Goal: Task Accomplishment & Management: Complete application form

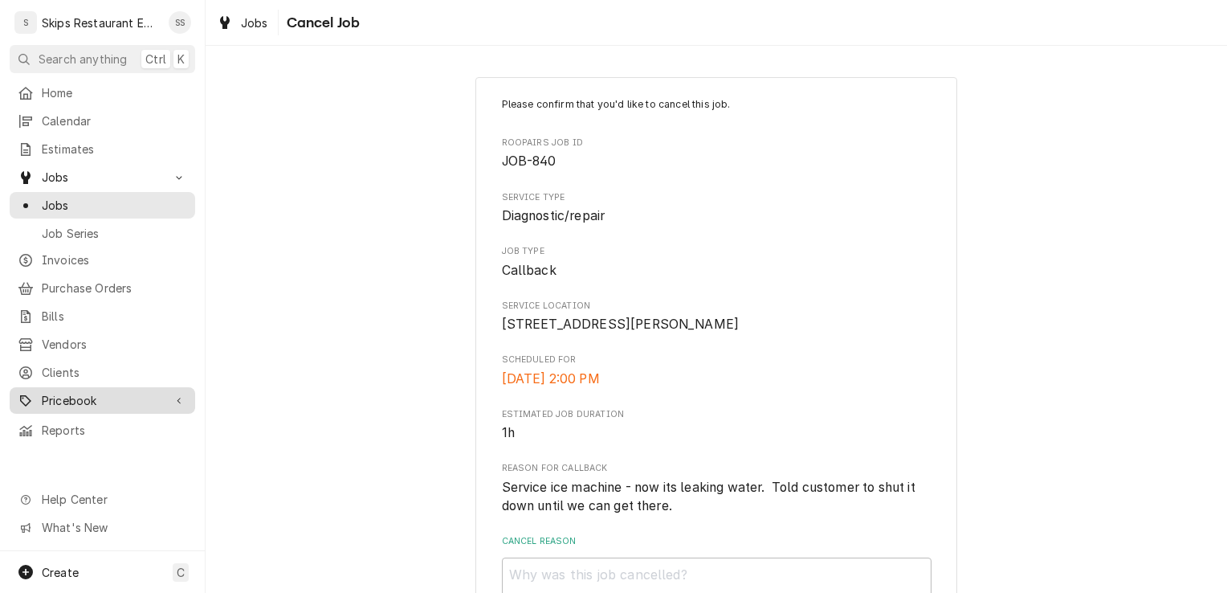
click at [64, 392] on span "Pricebook" at bounding box center [102, 400] width 121 height 17
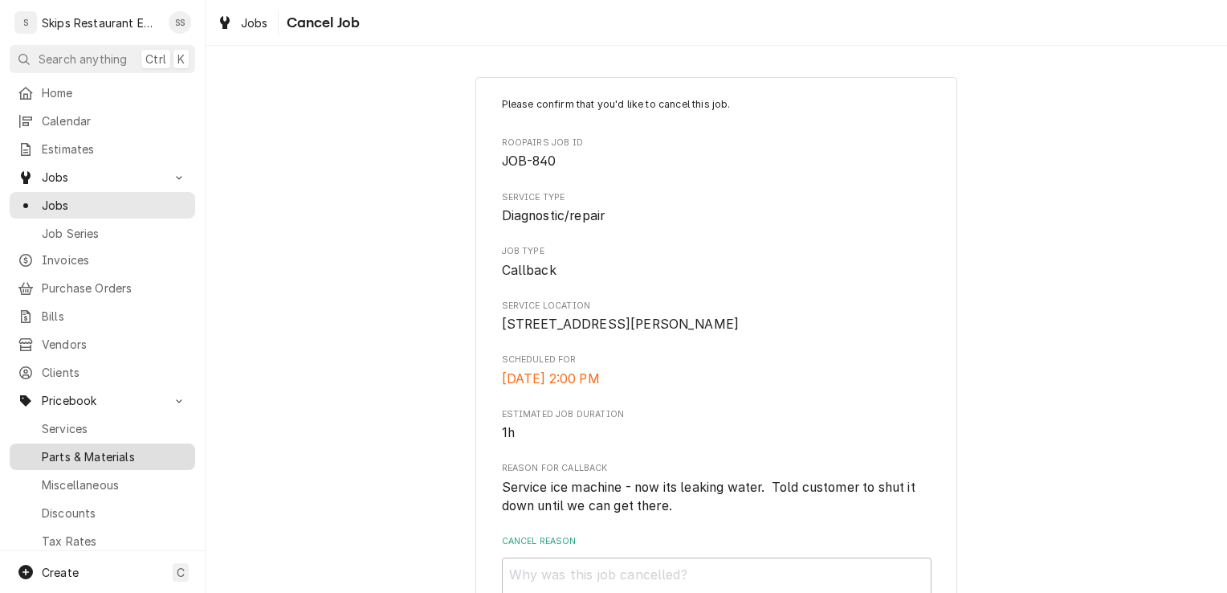
click at [86, 448] on span "Parts & Materials" at bounding box center [114, 456] width 145 height 17
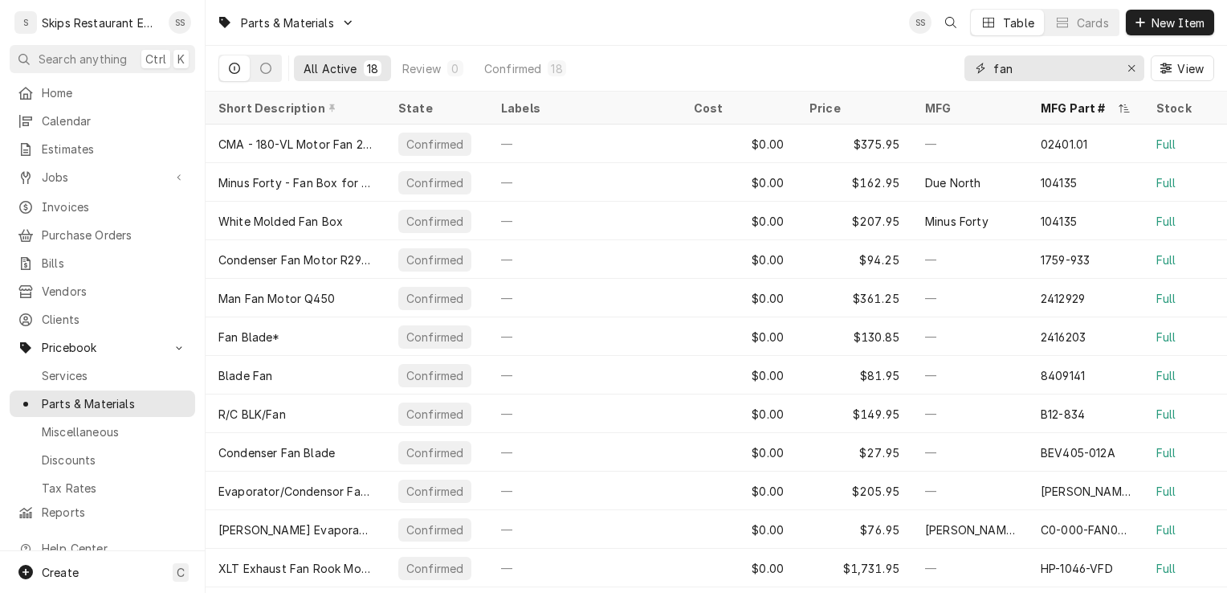
click at [1022, 69] on input "fan" at bounding box center [1054, 68] width 120 height 26
click at [1129, 67] on icon "Erase input" at bounding box center [1132, 68] width 9 height 11
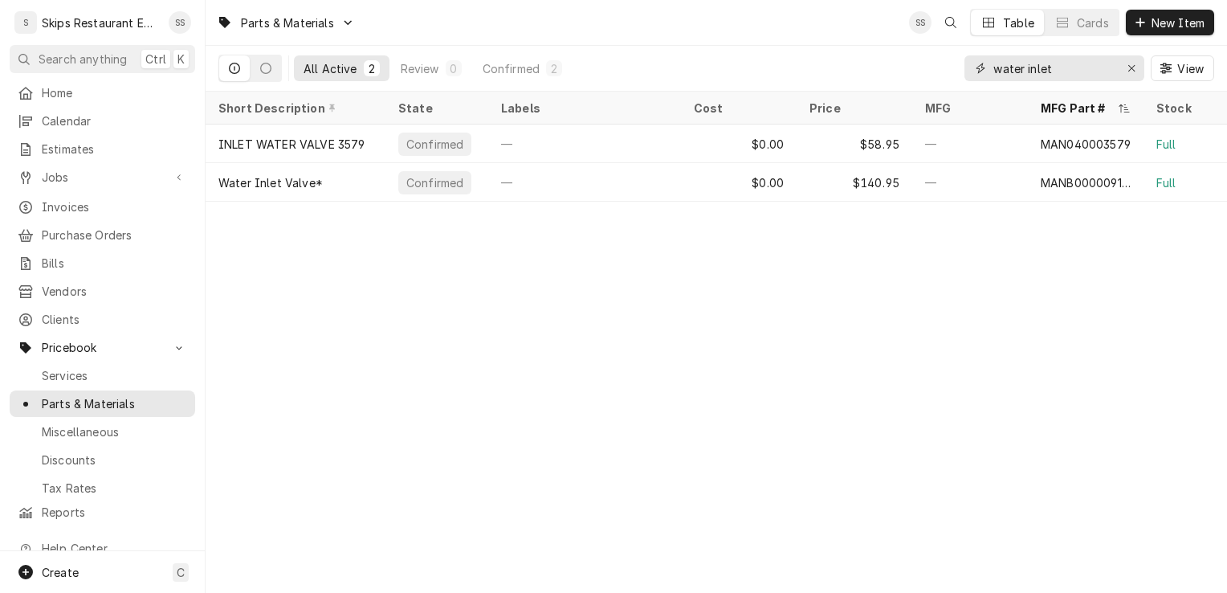
type input "water inlet"
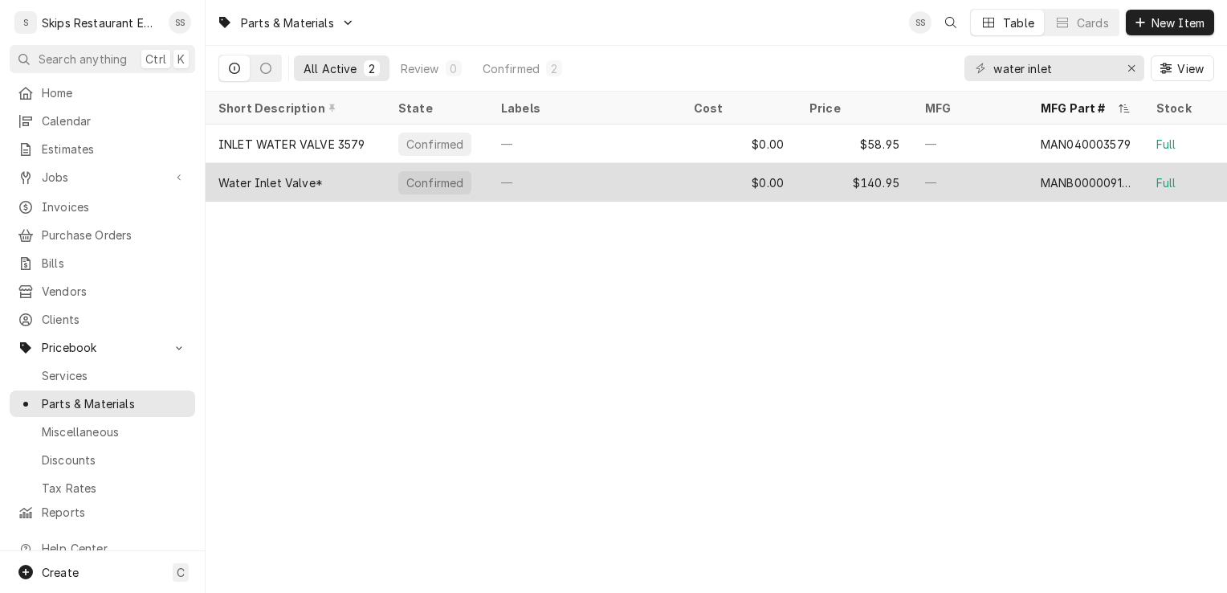
click at [1046, 178] on div "MANB000009122" at bounding box center [1086, 182] width 90 height 17
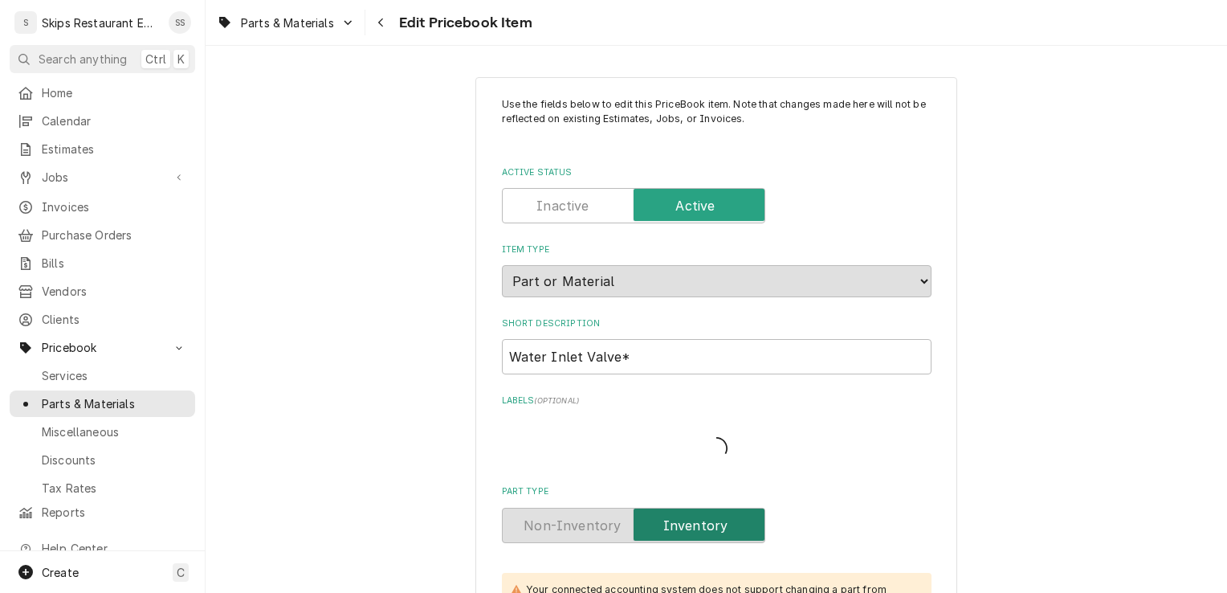
type textarea "x"
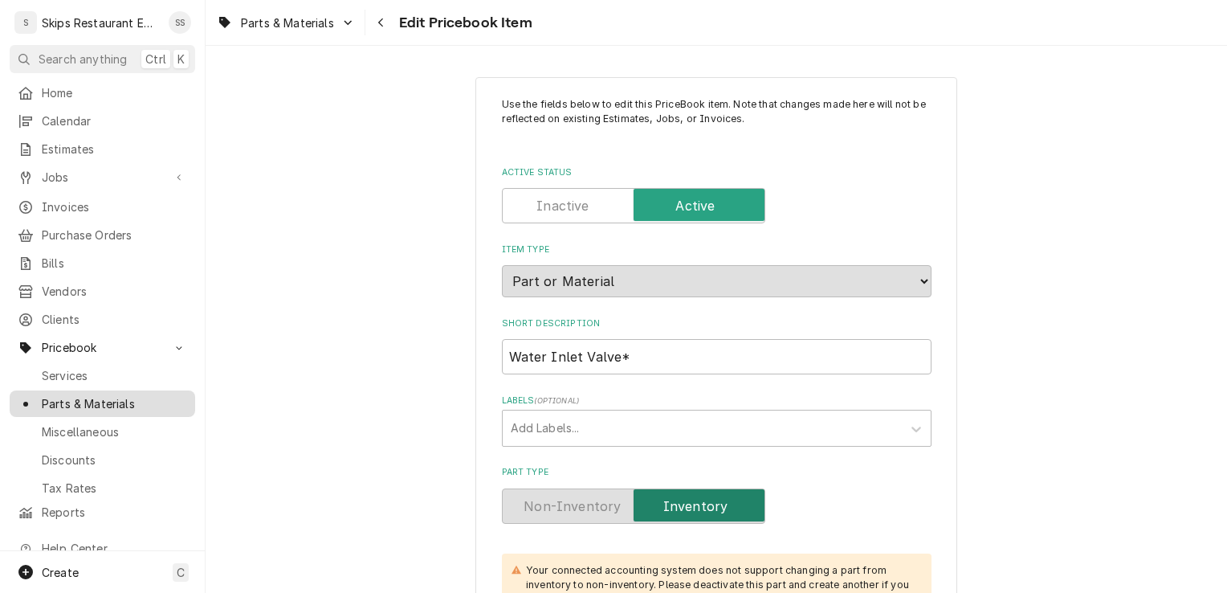
click at [76, 395] on span "Parts & Materials" at bounding box center [114, 403] width 145 height 17
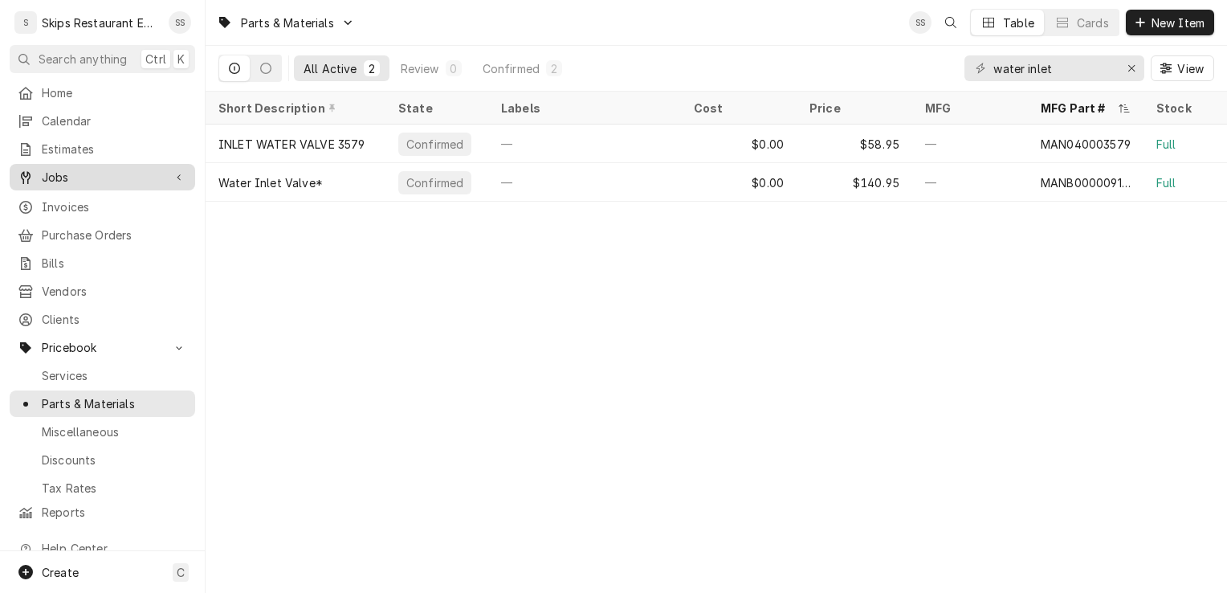
click at [54, 172] on span "Jobs" at bounding box center [102, 177] width 121 height 17
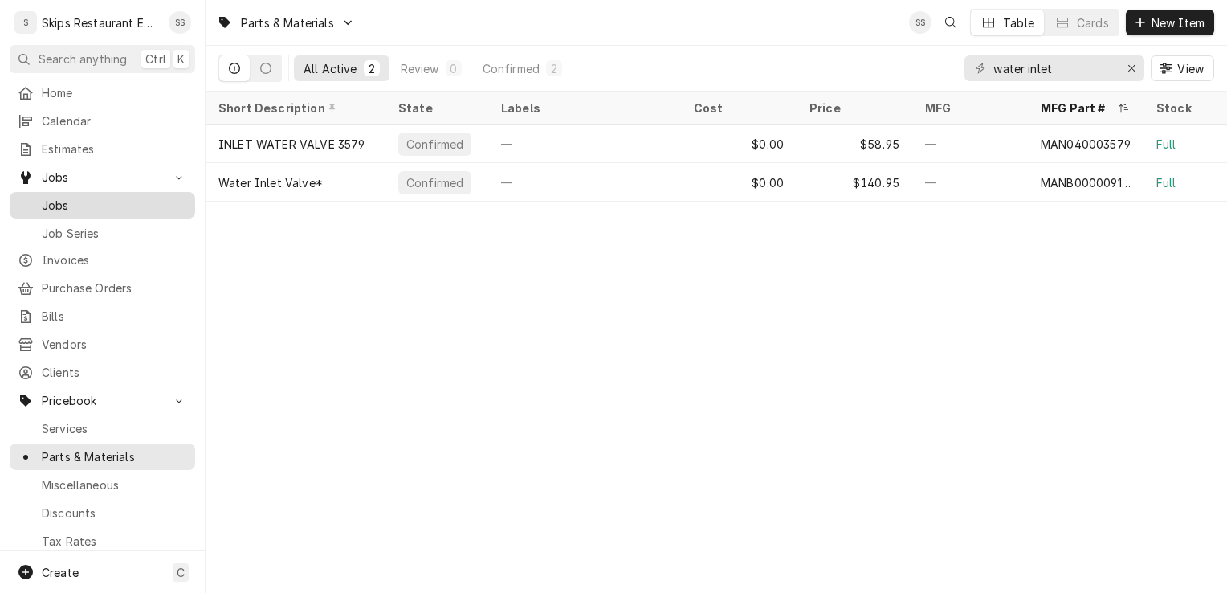
click at [61, 199] on span "Jobs" at bounding box center [114, 205] width 145 height 17
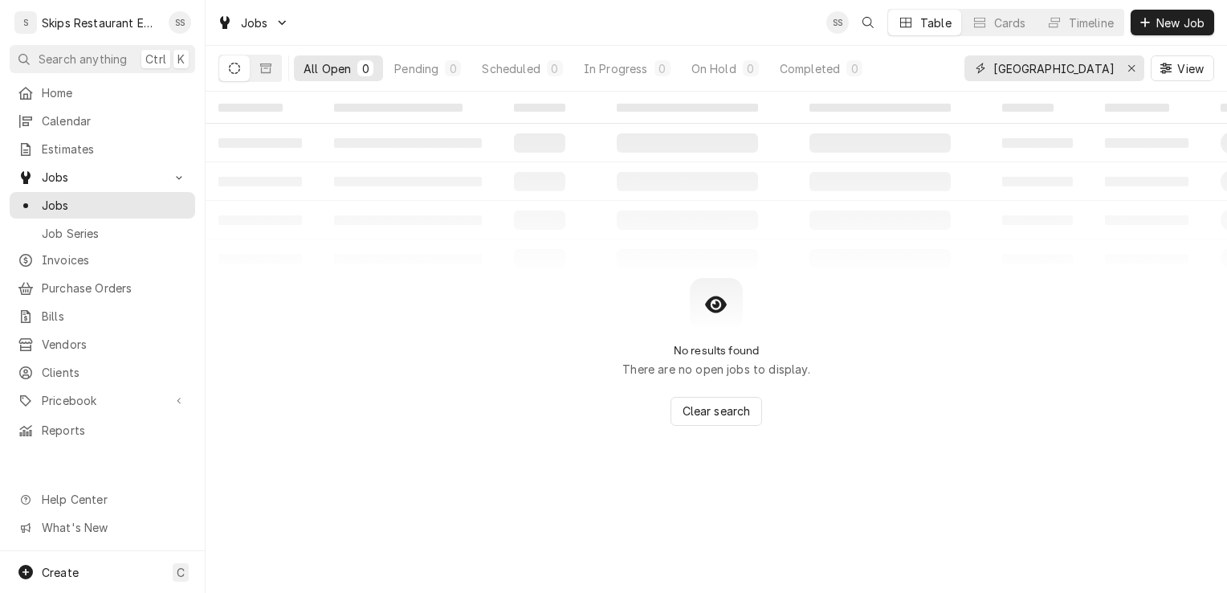
click at [1126, 66] on div "Erase input" at bounding box center [1132, 68] width 16 height 16
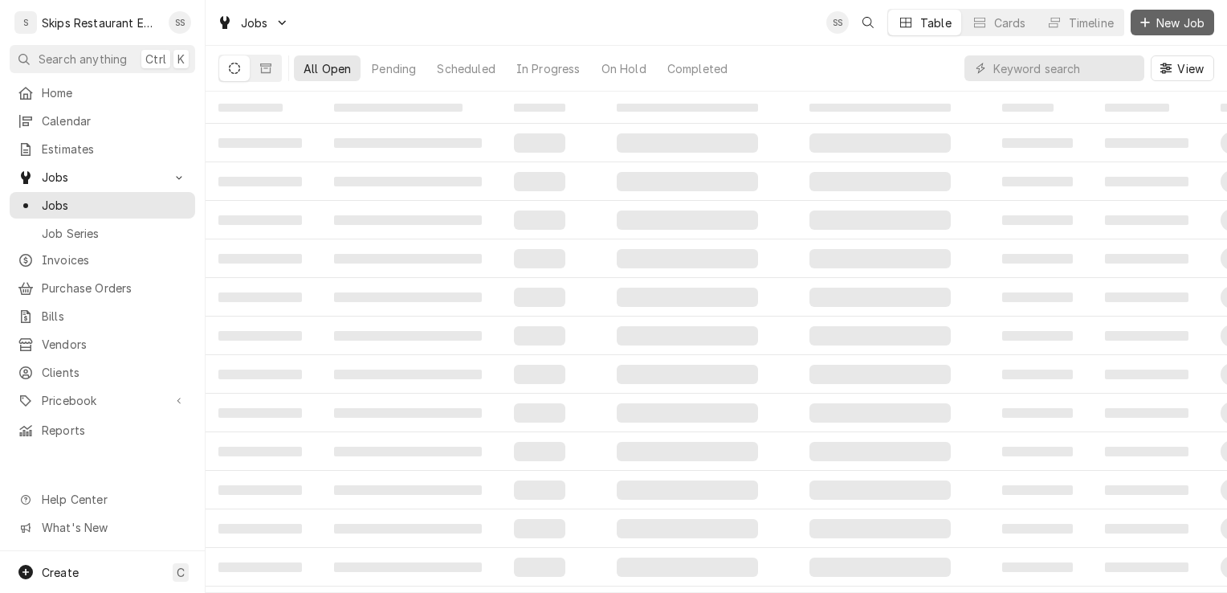
click at [1161, 25] on span "New Job" at bounding box center [1180, 22] width 55 height 17
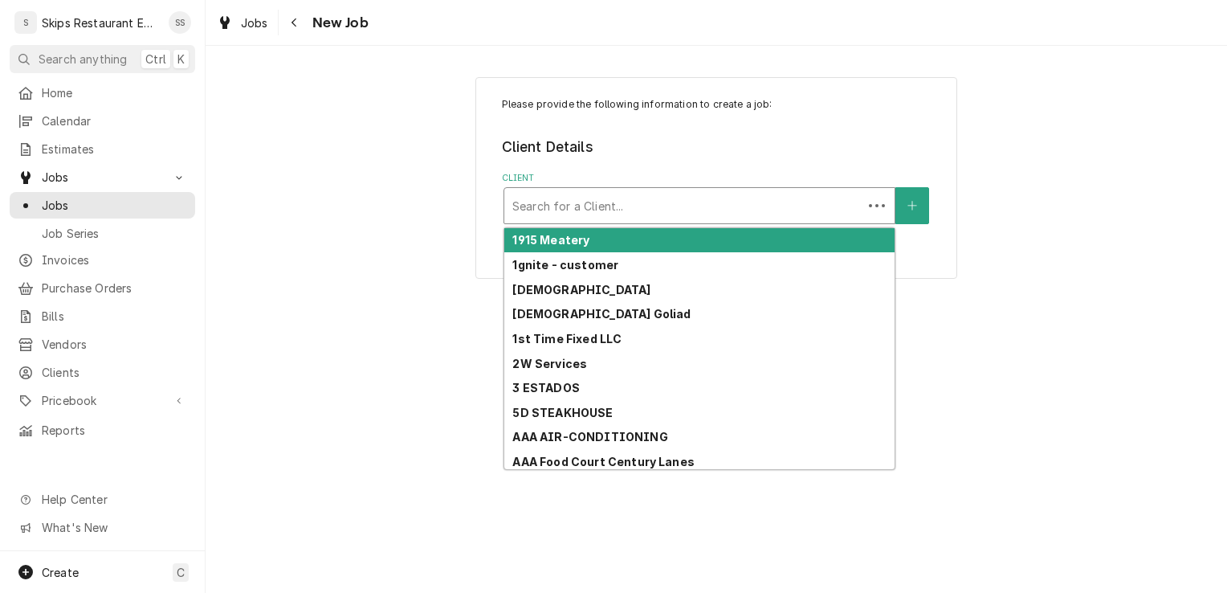
click at [632, 198] on div "Client" at bounding box center [683, 205] width 342 height 29
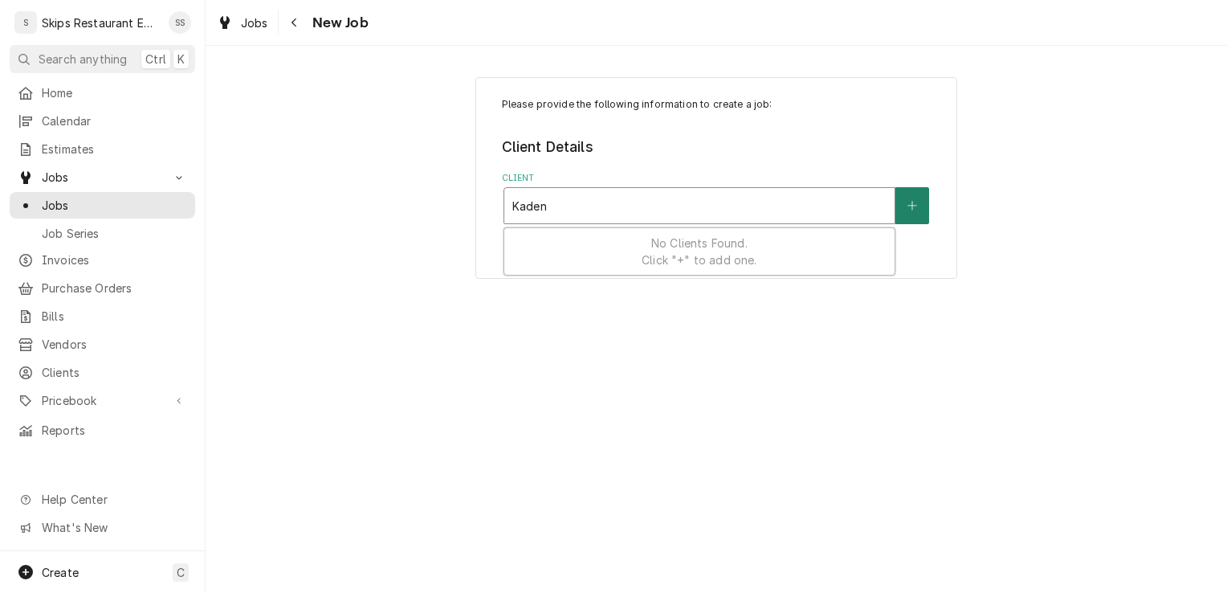
type input "Kaden"
click at [923, 206] on button "Client" at bounding box center [913, 205] width 34 height 37
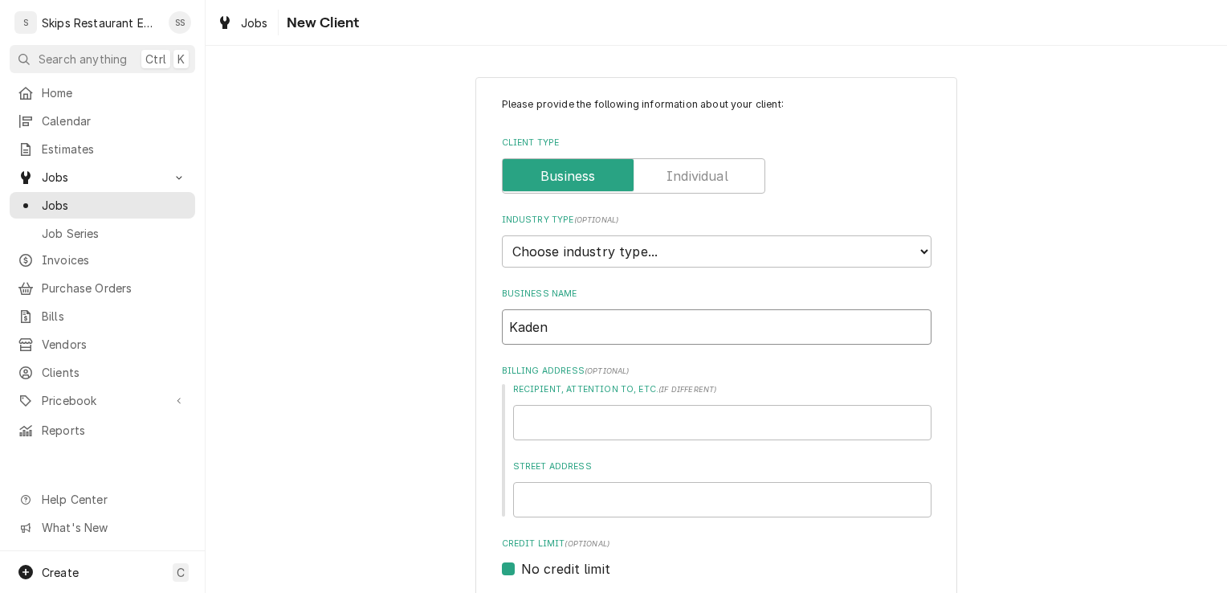
click at [547, 326] on input "Kaden" at bounding box center [717, 326] width 430 height 35
type textarea "x"
type input "Kaden"
type textarea "x"
type input "Kaden F"
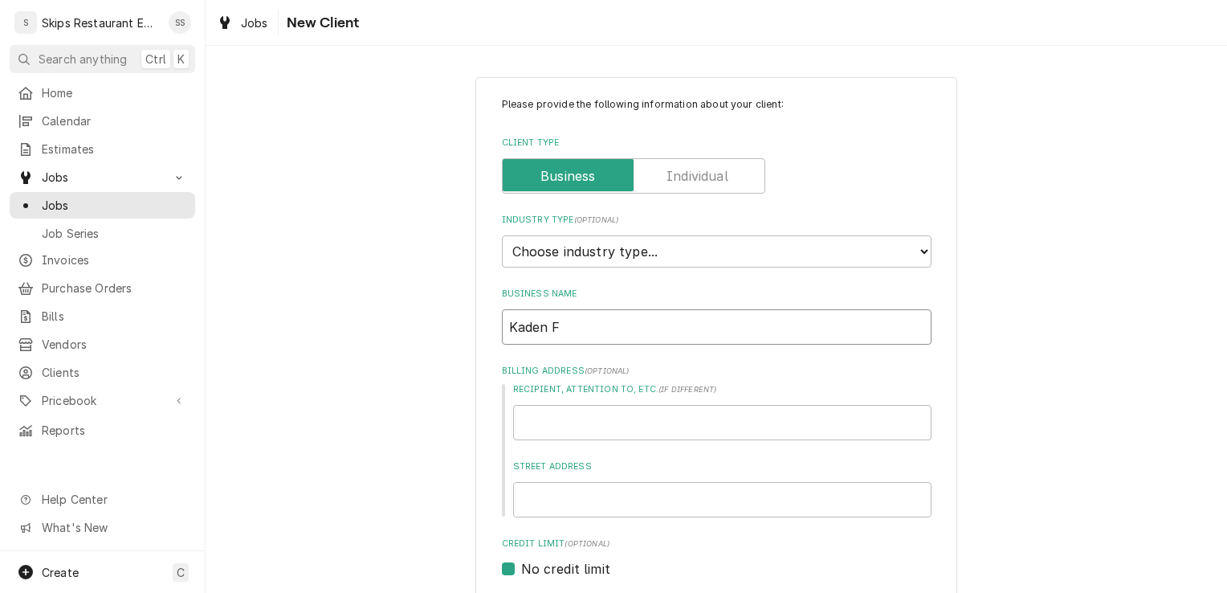
type textarea "x"
type input "Kaden Fr"
type textarea "x"
type input "Kaden Fra"
type textarea "x"
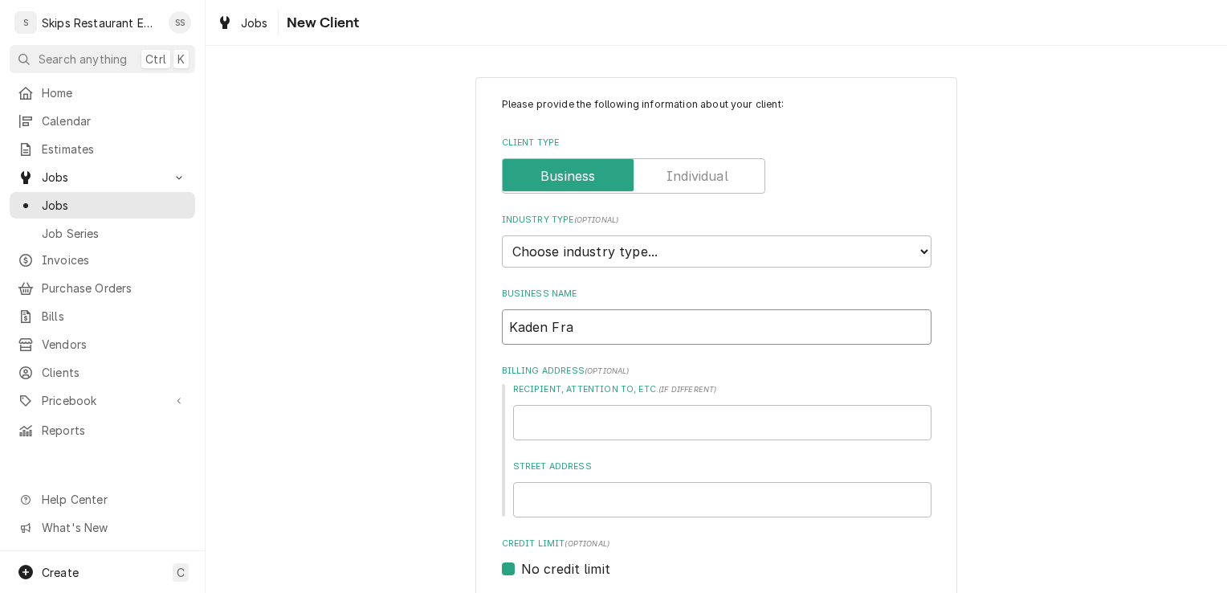
type input "Kaden Frau"
type textarea "x"
type input "Kaden Fraue"
type textarea "x"
type input "Kaden Frauen"
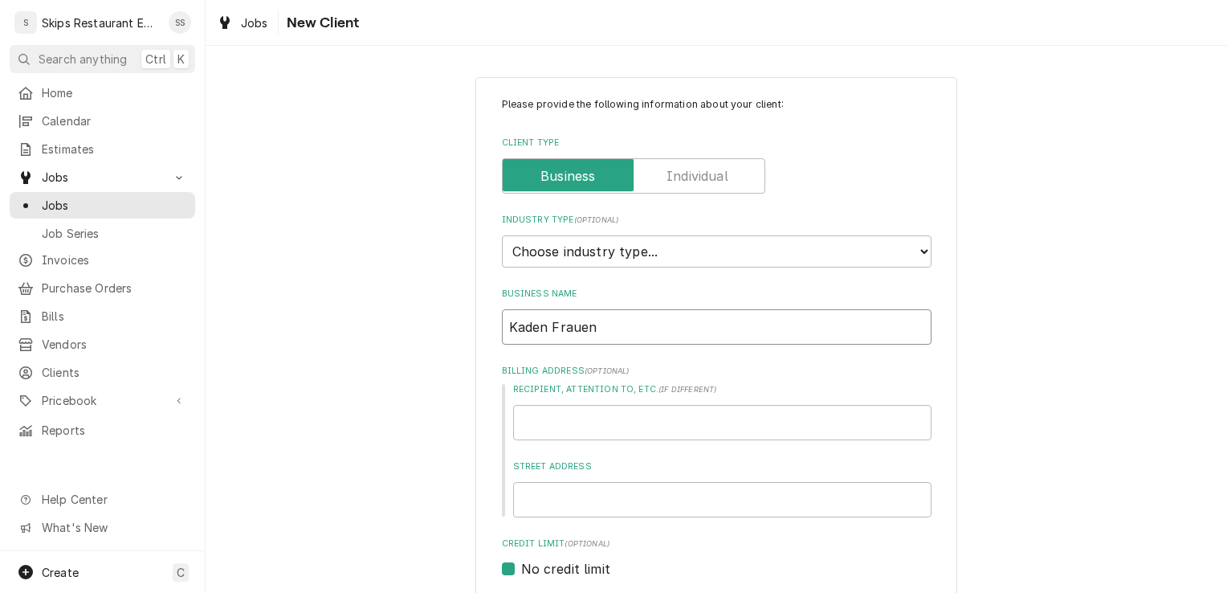
type textarea "x"
type input "Kaden Frauen"
click at [592, 329] on input "Kaden Frauen" at bounding box center [717, 326] width 430 height 35
type textarea "x"
type input "Kaden Frauenb"
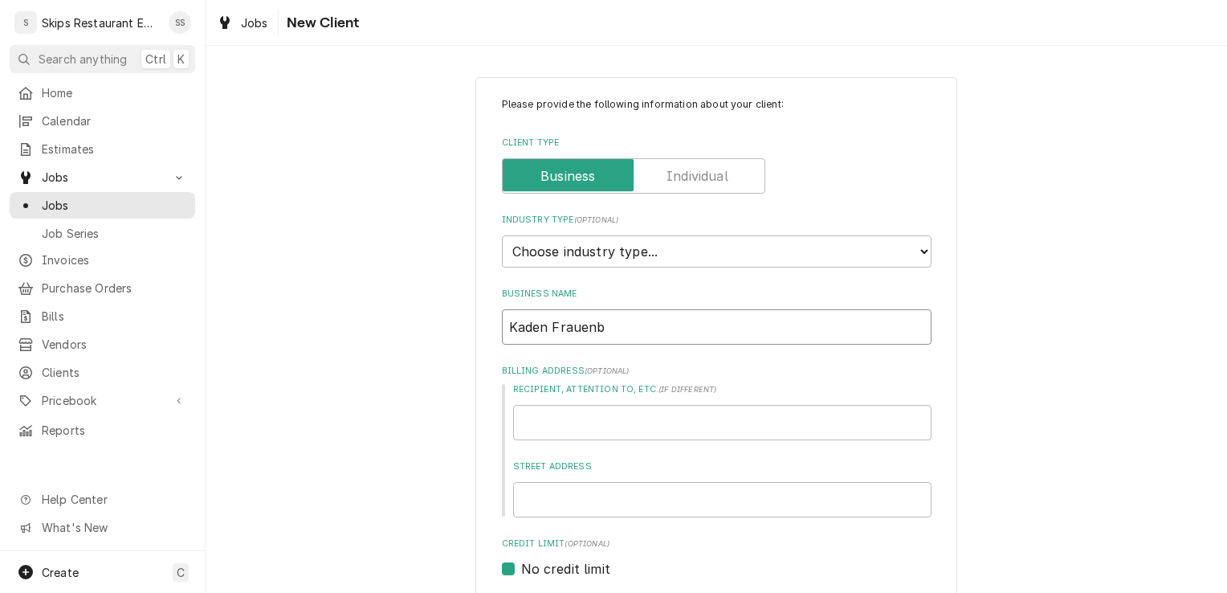
type textarea "x"
type input "Kaden Frauenbe"
type textarea "x"
type input "Kaden Frauenber"
type textarea "x"
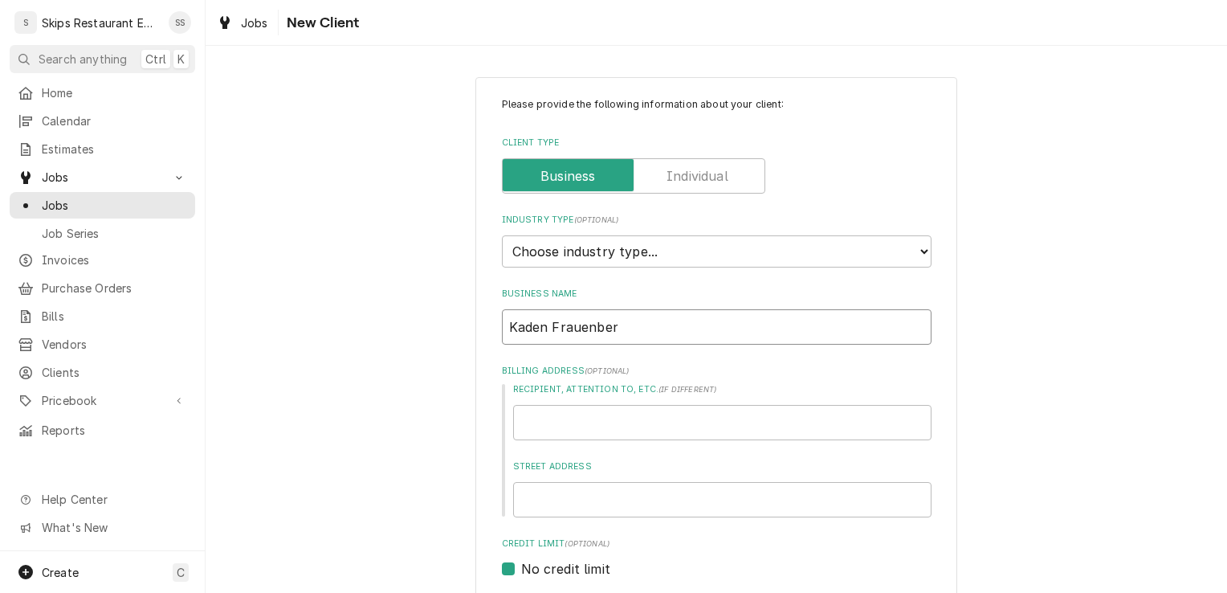
type input "Kaden Frauenberg"
type textarea "x"
type input "Kaden Frauenberge"
type textarea "x"
type input "Kaden Frauenberger"
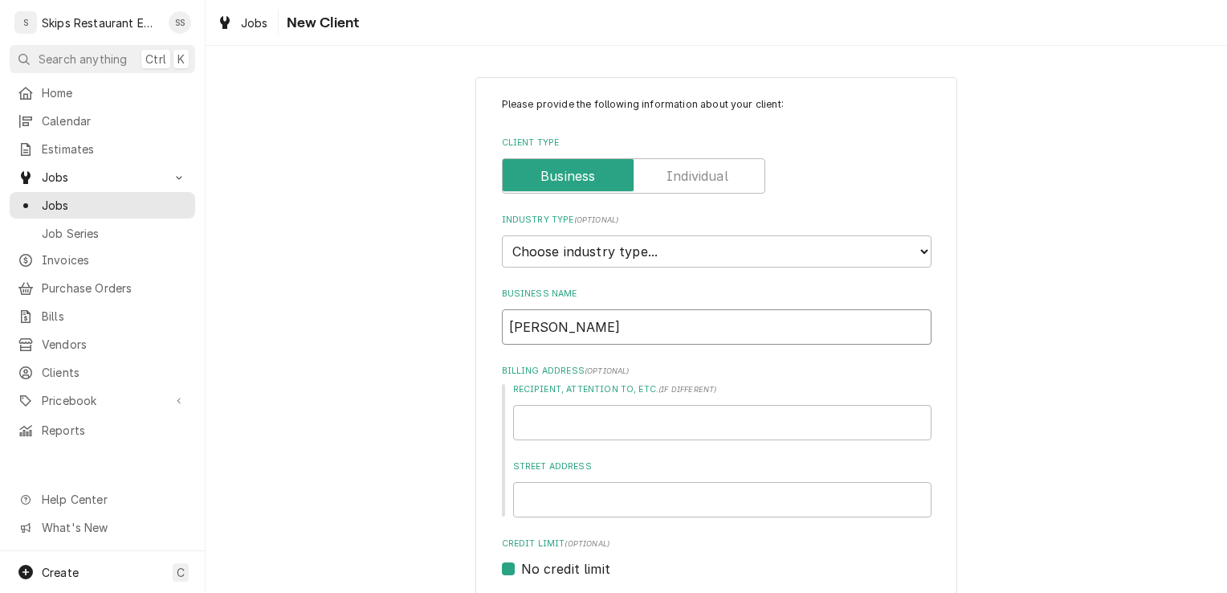
type textarea "x"
type input "Kaden Frauenberger"
click at [524, 494] on input "Street Address" at bounding box center [722, 499] width 419 height 35
type textarea "x"
type input "3"
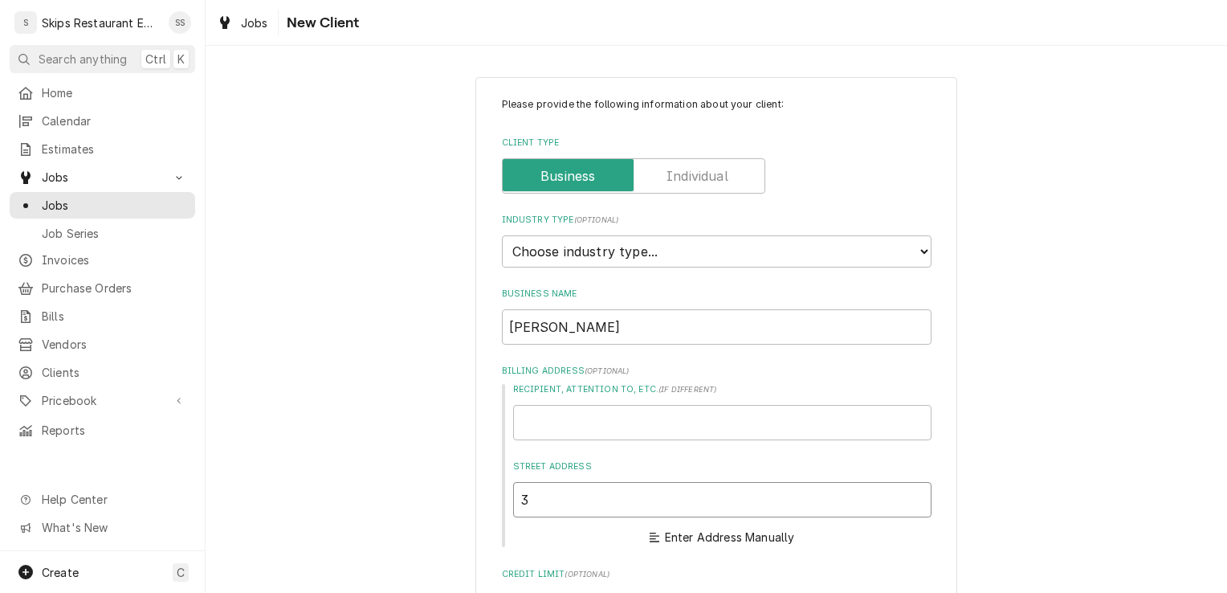
type textarea "x"
type input "33"
type textarea "x"
type input "330"
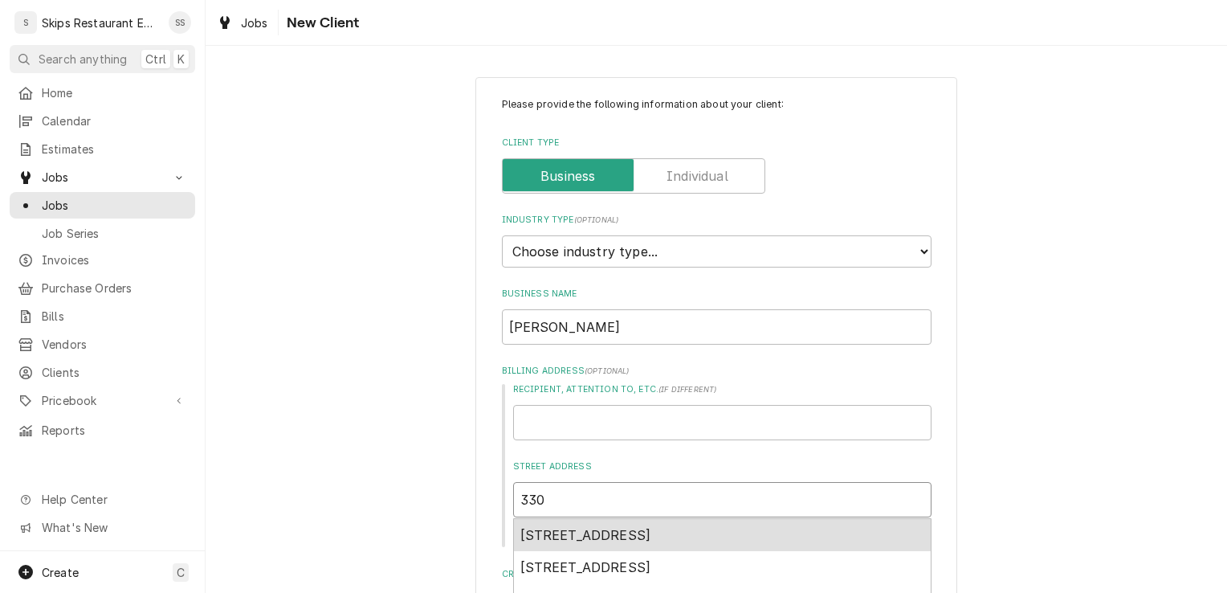
type textarea "x"
type input "3305"
type textarea "x"
type input "3305"
type textarea "x"
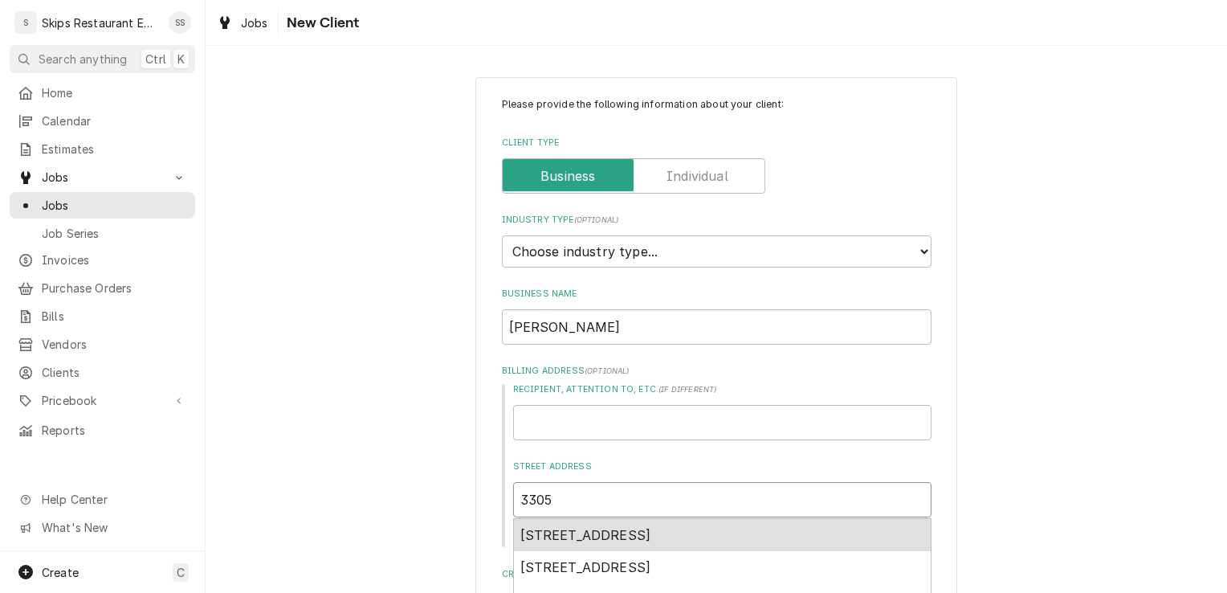
type input "3305 D"
type textarea "x"
type input "3305 De"
type textarea "x"
type input "3305 Dee"
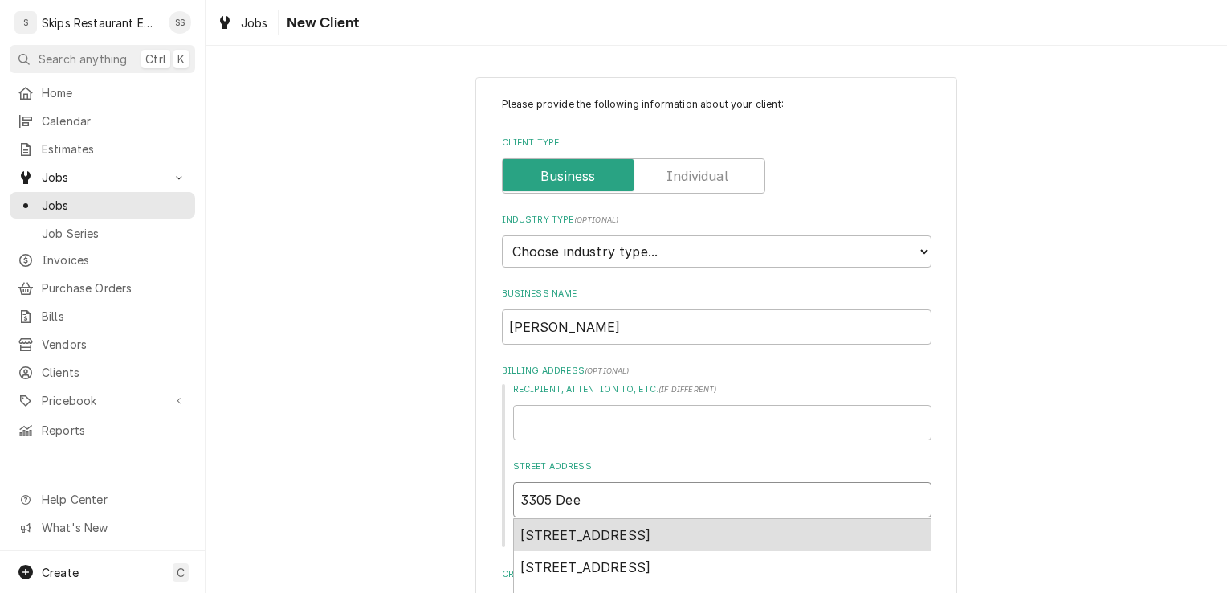
type textarea "x"
type input "3305 Deer"
type textarea "x"
type input "3305 Deert"
type textarea "x"
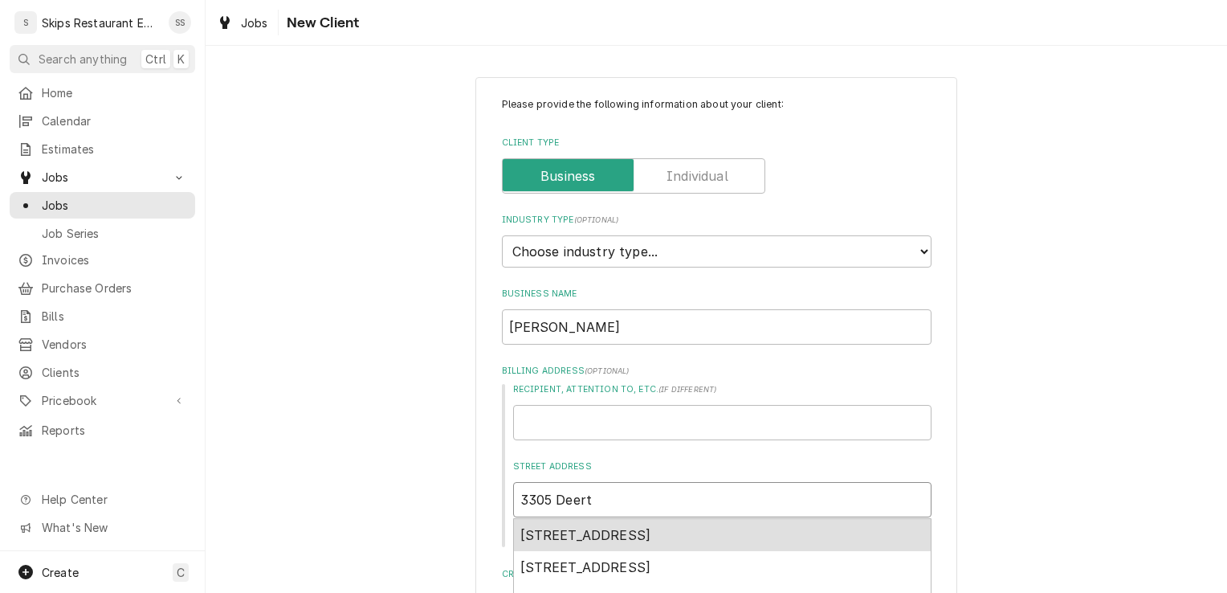
type input "3305 Deertr"
type textarea "x"
type input "3305 Deertra"
type textarea "x"
type input "3305 Deertrai"
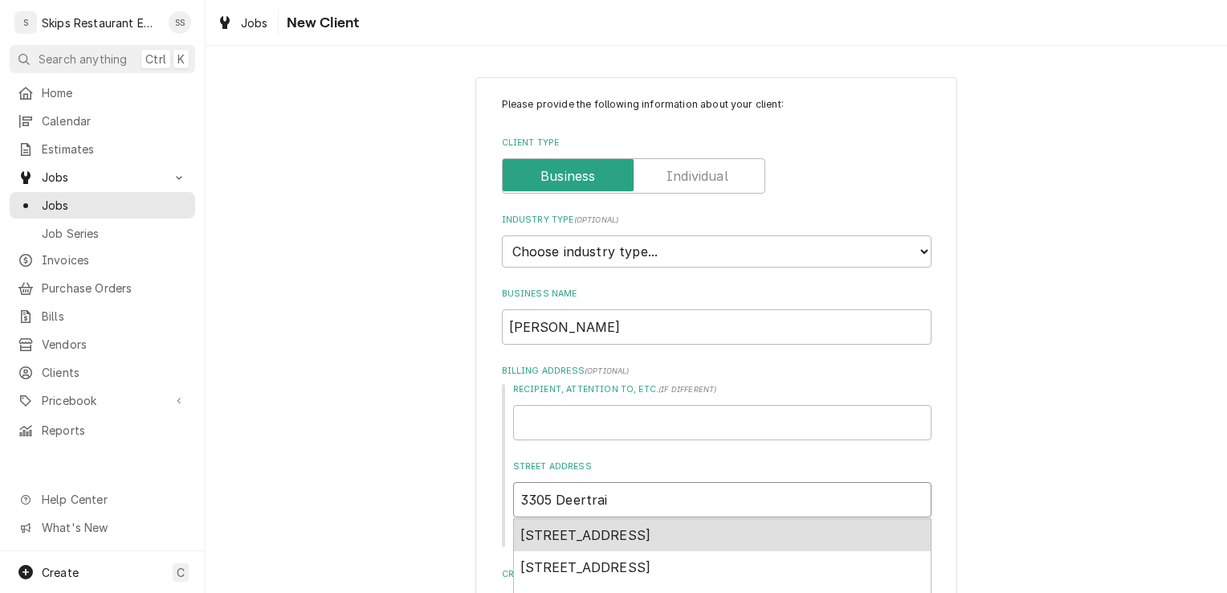
type textarea "x"
type input "3305 Deertrail"
type textarea "x"
type input "3305 Deertrail"
type textarea "x"
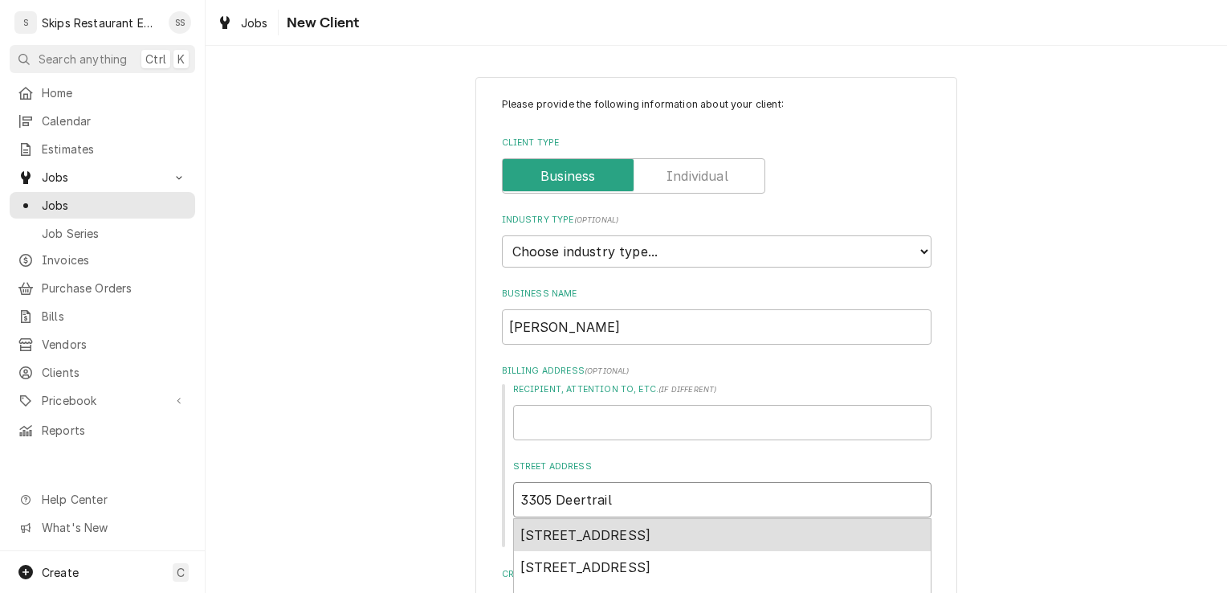
type input "3305 Deertrail D"
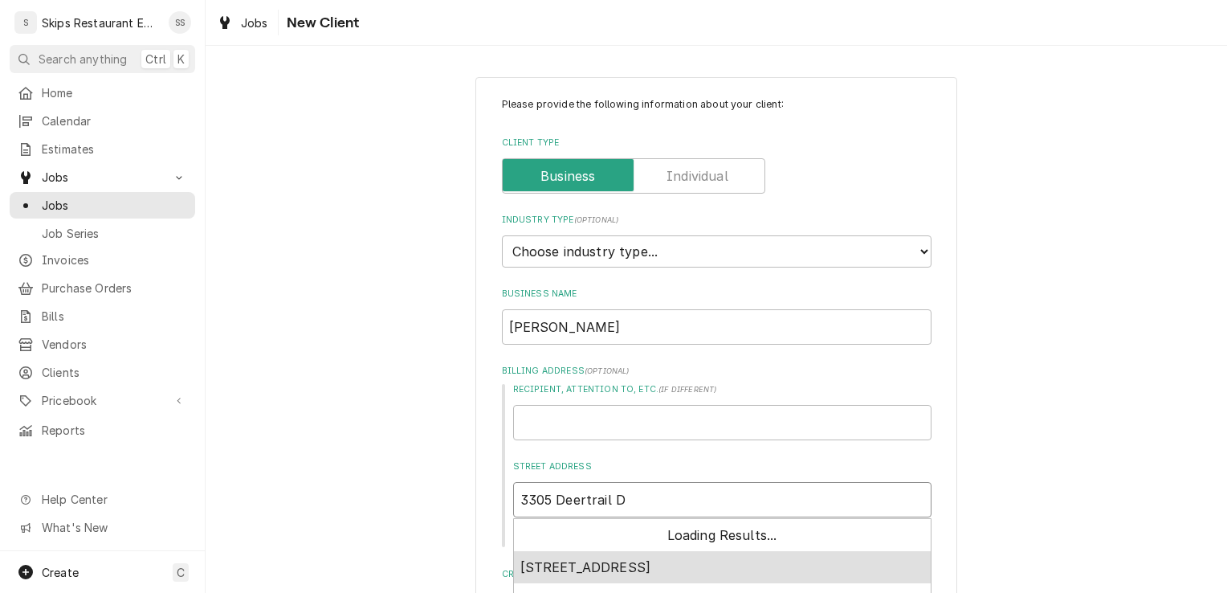
type textarea "x"
type input "3305 Deertrail Dr"
type textarea "x"
type input "3305 Deertrail Dri"
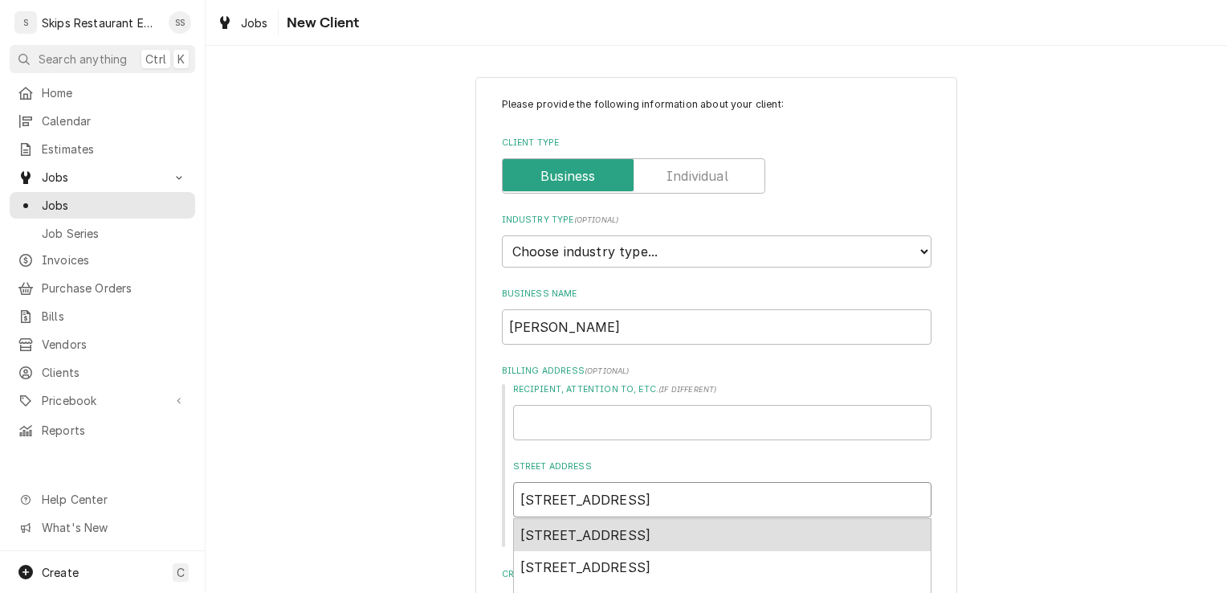
type textarea "x"
type input "3305 Deertrail Driv"
type textarea "x"
type input "3305 Deertrail Drive"
click at [613, 533] on span "3305 Deertrail Drive, San Marcos, TX, USA" at bounding box center [586, 535] width 131 height 16
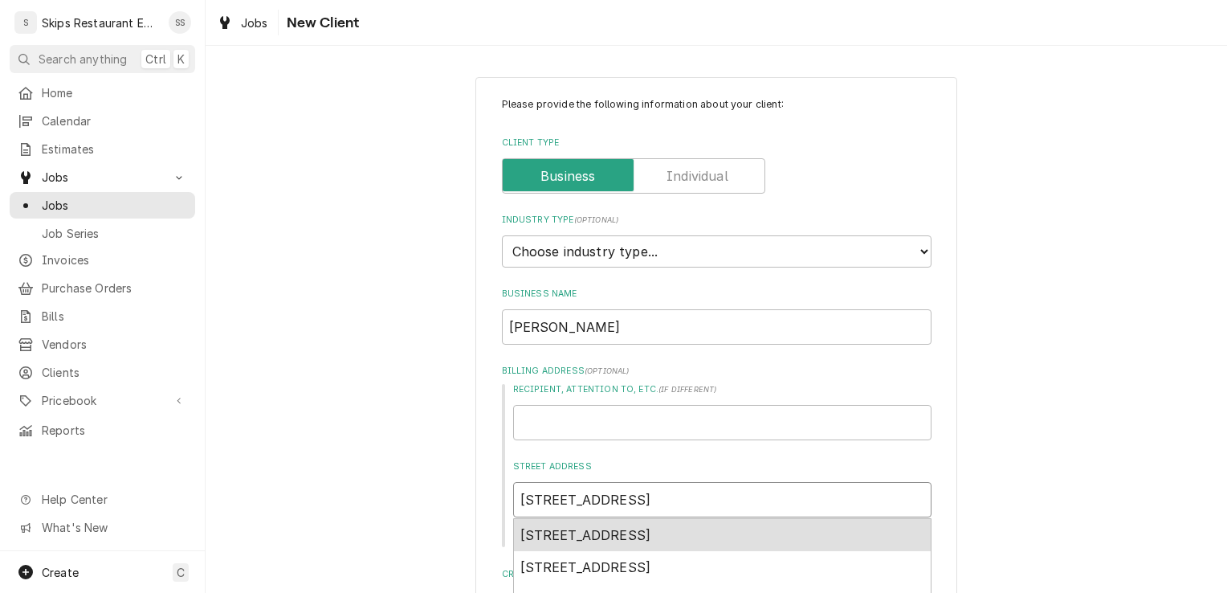
type textarea "x"
type input "Deertrail Dr"
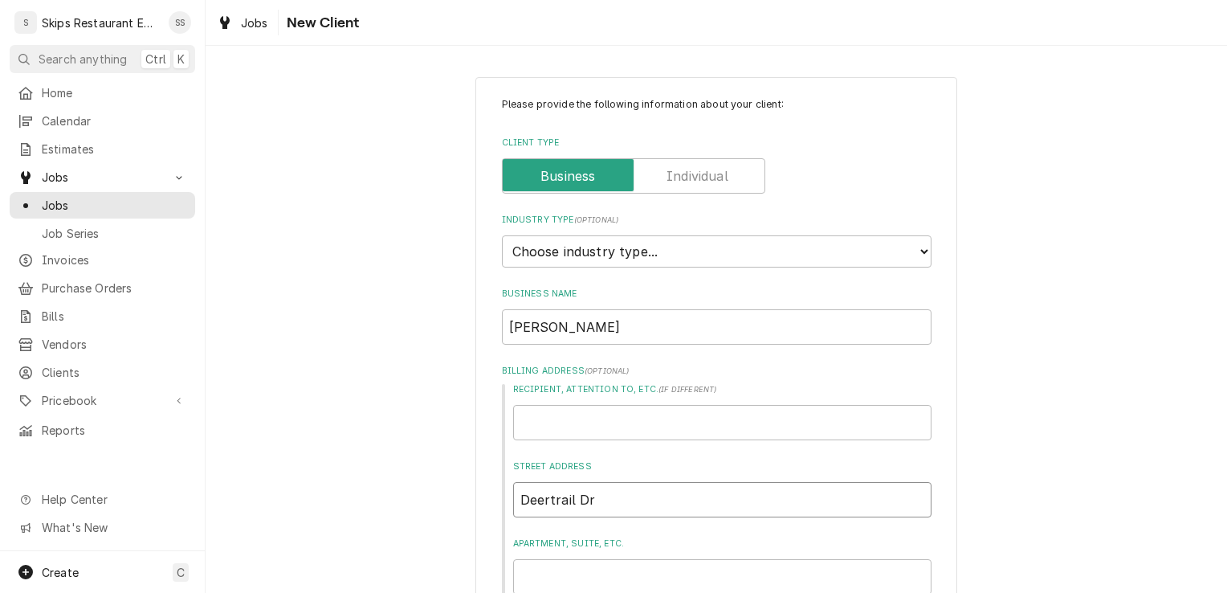
type textarea "x"
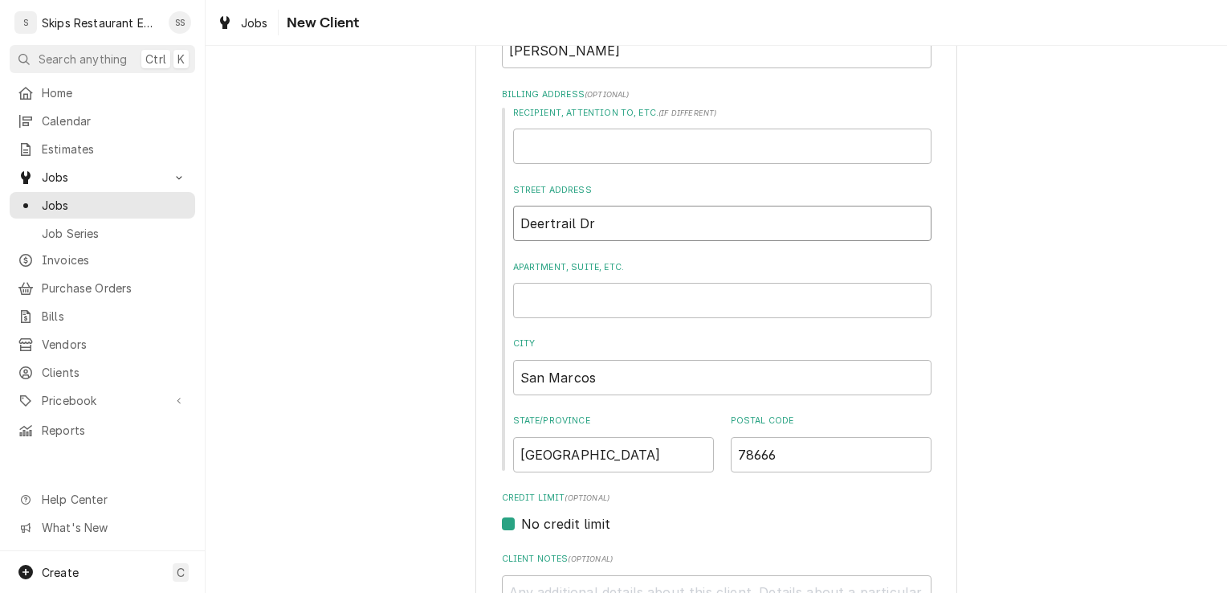
scroll to position [275, 0]
type input "Deertrail Dr"
drag, startPoint x: 608, startPoint y: 379, endPoint x: 506, endPoint y: 387, distance: 102.3
click at [513, 387] on input "San Marcos" at bounding box center [722, 378] width 419 height 35
type textarea "x"
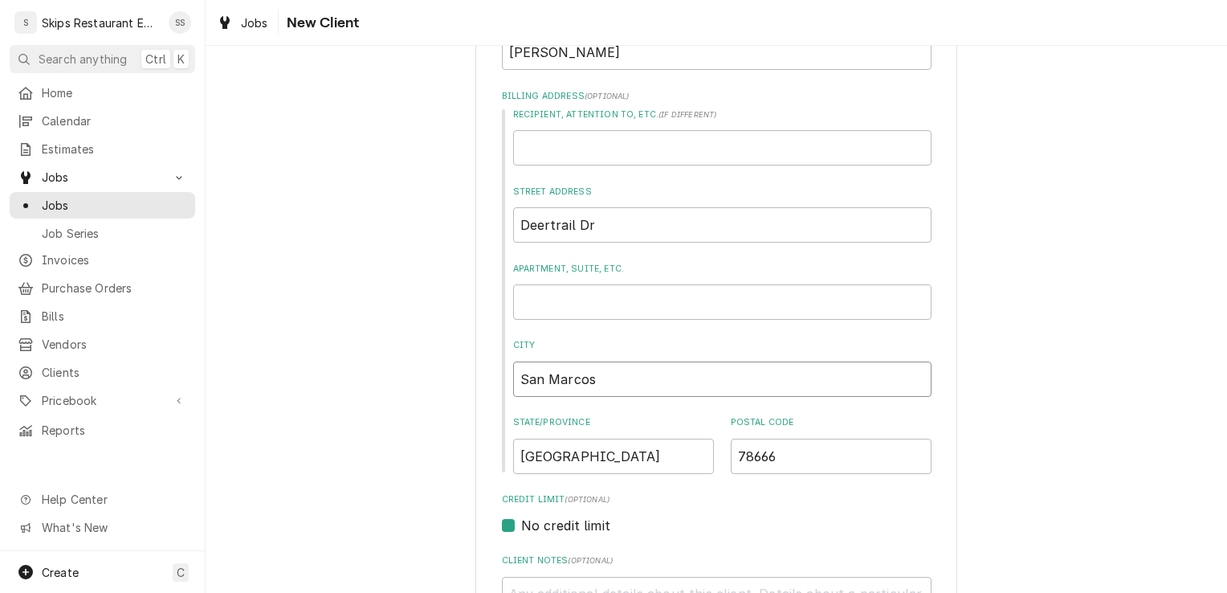
type input "A"
type textarea "x"
type input "Al"
type textarea "x"
type input "Alvi"
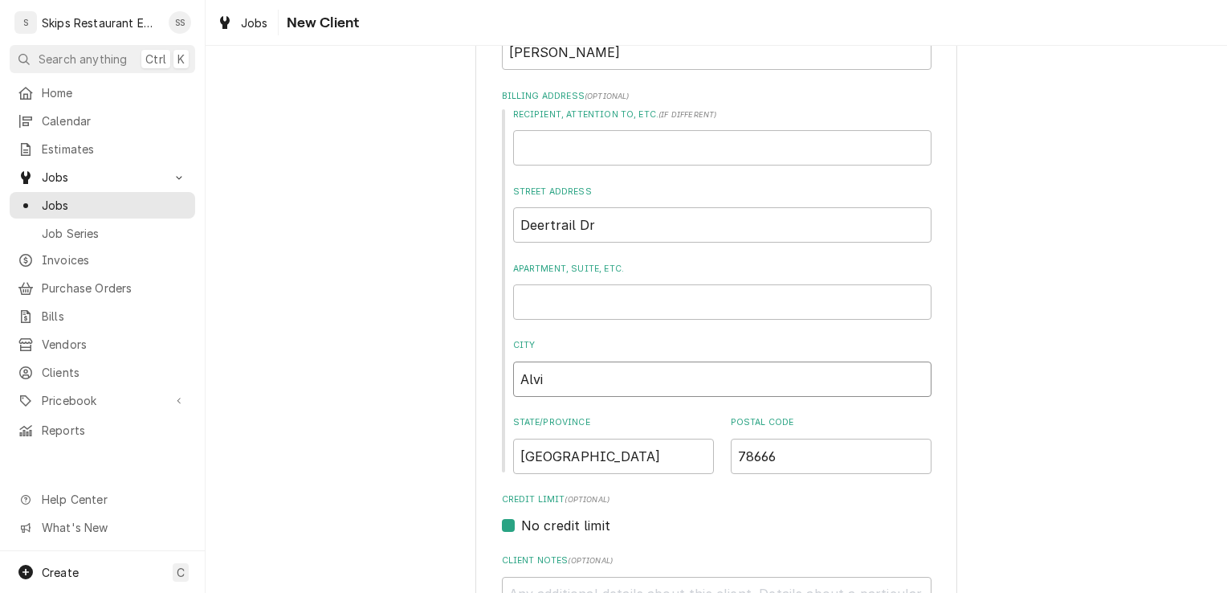
type textarea "x"
type input "Alvin"
type textarea "x"
type input "Alvin"
click at [777, 468] on input "78666" at bounding box center [831, 456] width 201 height 35
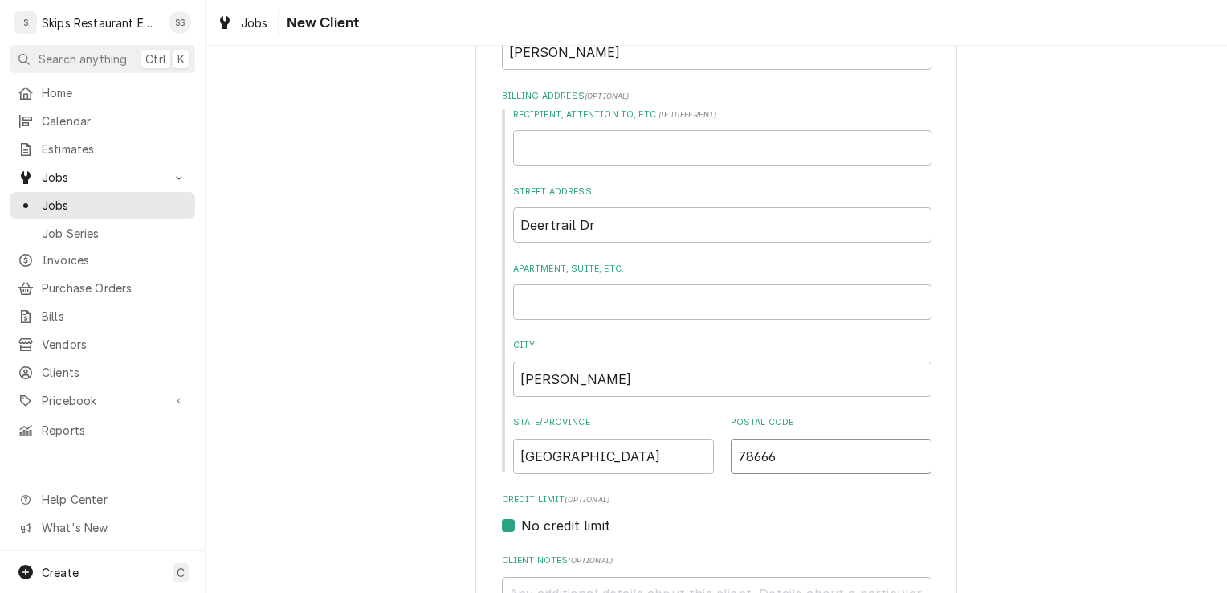
type textarea "x"
type input "7866"
type textarea "x"
type input "786"
type textarea "x"
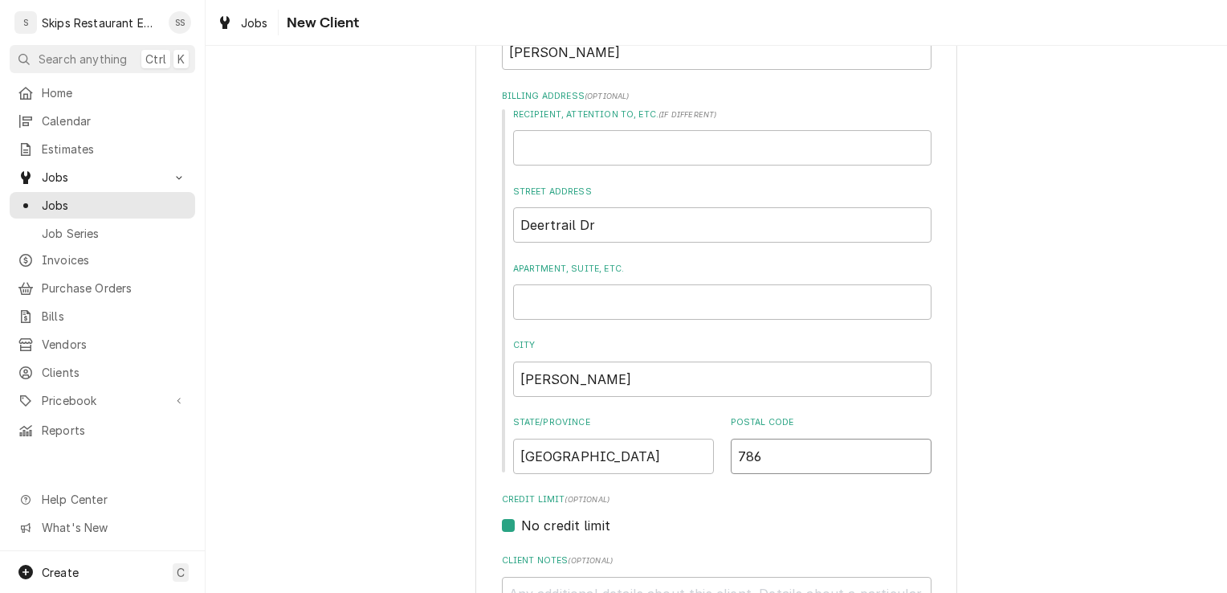
type input "78"
type textarea "x"
type input "7"
type textarea "x"
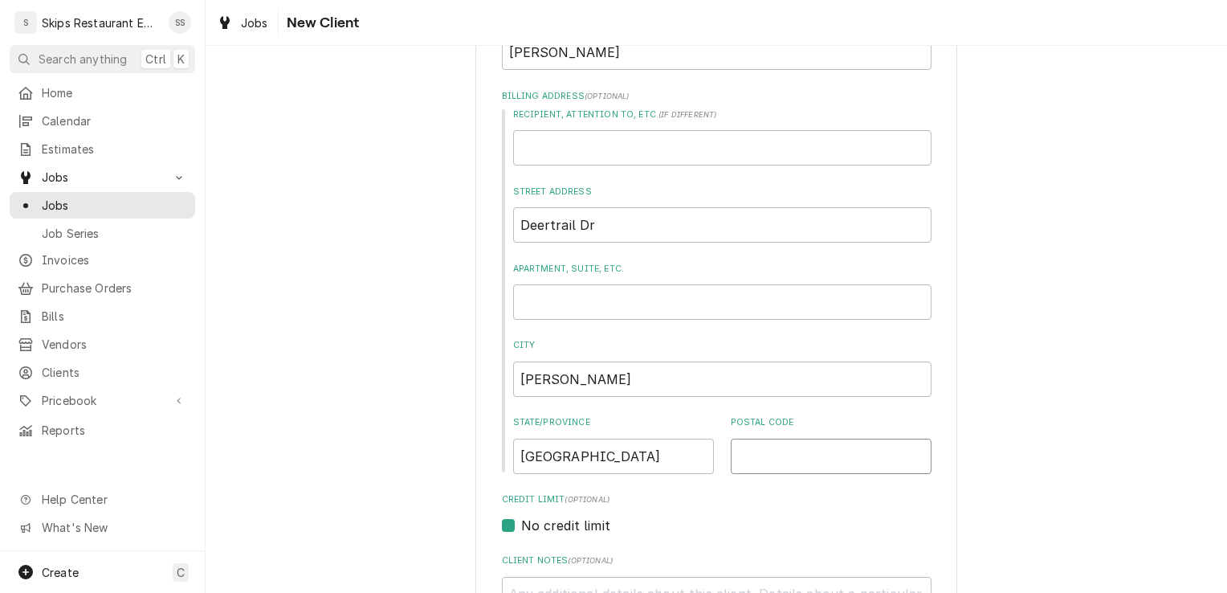
type input "7"
type textarea "x"
type input "77"
type textarea "x"
type input "775"
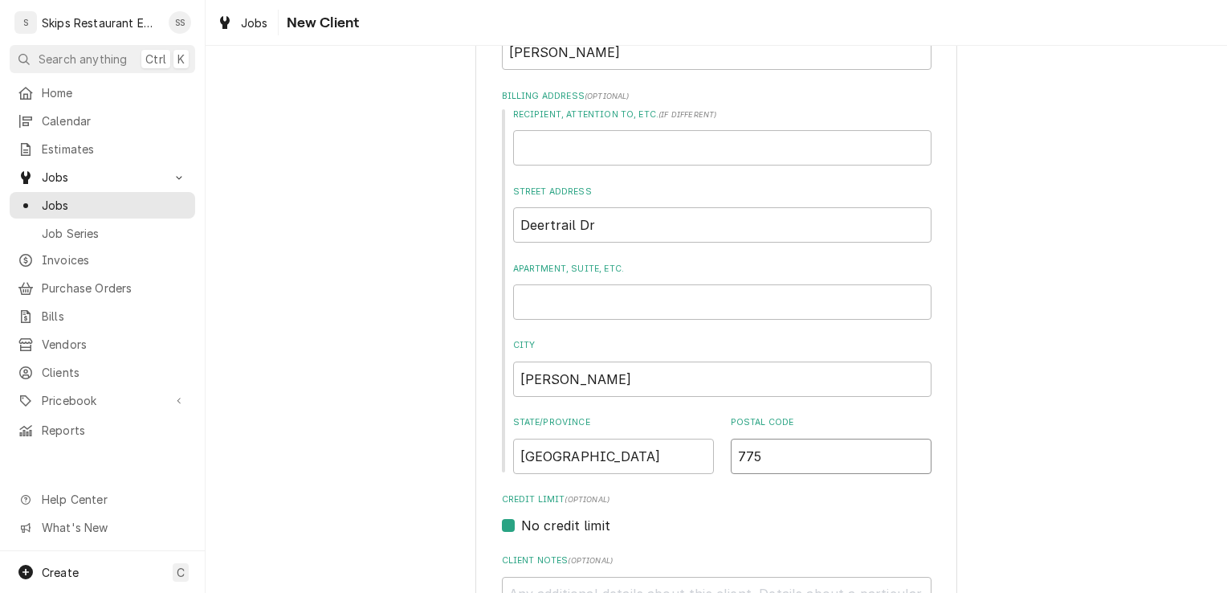
type textarea "x"
type input "7755"
type textarea "x"
type input "77551"
type textarea "x"
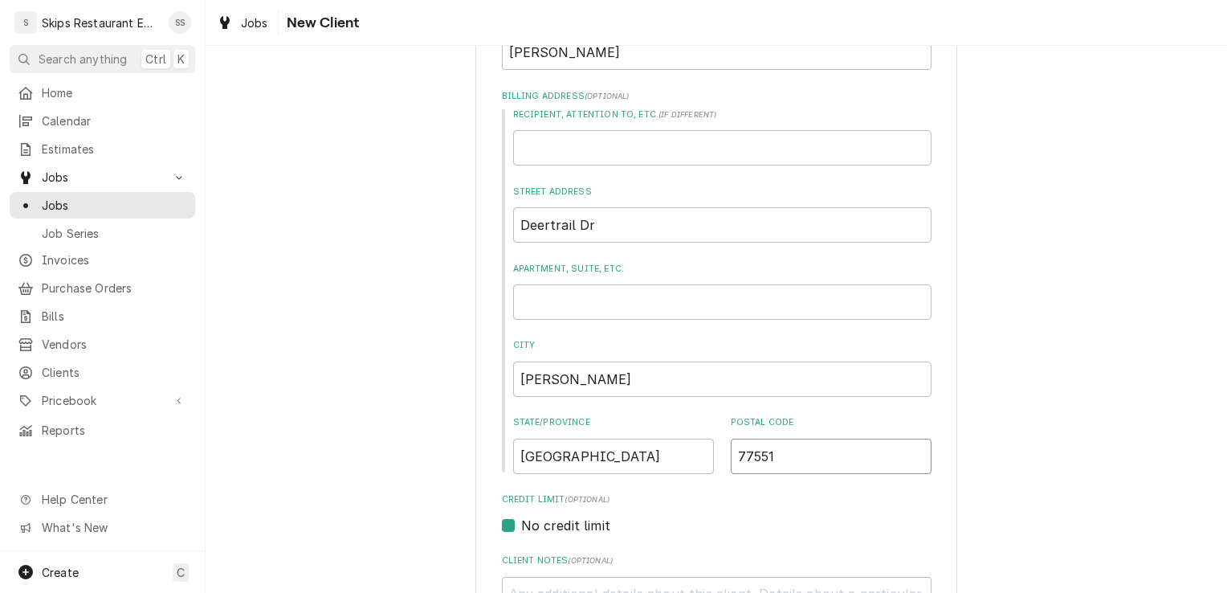
type input "775511"
type textarea "x"
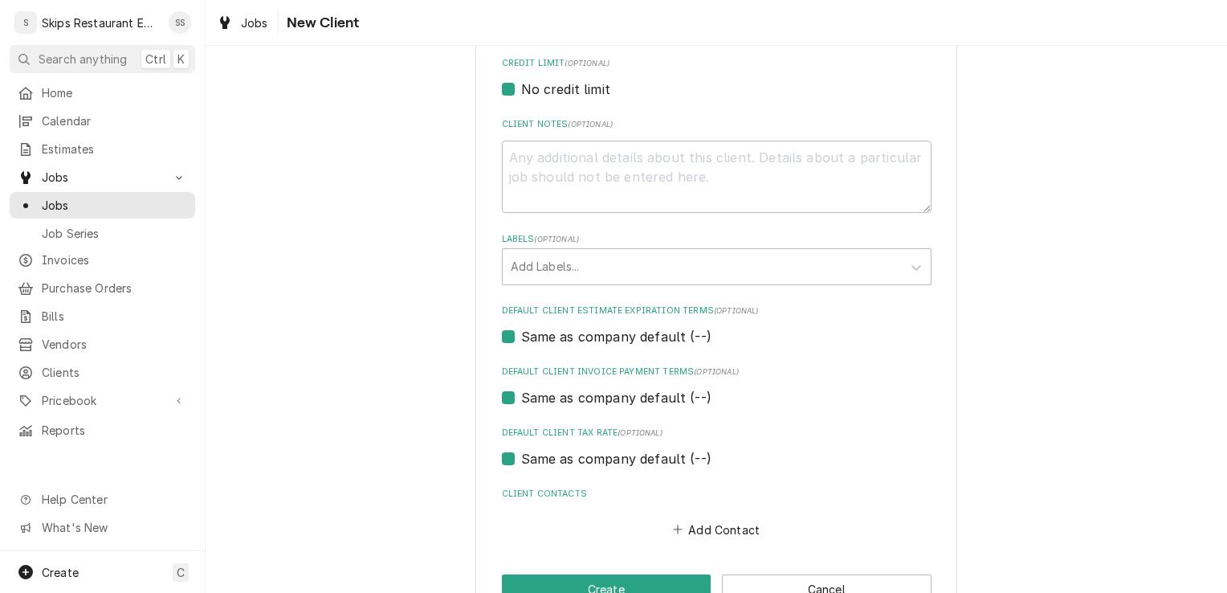
scroll to position [757, 0]
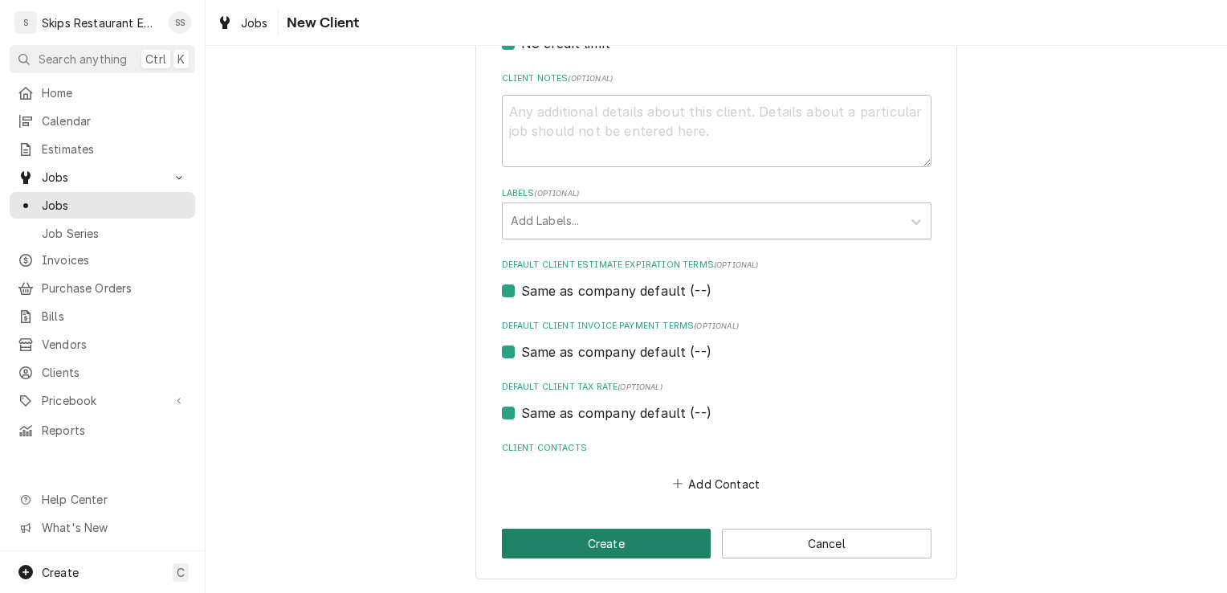
type input "775511"
click at [591, 545] on button "Create" at bounding box center [607, 544] width 210 height 30
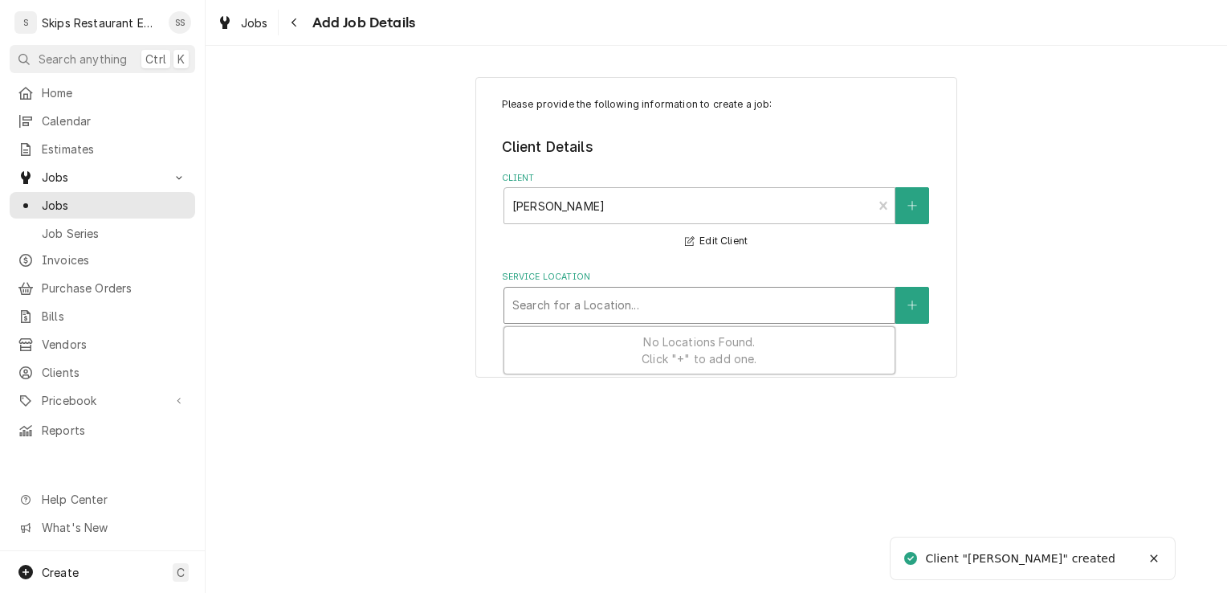
click at [786, 303] on div "Service Location" at bounding box center [699, 305] width 374 height 29
click at [917, 304] on icon "Create New Location" at bounding box center [913, 305] width 10 height 11
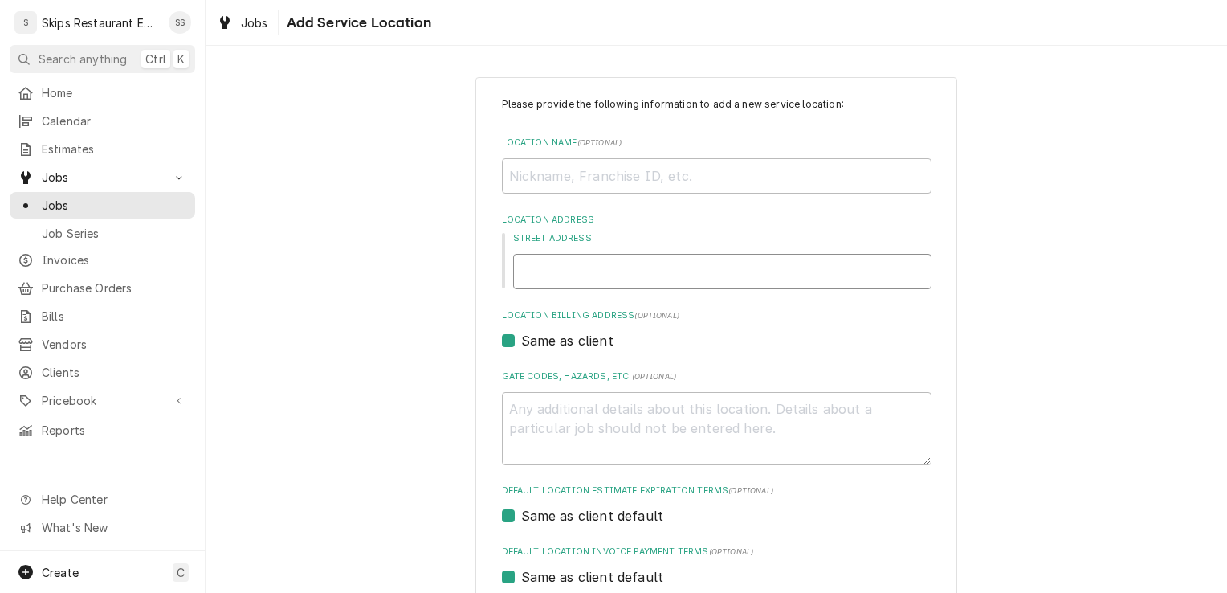
click at [553, 272] on input "Street Address" at bounding box center [722, 271] width 419 height 35
type textarea "x"
type input "3"
type textarea "x"
type input "33"
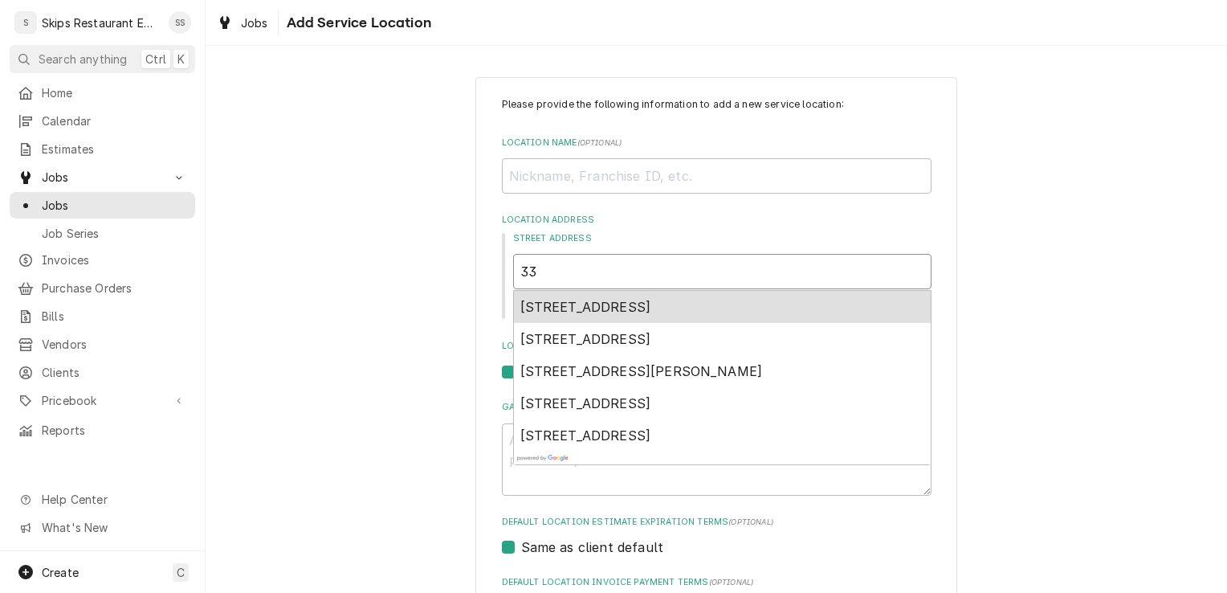
type textarea "x"
type input "330"
type textarea "x"
type input "3305"
type textarea "x"
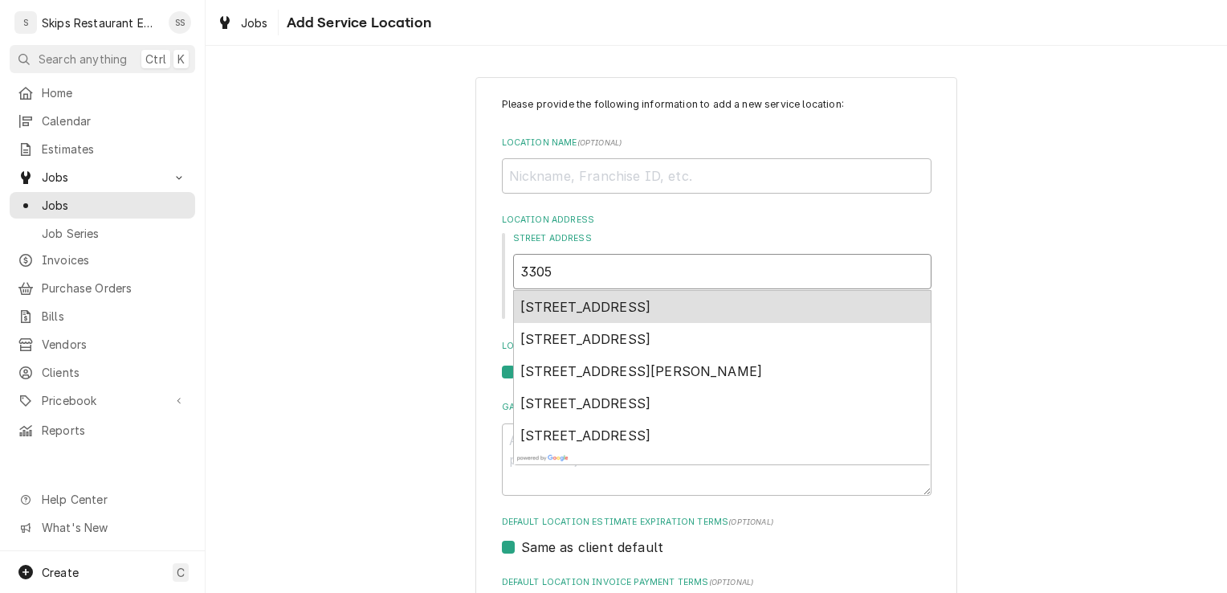
type input "3305"
type textarea "x"
type input "3305 D"
type textarea "x"
type input "3305 De"
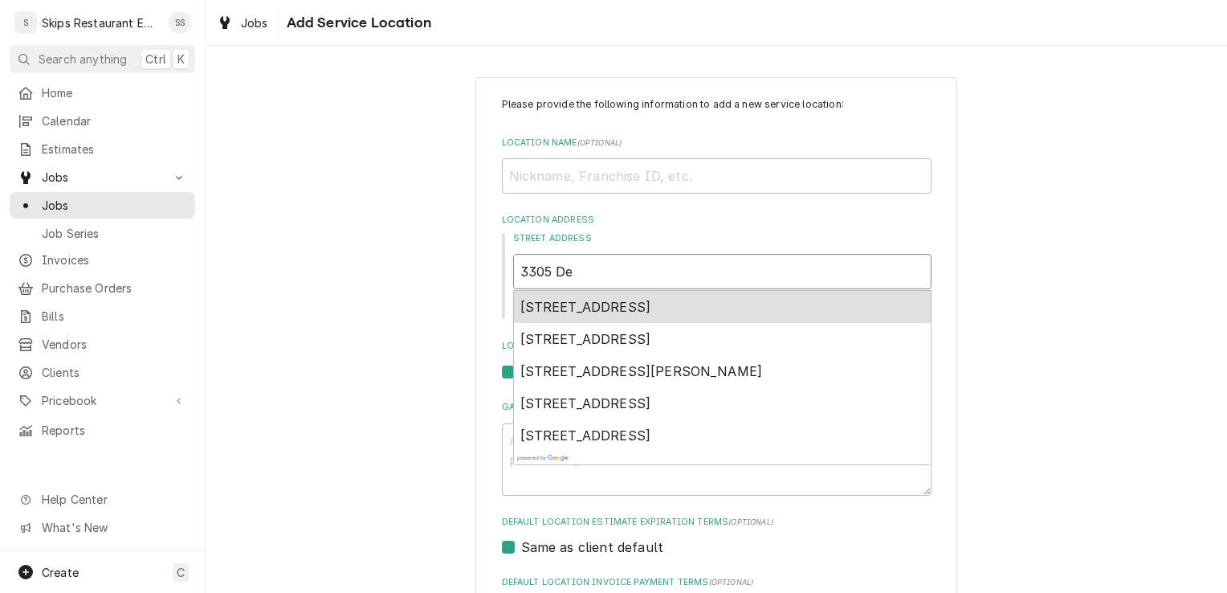
type textarea "x"
type input "3305 Dee"
type textarea "x"
type input "3305 Deer"
type textarea "x"
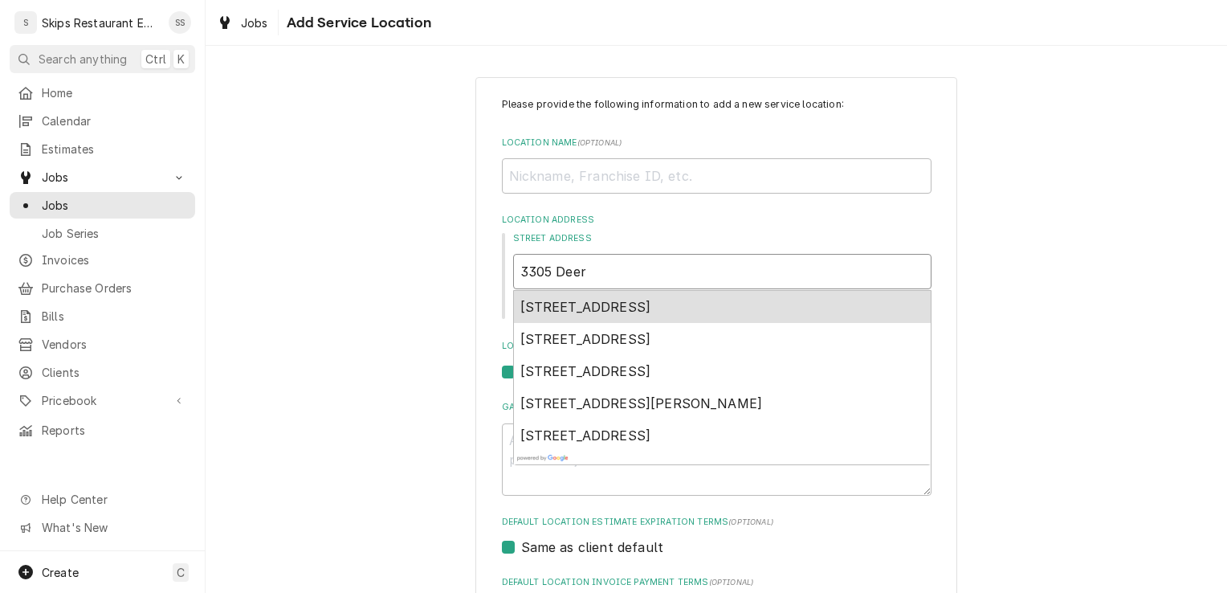
type input "3305 Deert"
type textarea "x"
type input "3305 Deertr"
type textarea "x"
type input "3305 Deertra"
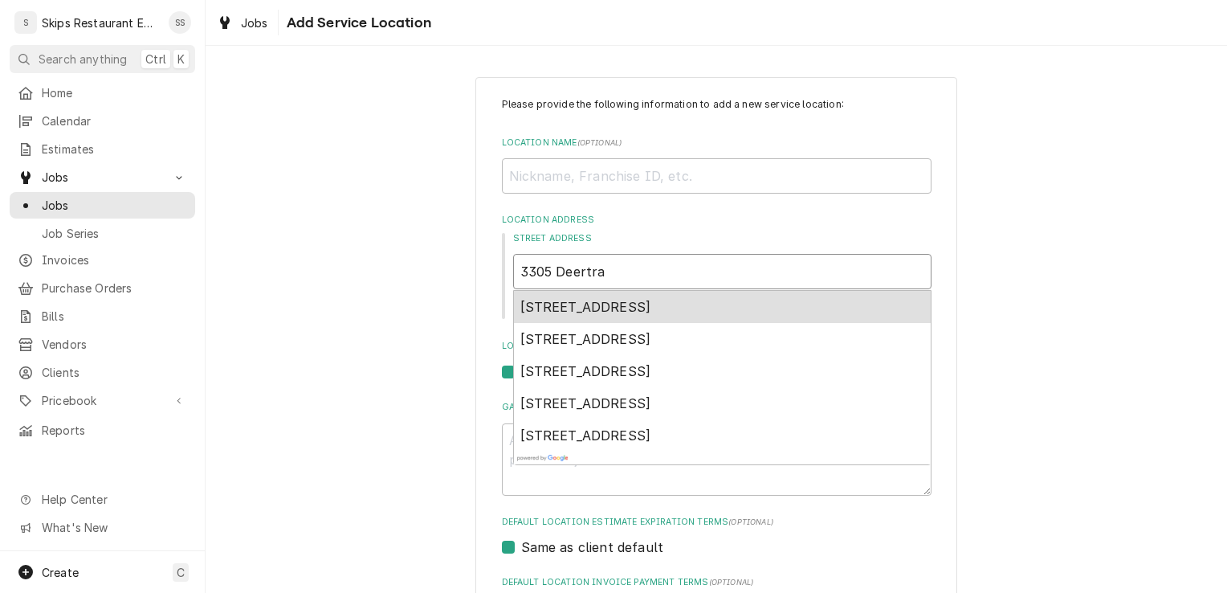
type textarea "x"
type input "3305 Deertrai"
type textarea "x"
type input "3305 Deertrail"
type textarea "x"
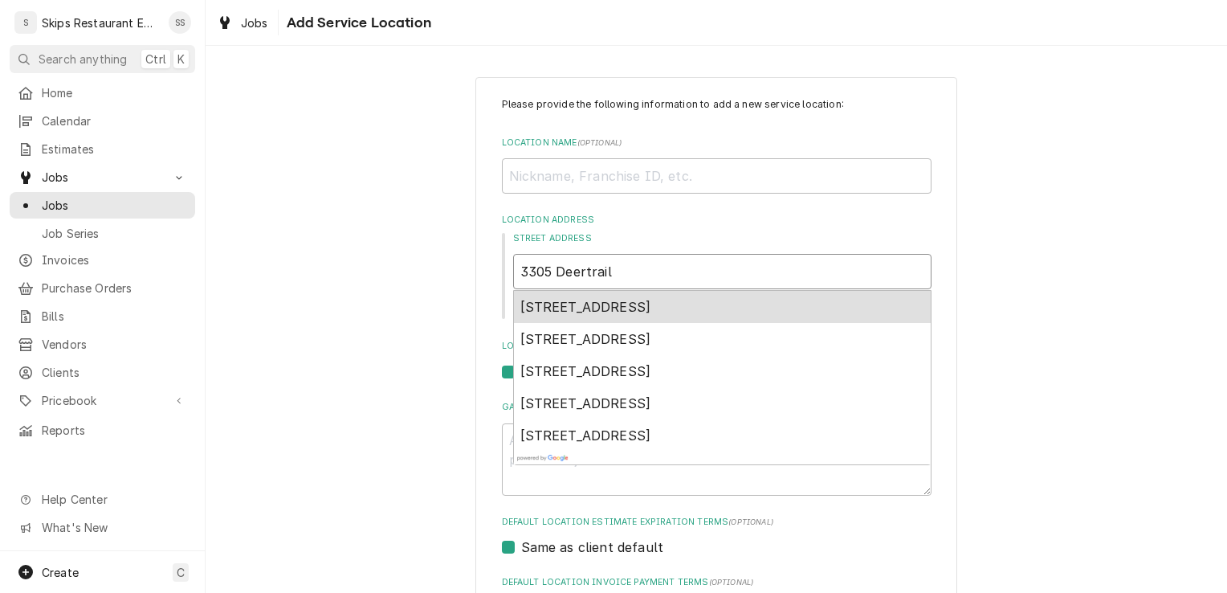
type input "3305 Deertrail"
type textarea "x"
type input "3305 Deertrail D"
type textarea "x"
type input "3305 Deertrail Dr"
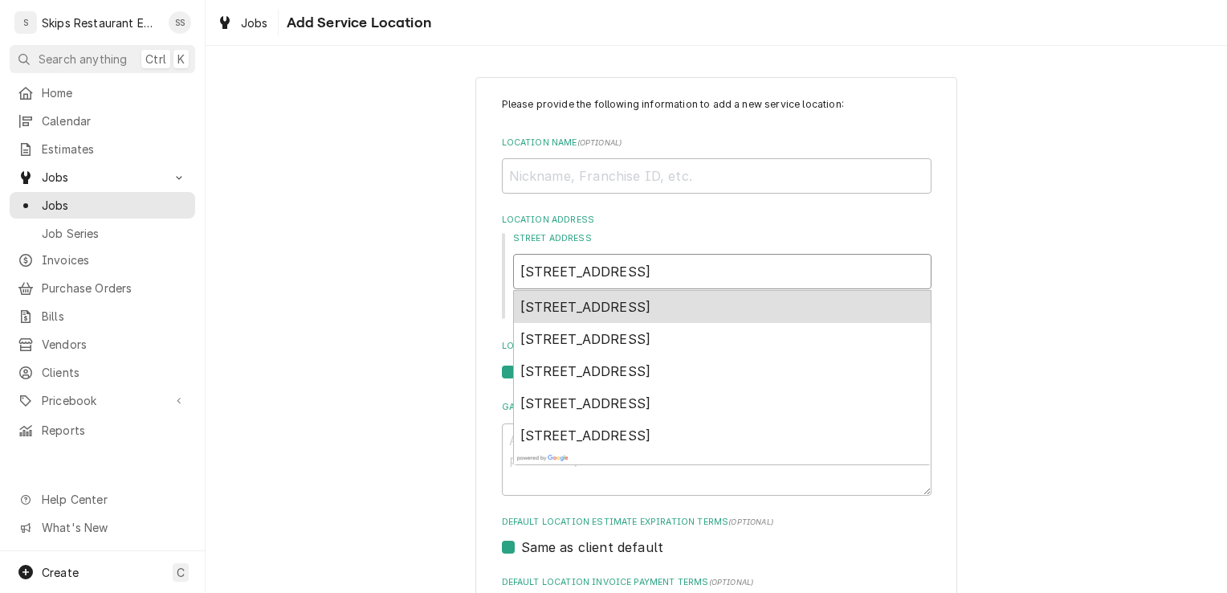
type textarea "x"
type input "3305 Deertrail Dri"
type textarea "x"
type input "3305 Deertrail Driv"
type textarea "x"
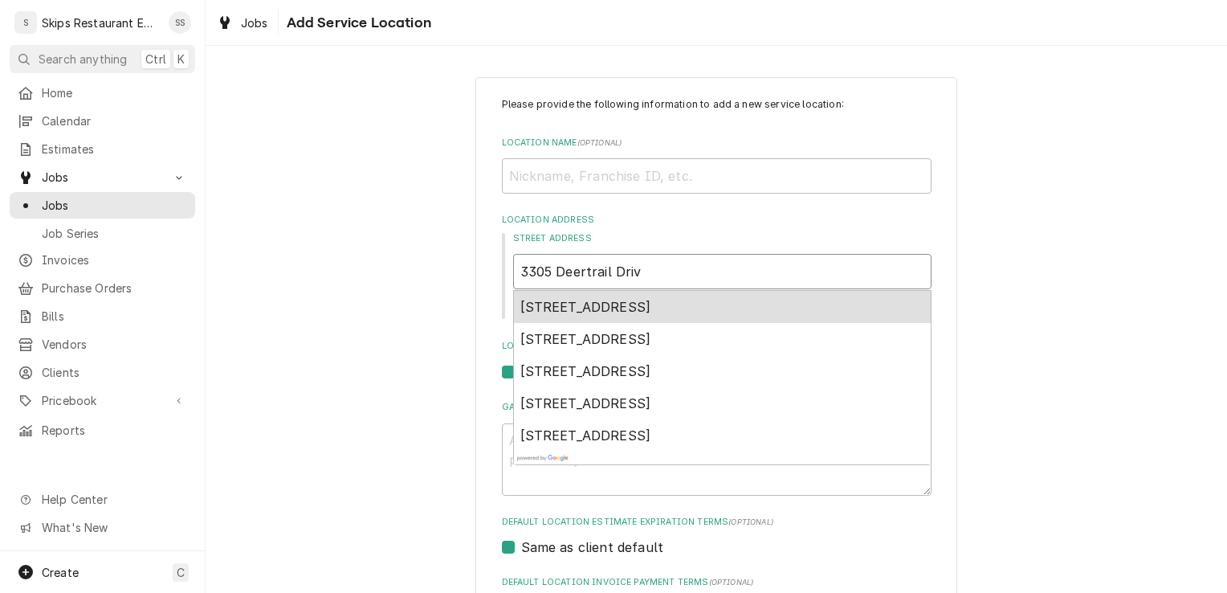
type input "3305 Deertrail Drive"
type textarea "x"
type input "3305 Deertrail Drive"
type textarea "x"
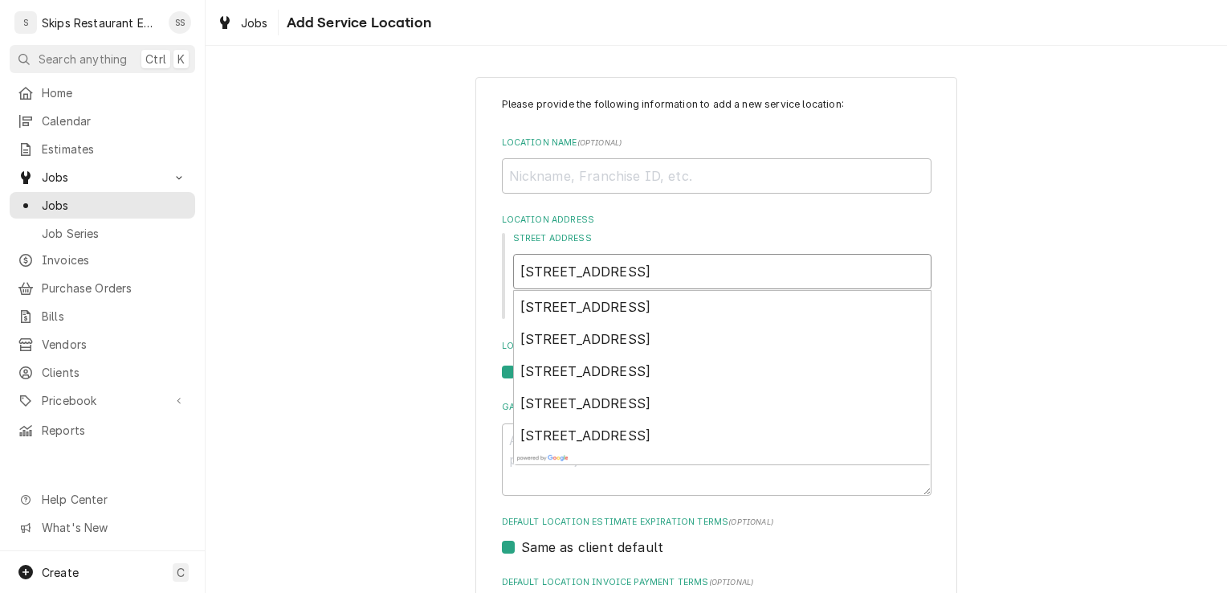
type input "3305 Deertrail Drive"
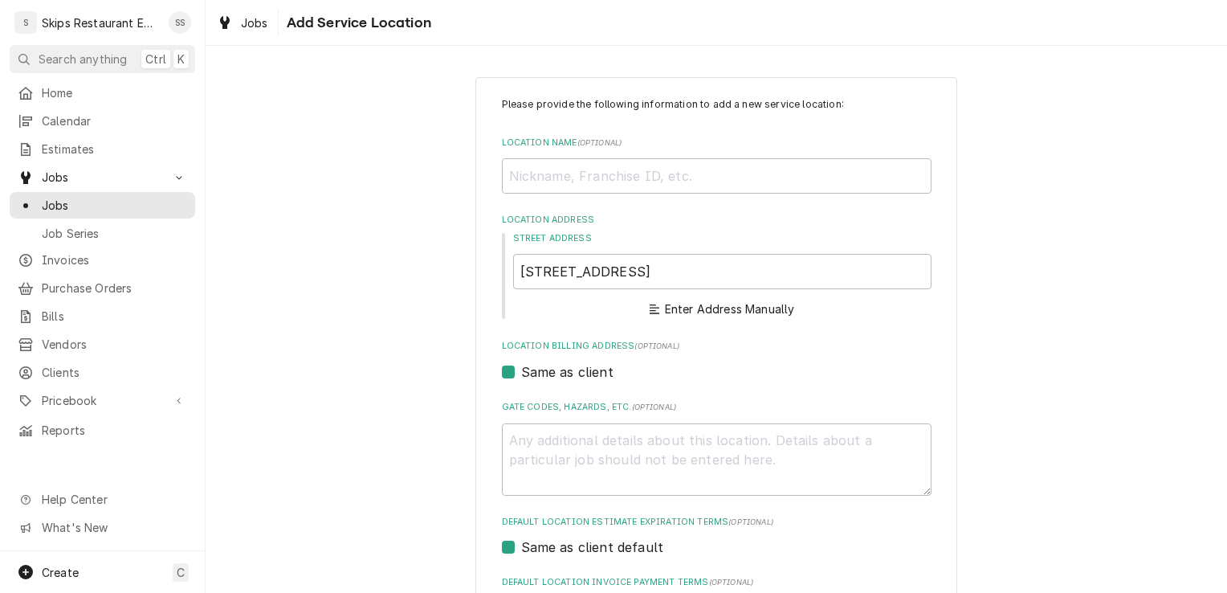
click at [1037, 361] on div "Please provide the following information to add a new service location: Locatio…" at bounding box center [717, 456] width 1022 height 786
click at [643, 272] on input "3305 Deertrail Drive" at bounding box center [722, 271] width 419 height 35
click at [639, 276] on input "3305 Deertrail Drive" at bounding box center [722, 271] width 419 height 35
type textarea "x"
type input "3305 Deertrail Drive,"
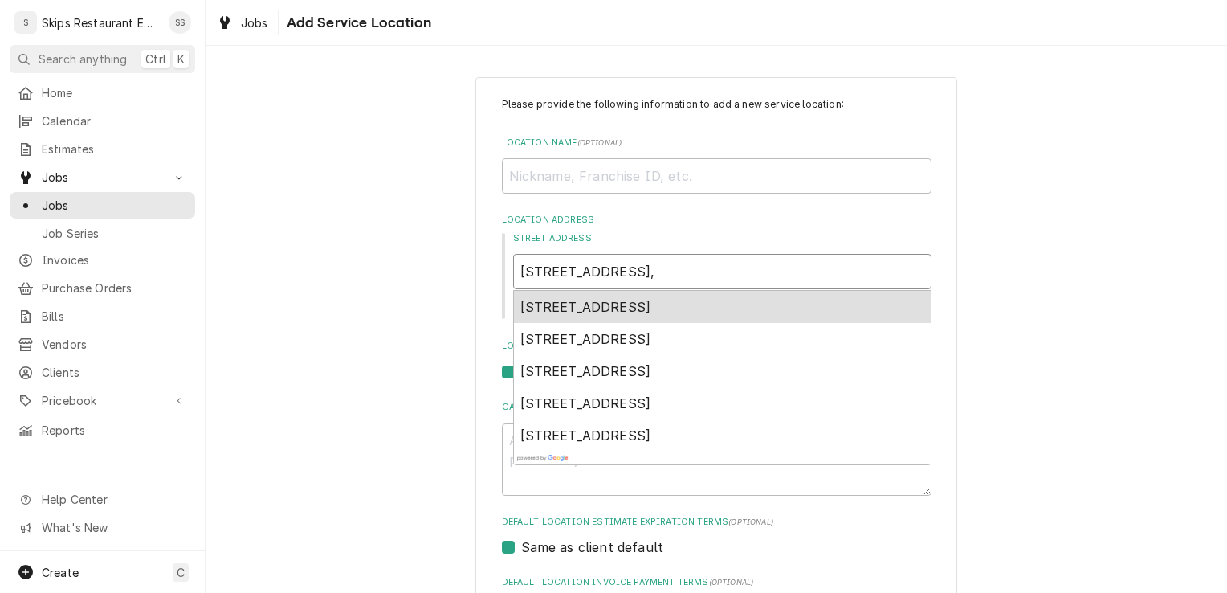
type textarea "x"
type input "3305 Deertrail Drive,"
type textarea "x"
type input "3305 Deertrail Drive, A"
type textarea "x"
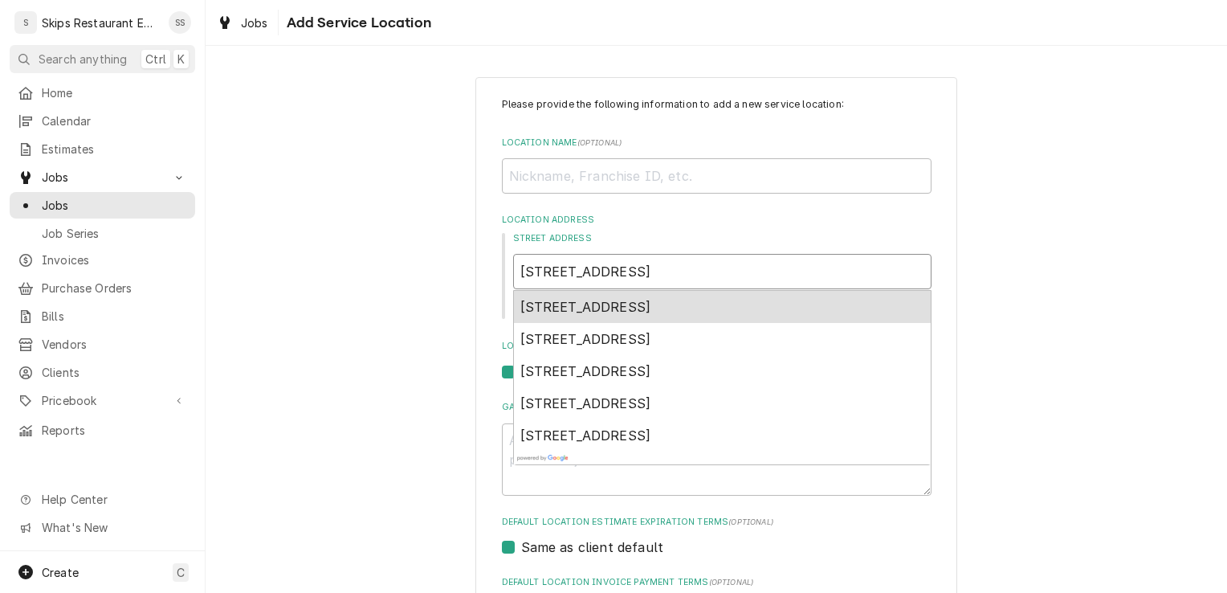
type input "3305 Deertrail Drive, Al"
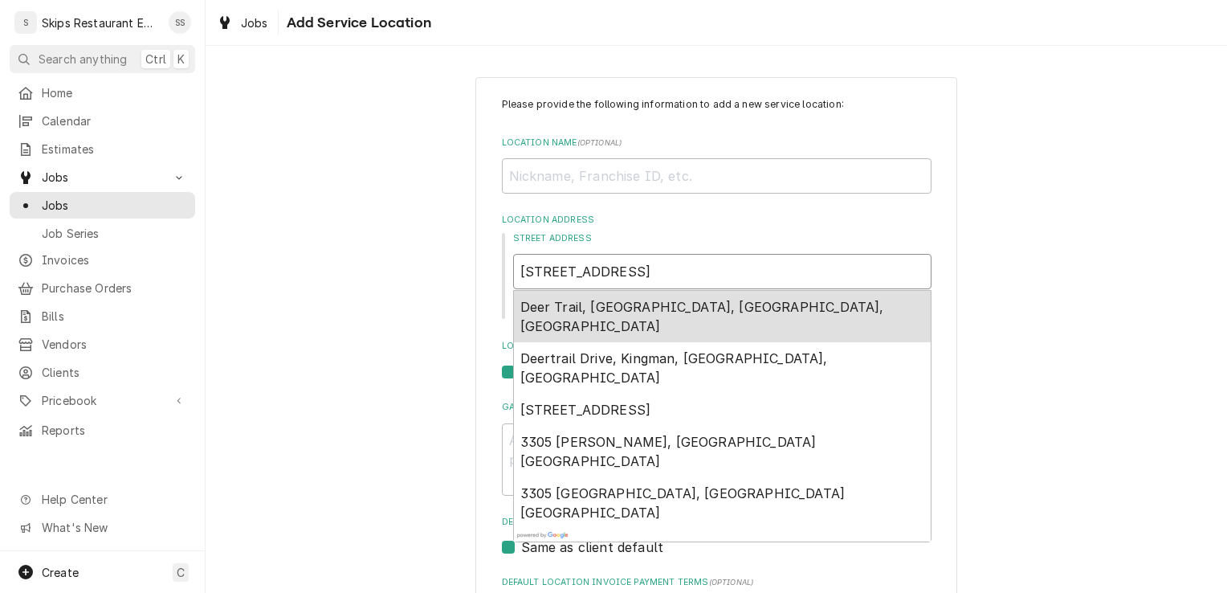
type textarea "x"
type input "3305 Deertrail Drive, Alv"
type textarea "x"
type input "3305 Deertrail Drive, Alvi"
type textarea "x"
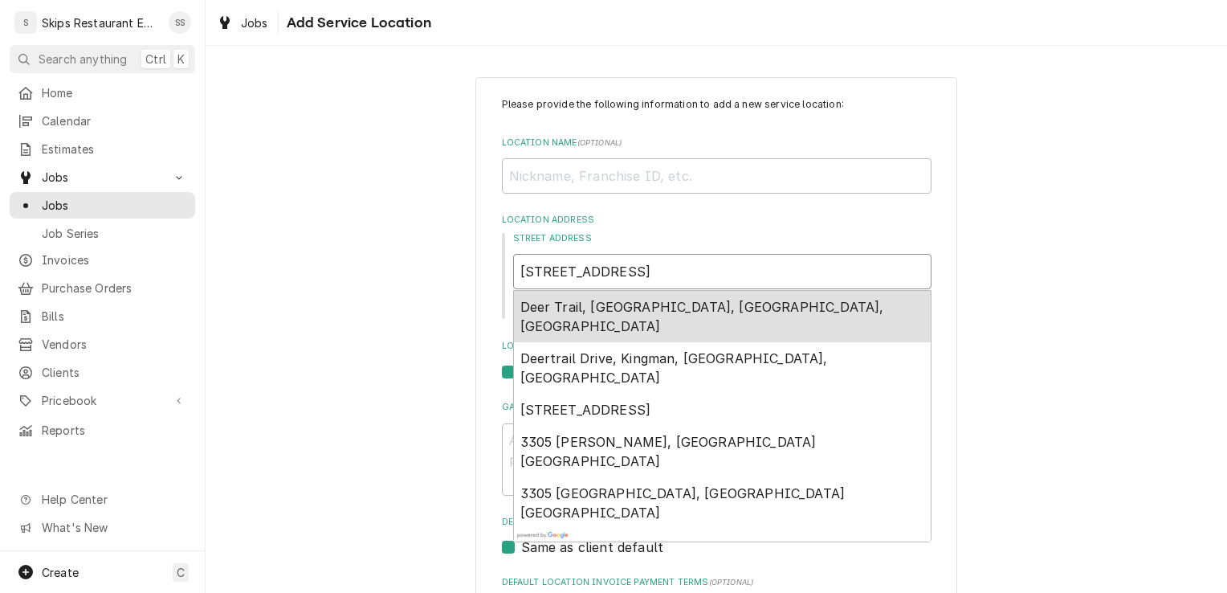
type input "3305 Deertrail Drive, Alvin"
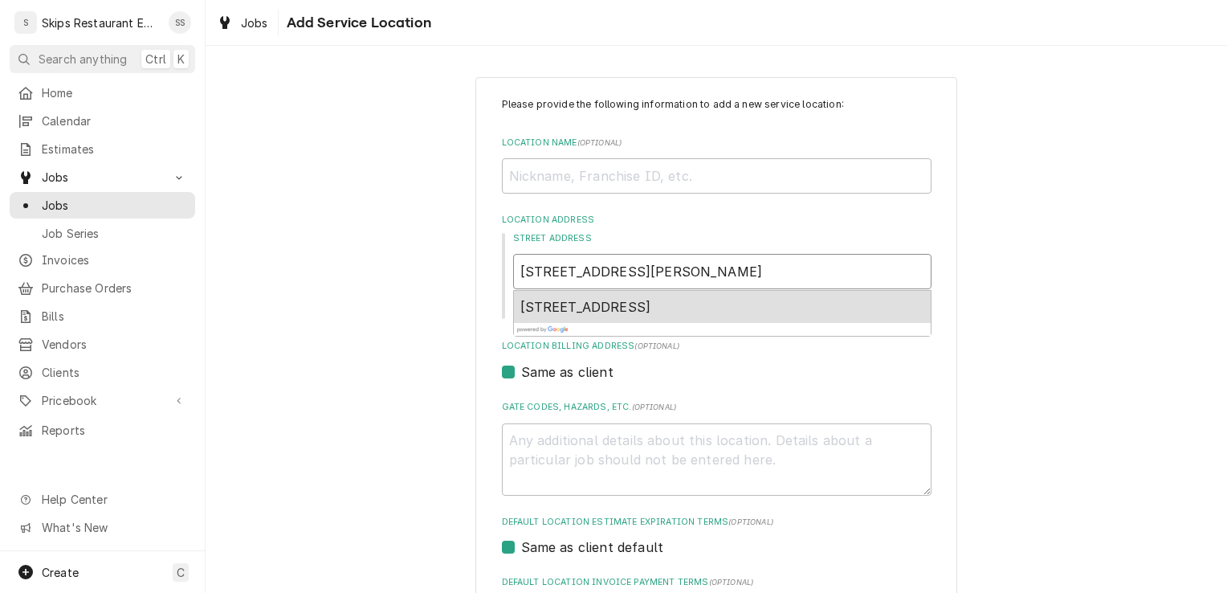
click at [648, 312] on span "3305 Deer Trail Drive, Alvin, TX, USA" at bounding box center [586, 307] width 131 height 16
type textarea "x"
type input "3305 Deer Trail Dr"
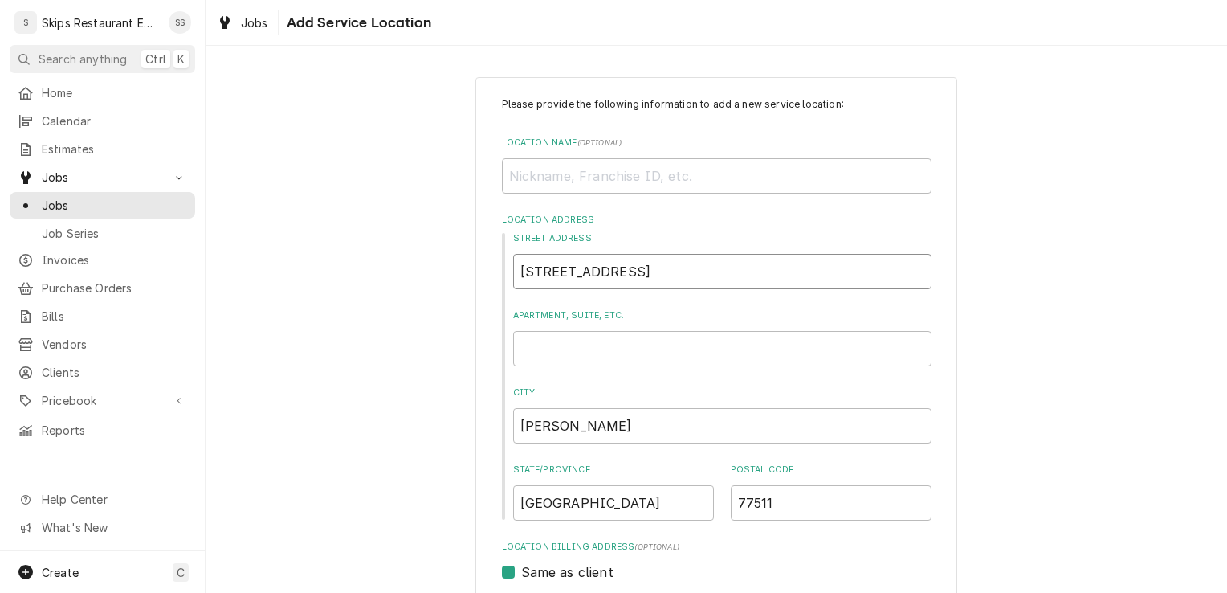
type textarea "x"
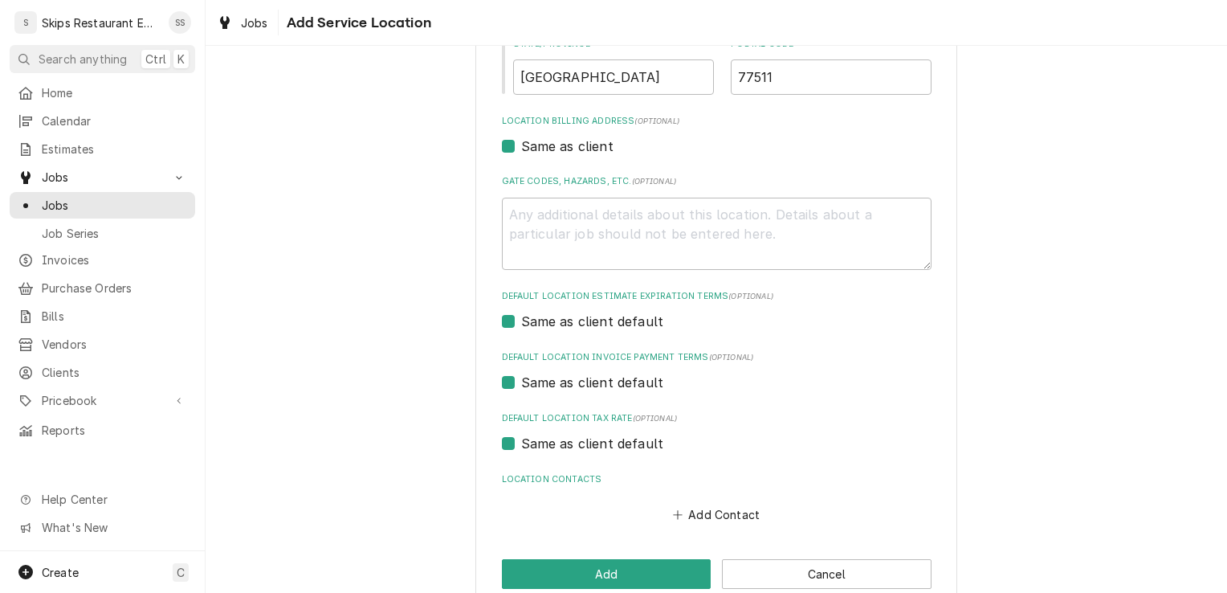
scroll to position [456, 0]
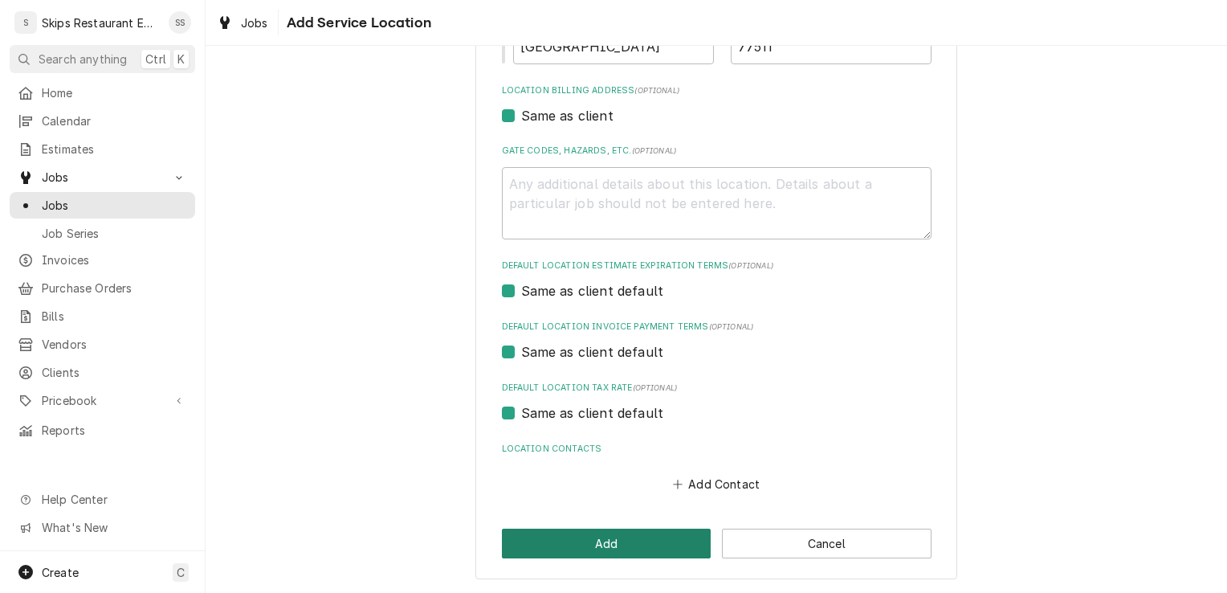
type input "3305 Deer Trail Dr"
click at [515, 539] on button "Add" at bounding box center [607, 544] width 210 height 30
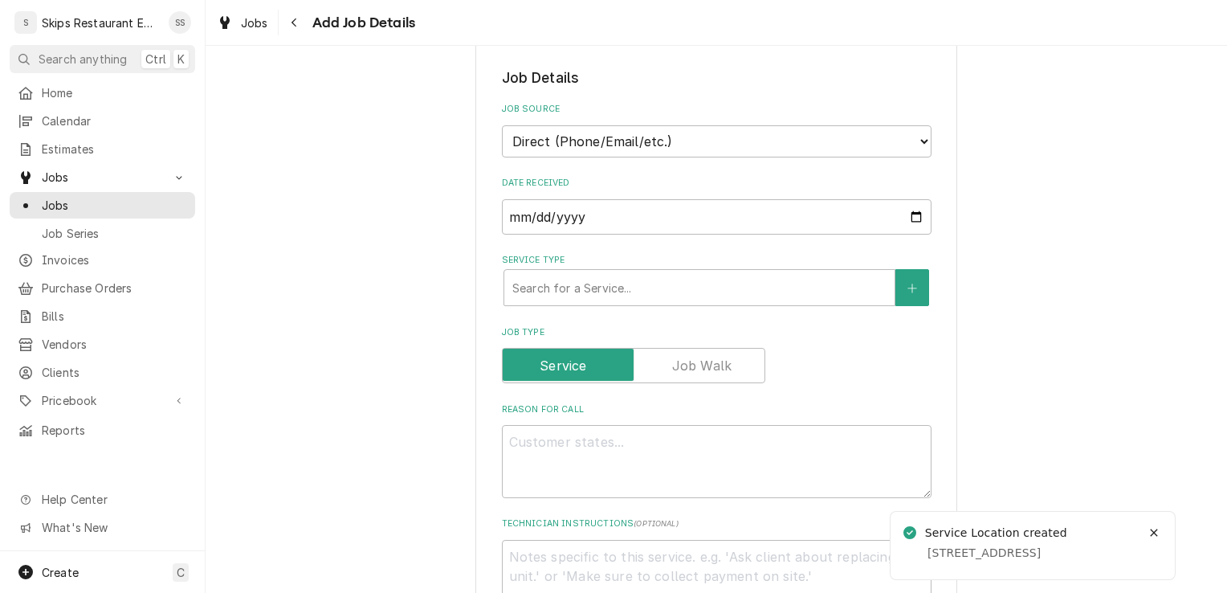
scroll to position [357, 0]
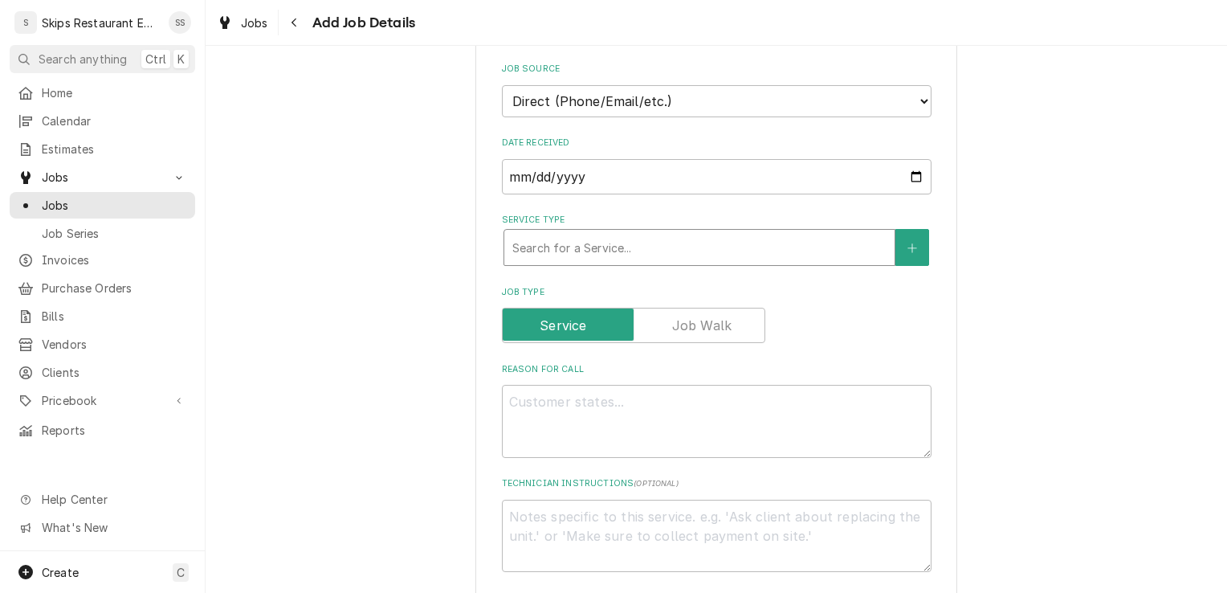
click at [553, 244] on div "Service Type" at bounding box center [699, 247] width 374 height 29
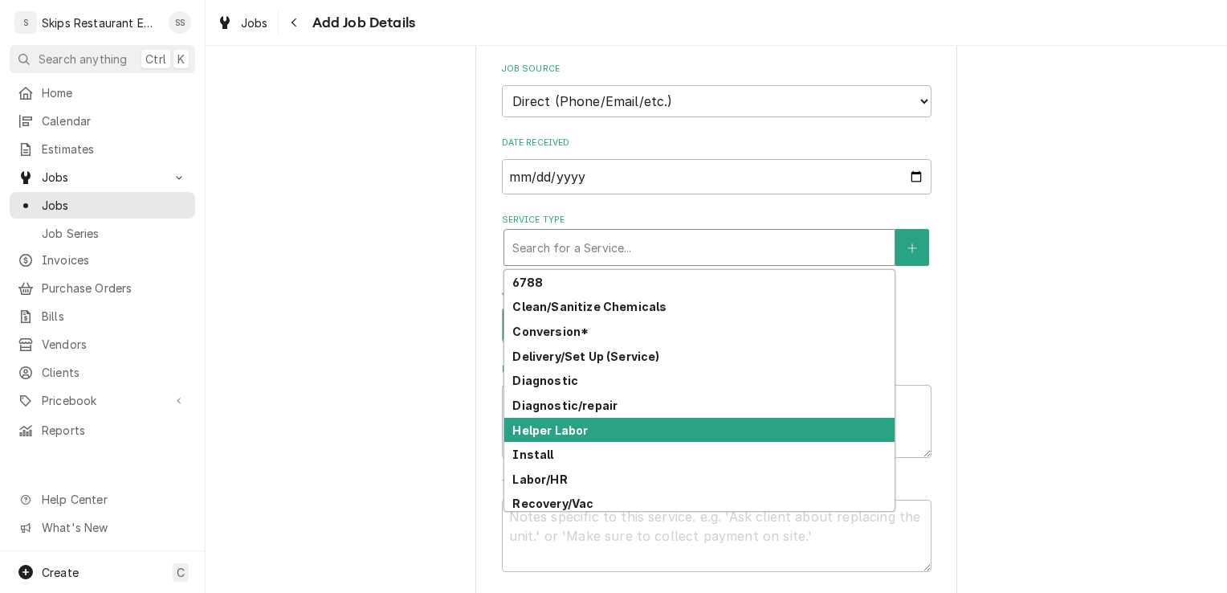
click at [521, 436] on strong "Helper Labor" at bounding box center [550, 430] width 76 height 14
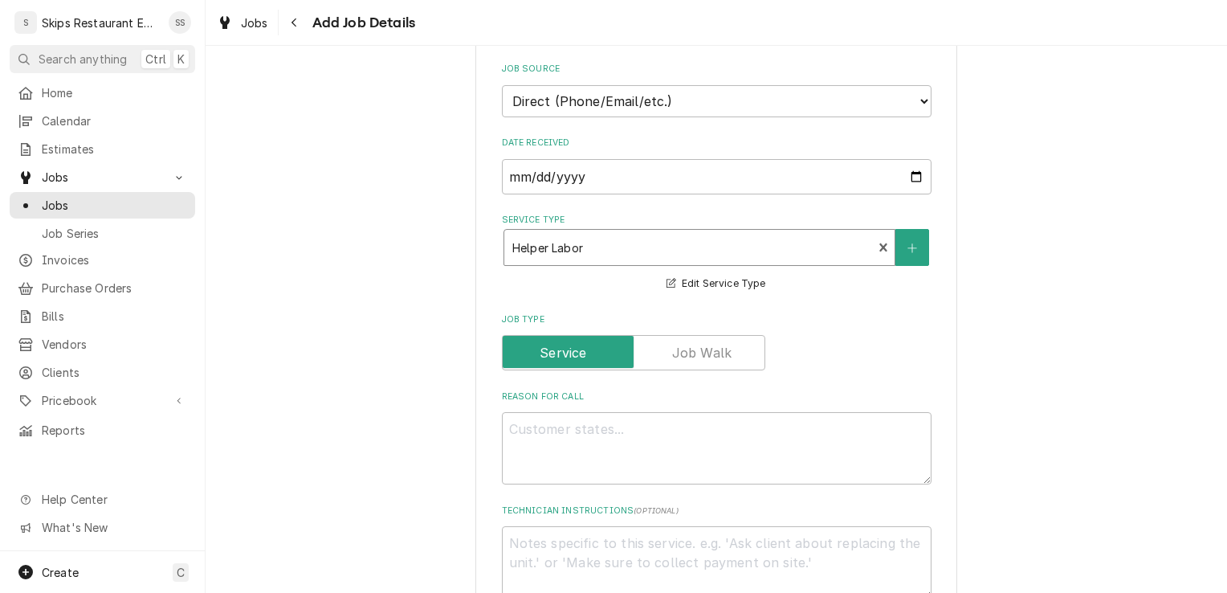
type textarea "x"
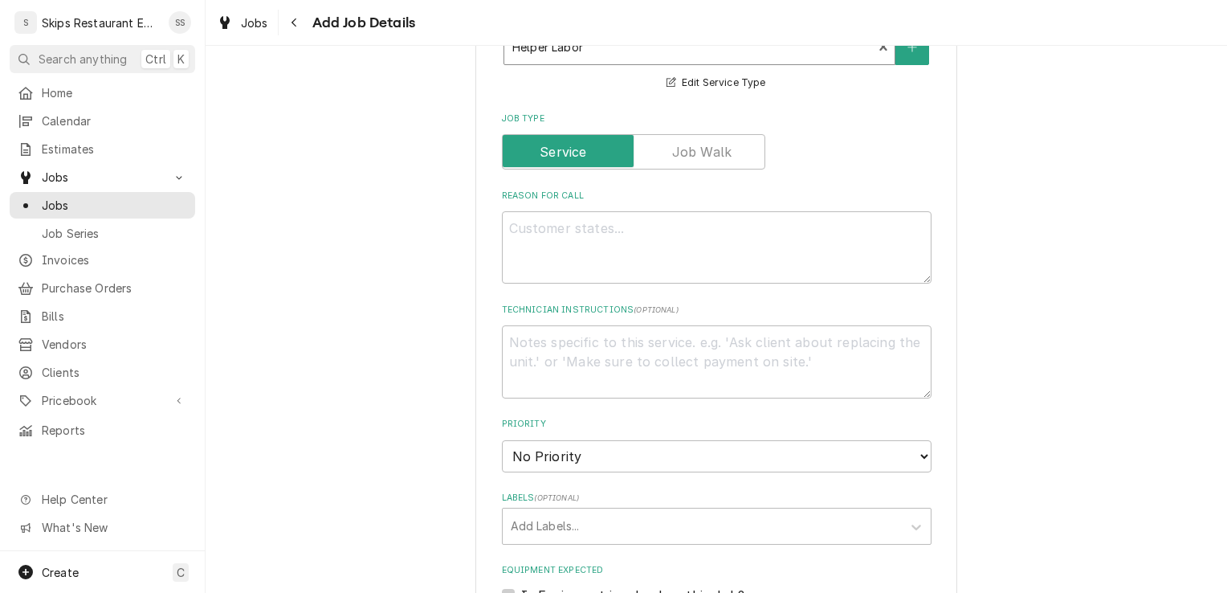
scroll to position [577, 0]
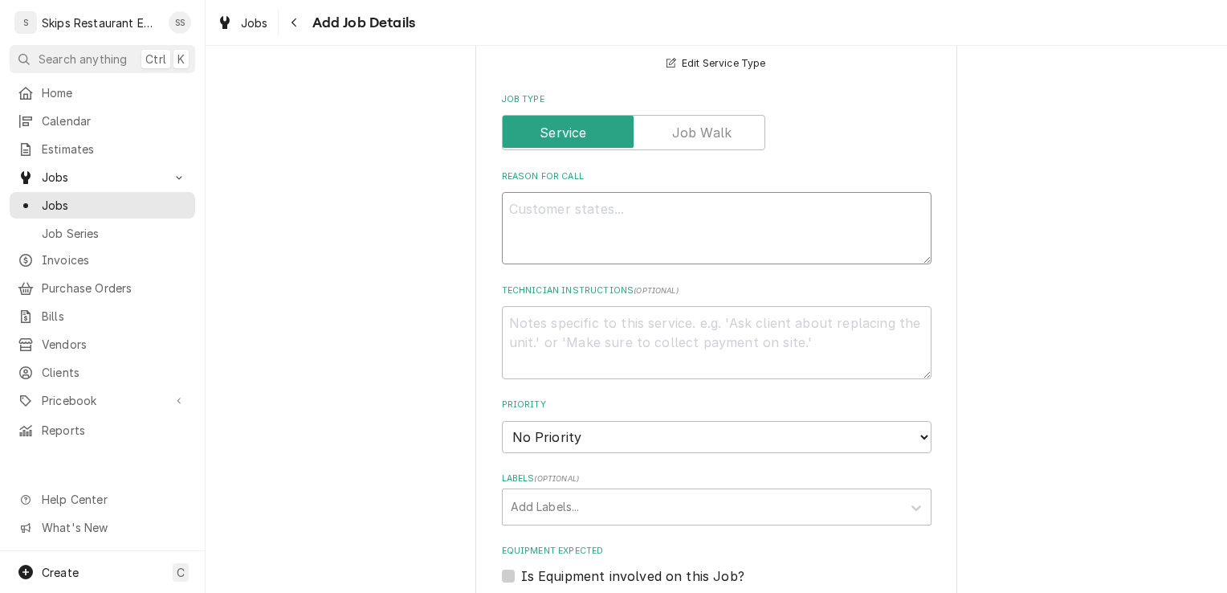
click at [523, 212] on textarea "Reason For Call" at bounding box center [717, 228] width 430 height 72
click at [521, 577] on label "Is Equipment involved on this Job?" at bounding box center [632, 575] width 223 height 19
click at [521, 577] on input "Equipment Expected" at bounding box center [736, 583] width 430 height 35
checkbox input "true"
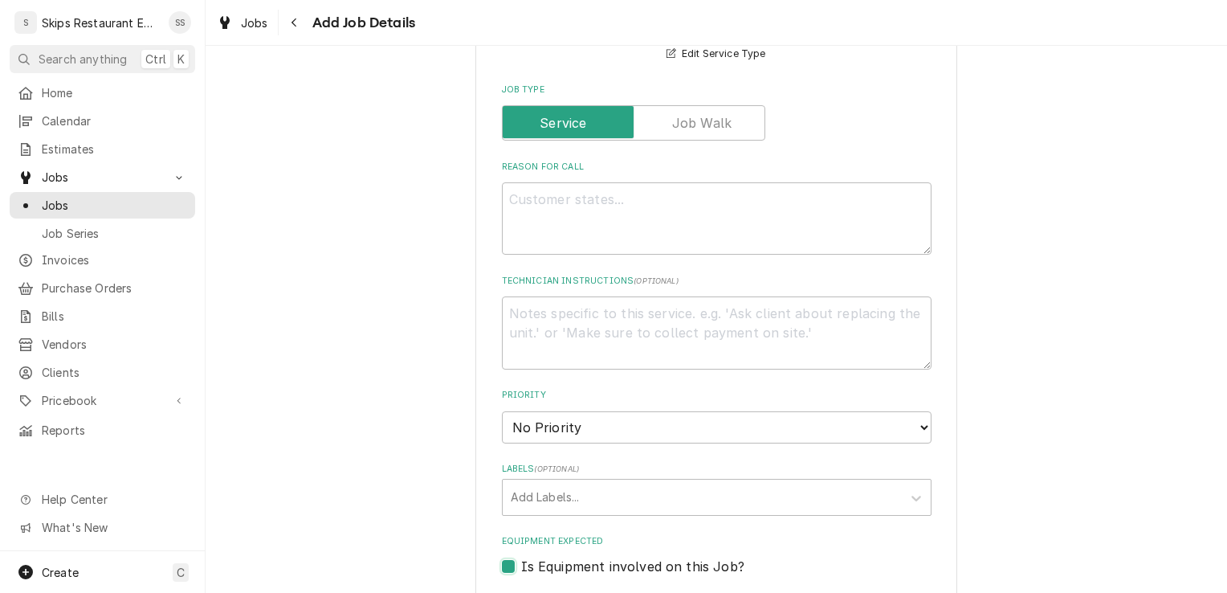
type textarea "x"
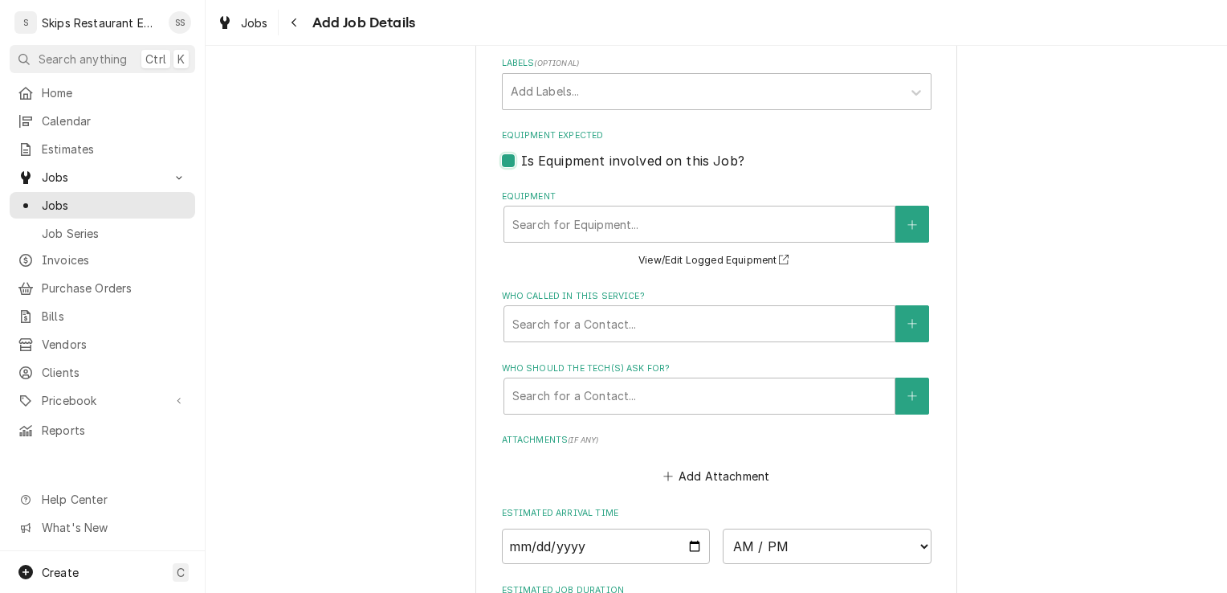
scroll to position [986, 0]
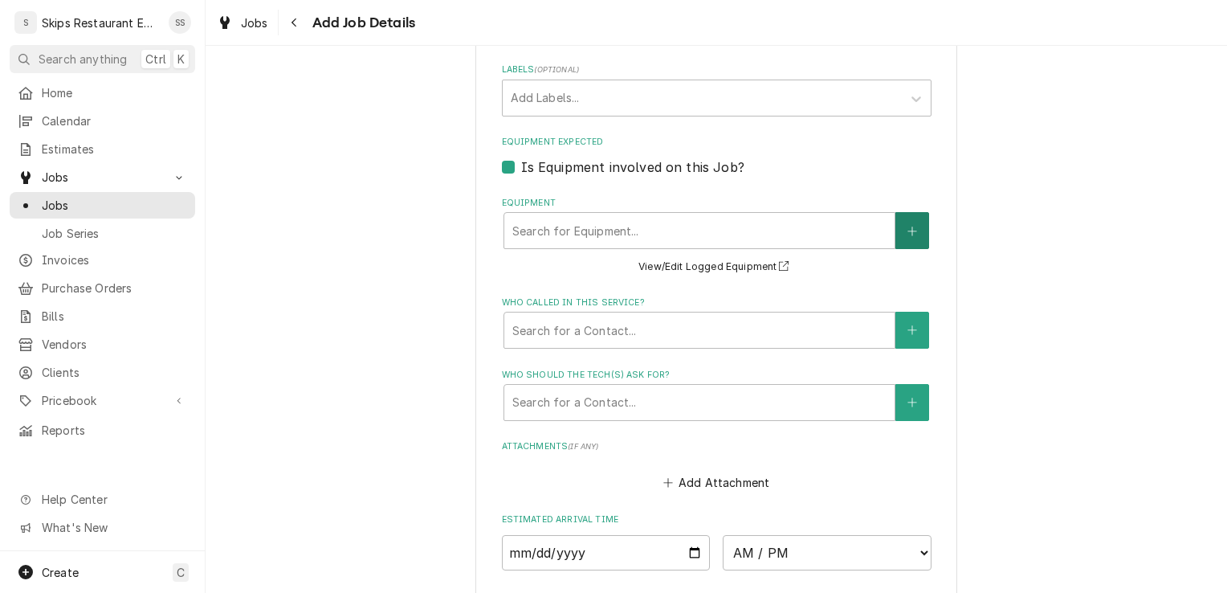
drag, startPoint x: 909, startPoint y: 235, endPoint x: 900, endPoint y: 229, distance: 11.2
click at [900, 229] on button "Equipment" at bounding box center [913, 230] width 34 height 37
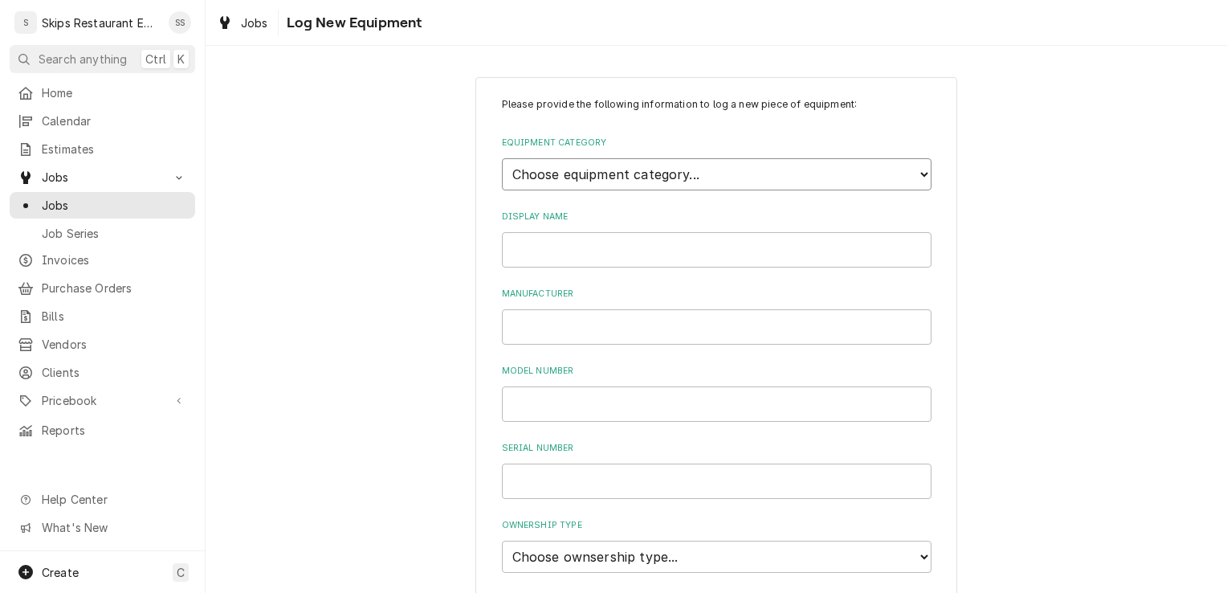
click at [566, 173] on select "Choose equipment category... Cooking Equipment Fryers Ice Machines Ovens and Ra…" at bounding box center [717, 174] width 430 height 32
select select "8"
click at [502, 158] on select "Choose equipment category... Cooking Equipment Fryers Ice Machines Ovens and Ra…" at bounding box center [717, 174] width 430 height 32
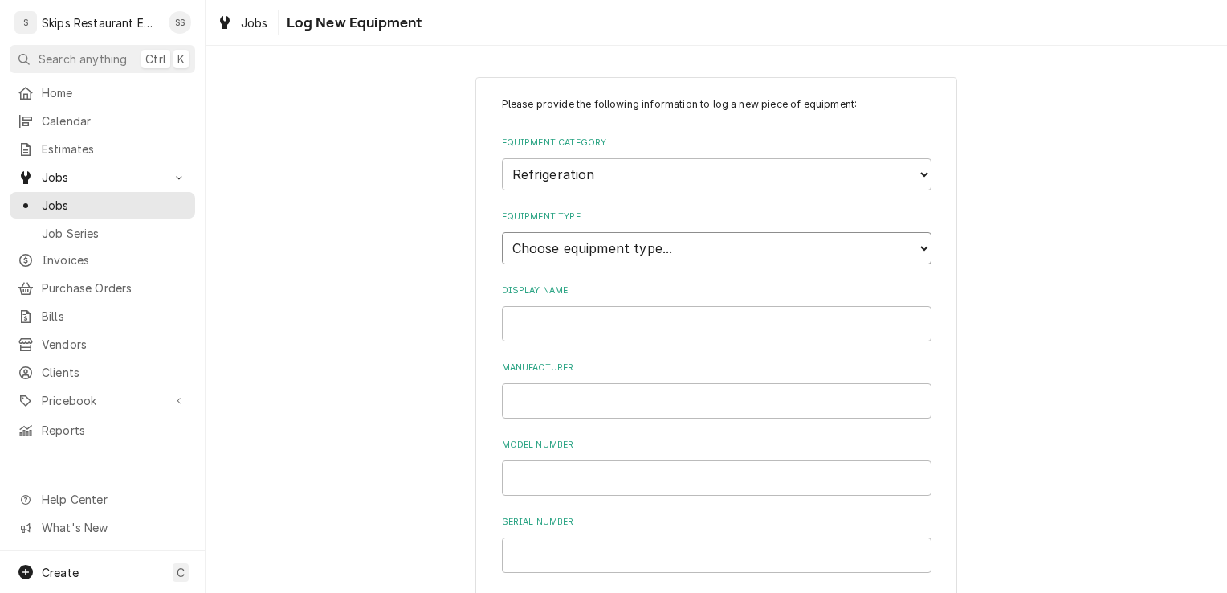
click at [557, 252] on select "Choose equipment type... Bar Refrigeration Blast Chiller Chef Base Freezer Chef…" at bounding box center [717, 248] width 430 height 32
select select "75"
click at [502, 232] on select "Choose equipment type... Bar Refrigeration Blast Chiller Chef Base Freezer Chef…" at bounding box center [717, 248] width 430 height 32
click at [525, 320] on input "Display Name" at bounding box center [717, 323] width 430 height 35
type input "Infinity"
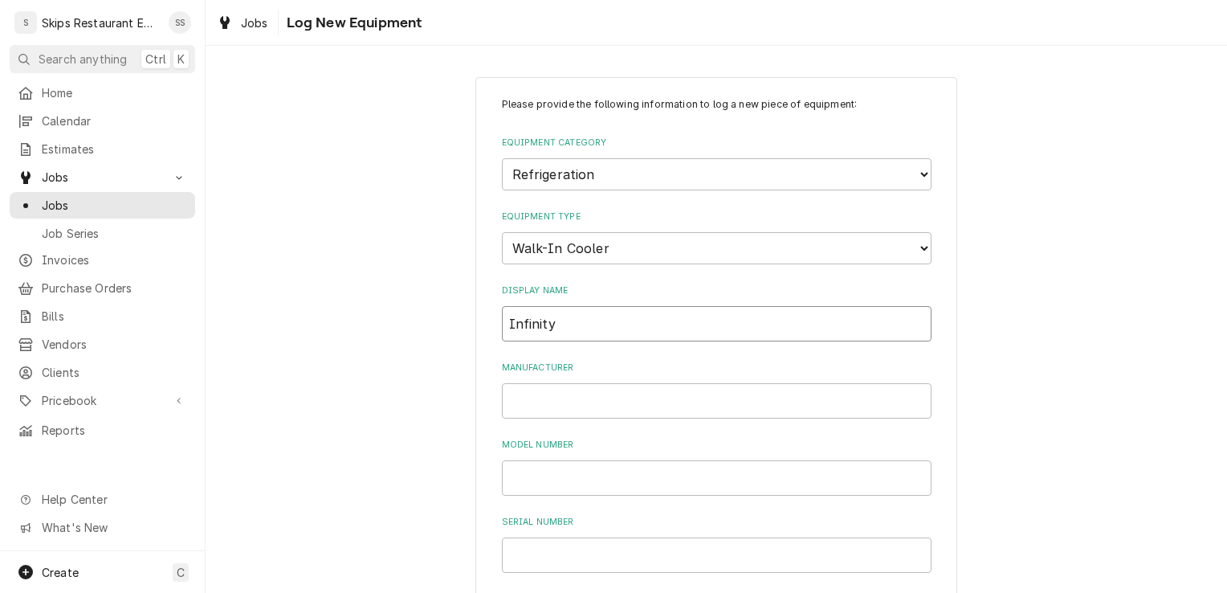
drag, startPoint x: 551, startPoint y: 319, endPoint x: 470, endPoint y: 328, distance: 81.6
click at [476, 328] on div "Please provide the following information to log a new piece of equipment: Equip…" at bounding box center [717, 574] width 482 height 995
click at [549, 402] on input "Manufacturer" at bounding box center [717, 400] width 430 height 35
type input "Infinity"
click at [515, 480] on input "Model Number" at bounding box center [717, 477] width 430 height 35
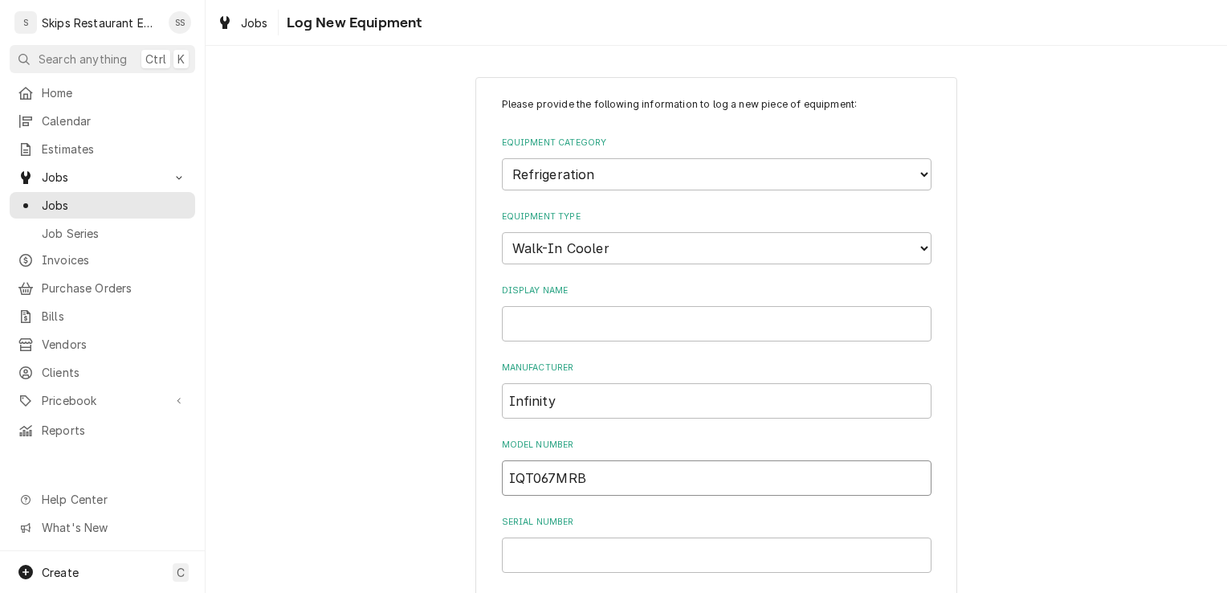
type input "IQT067MRB"
click at [549, 557] on input "Serial Number" at bounding box center [717, 554] width 430 height 35
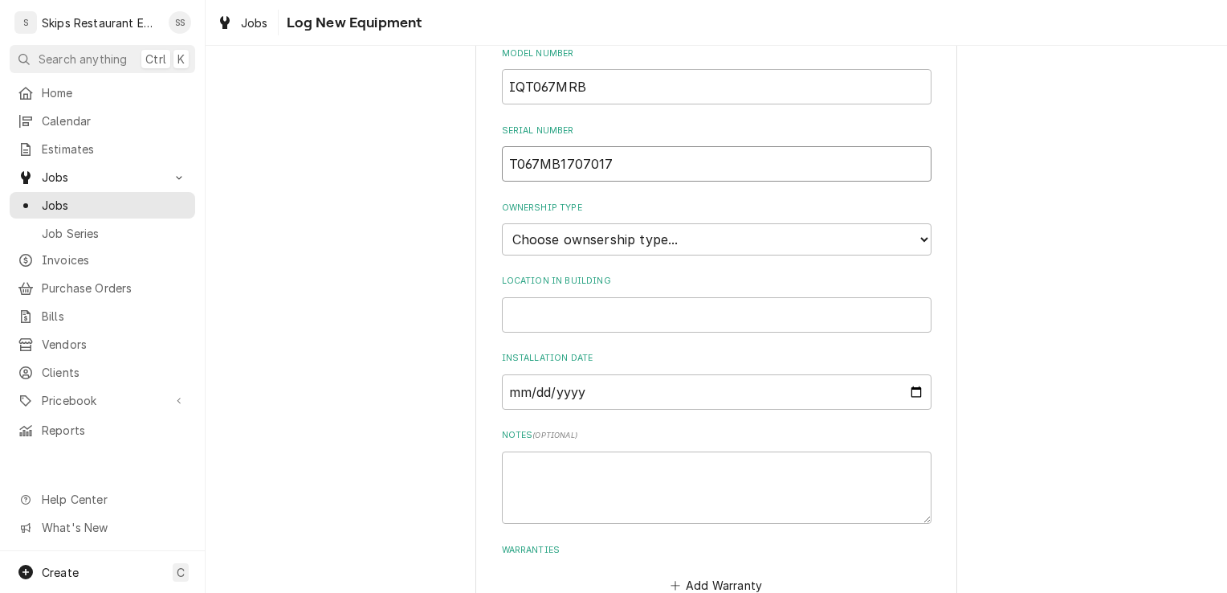
scroll to position [383, 0]
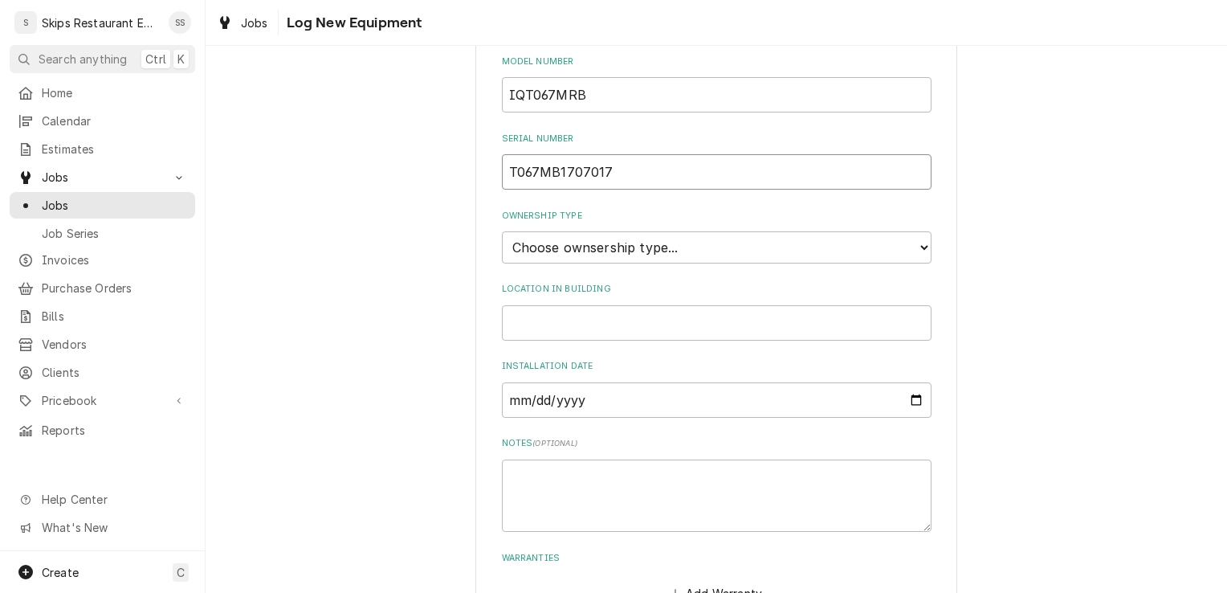
type input "T067MB1707017"
click at [584, 245] on select "Choose ownsership type... Unknown Owned Leased Rented" at bounding box center [717, 247] width 430 height 32
select select "1"
click at [502, 231] on select "Choose ownsership type... Unknown Owned Leased Rented" at bounding box center [717, 247] width 430 height 32
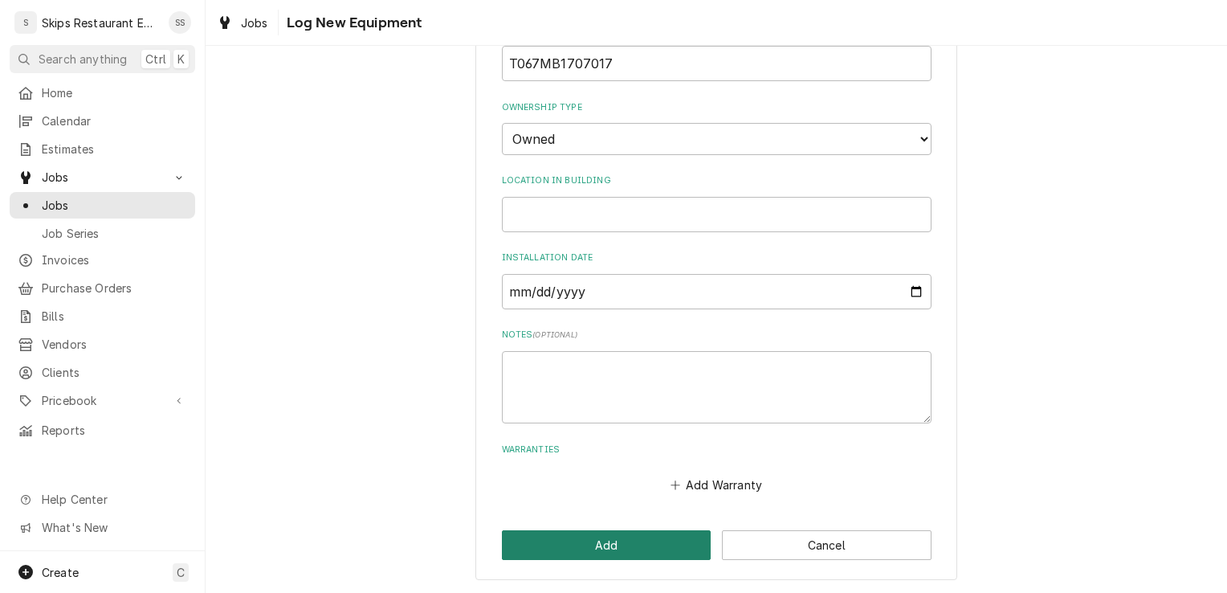
click at [566, 547] on button "Add" at bounding box center [607, 545] width 210 height 30
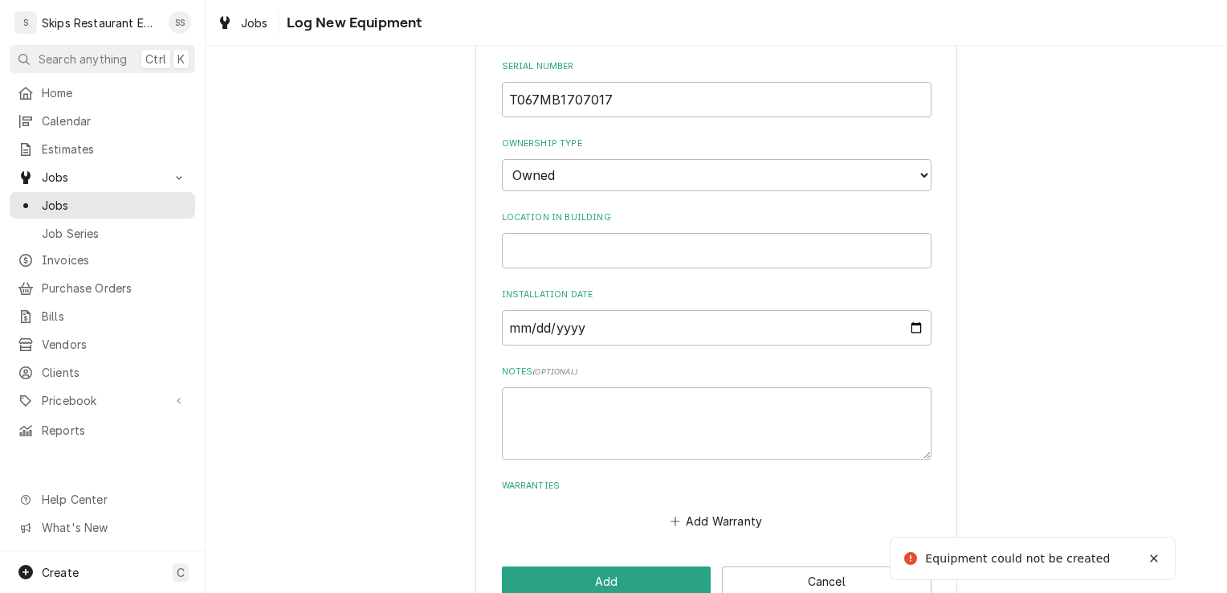
scroll to position [238, 0]
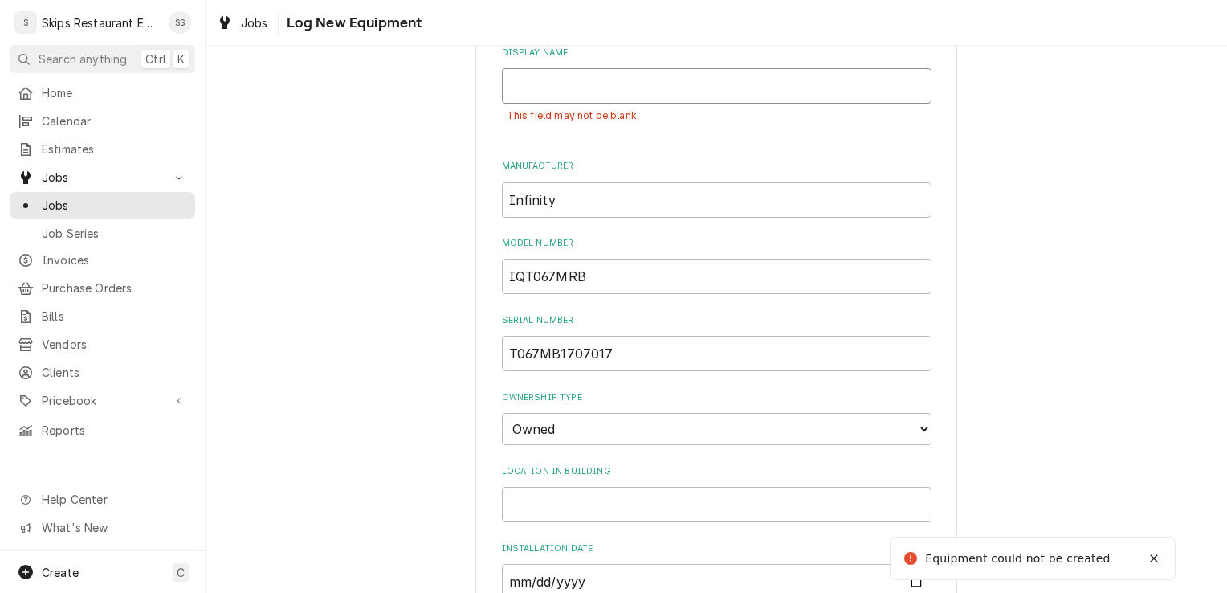
click at [517, 85] on input "Display Name" at bounding box center [717, 85] width 430 height 35
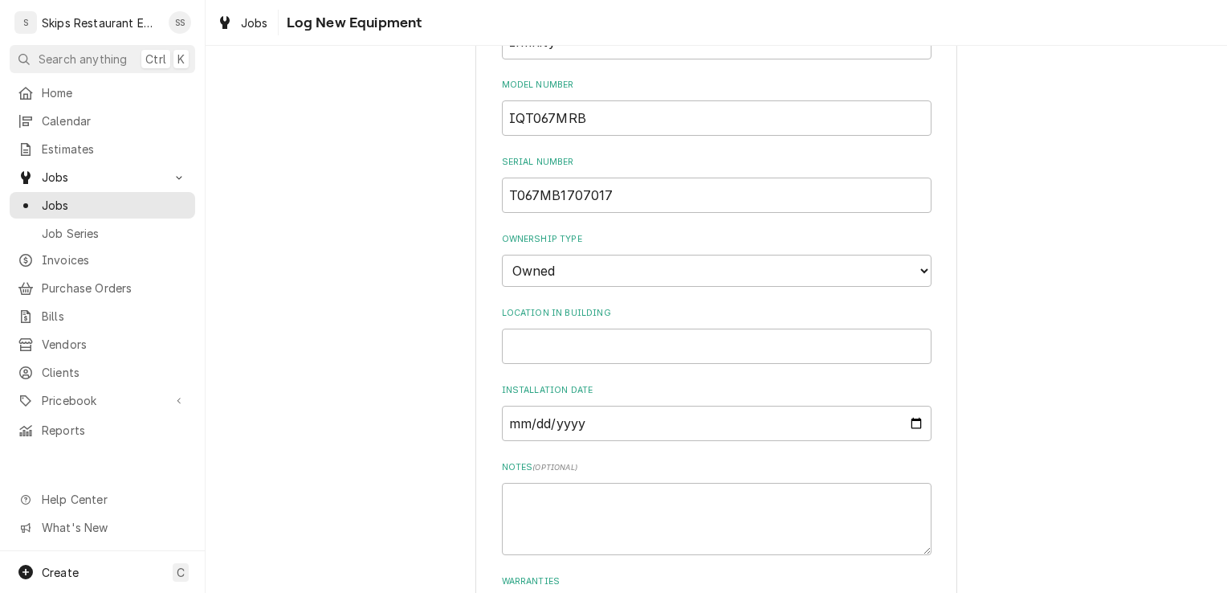
scroll to position [528, 0]
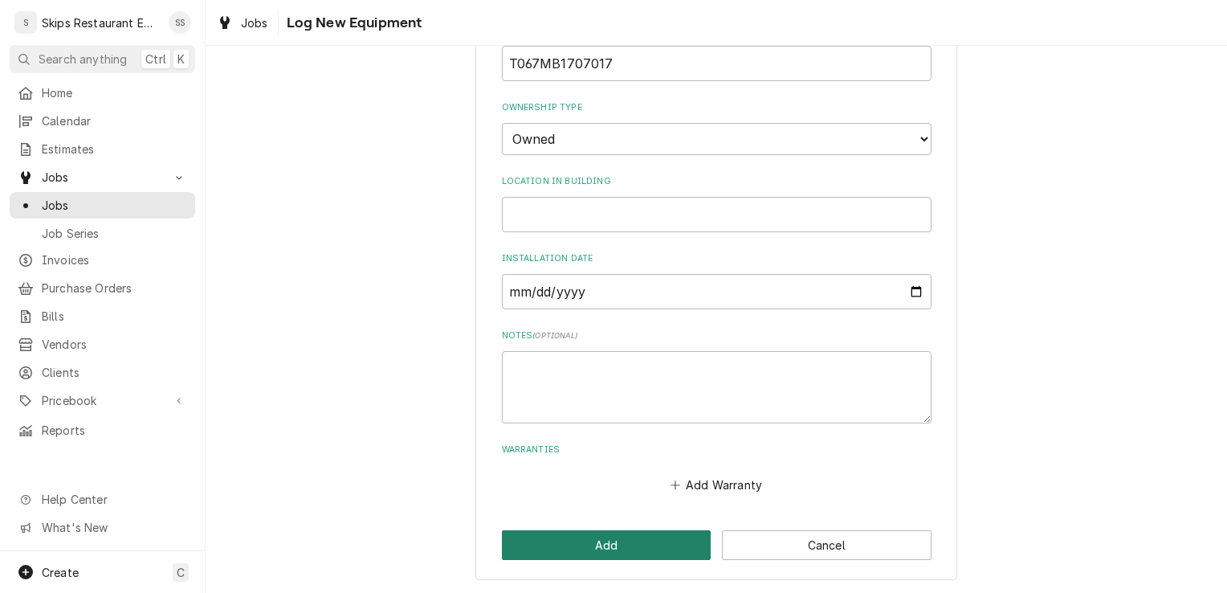
type input "walk-in cooler"
click at [515, 540] on button "Add" at bounding box center [607, 545] width 210 height 30
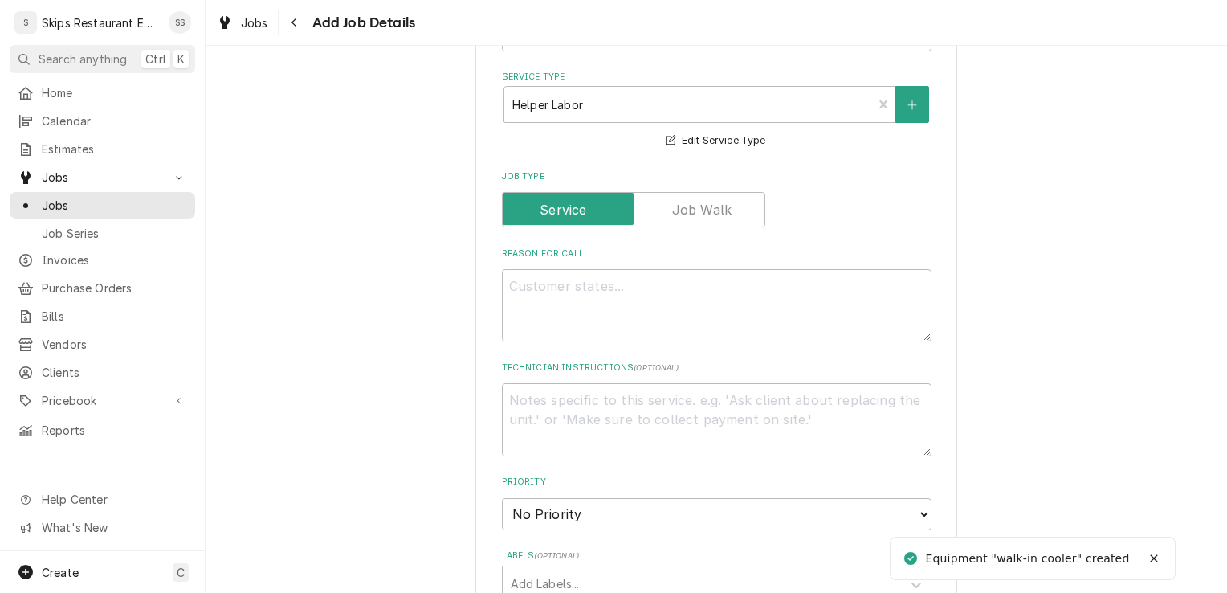
scroll to position [451, 0]
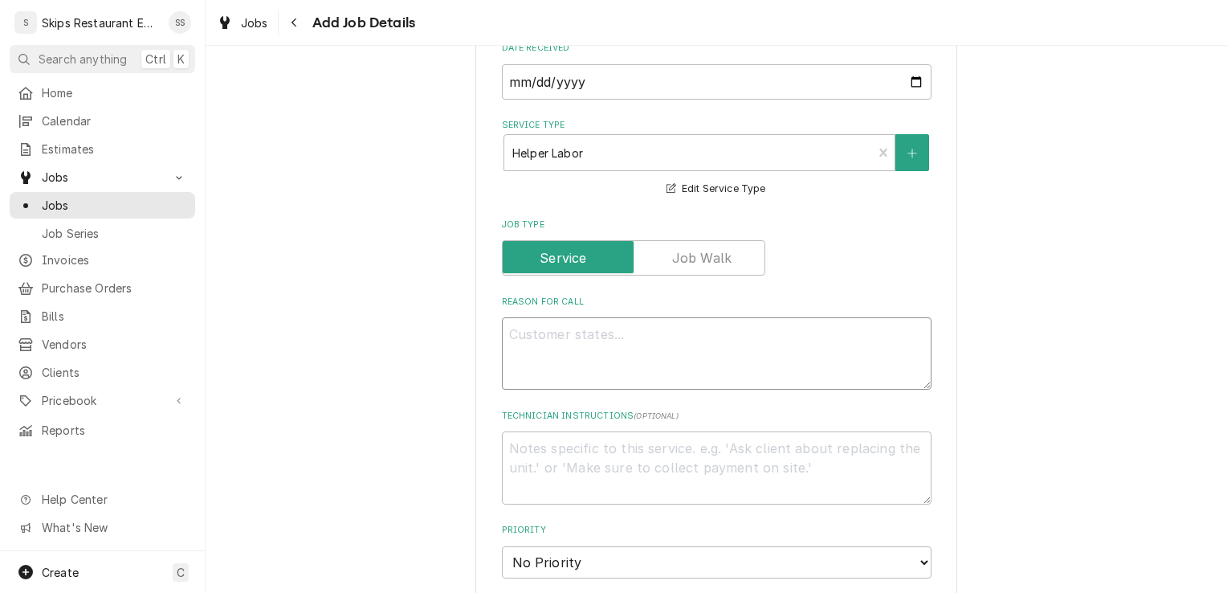
click at [564, 333] on textarea "Reason For Call" at bounding box center [717, 353] width 430 height 72
type textarea "x"
type textarea "W"
type textarea "x"
type textarea "Wo"
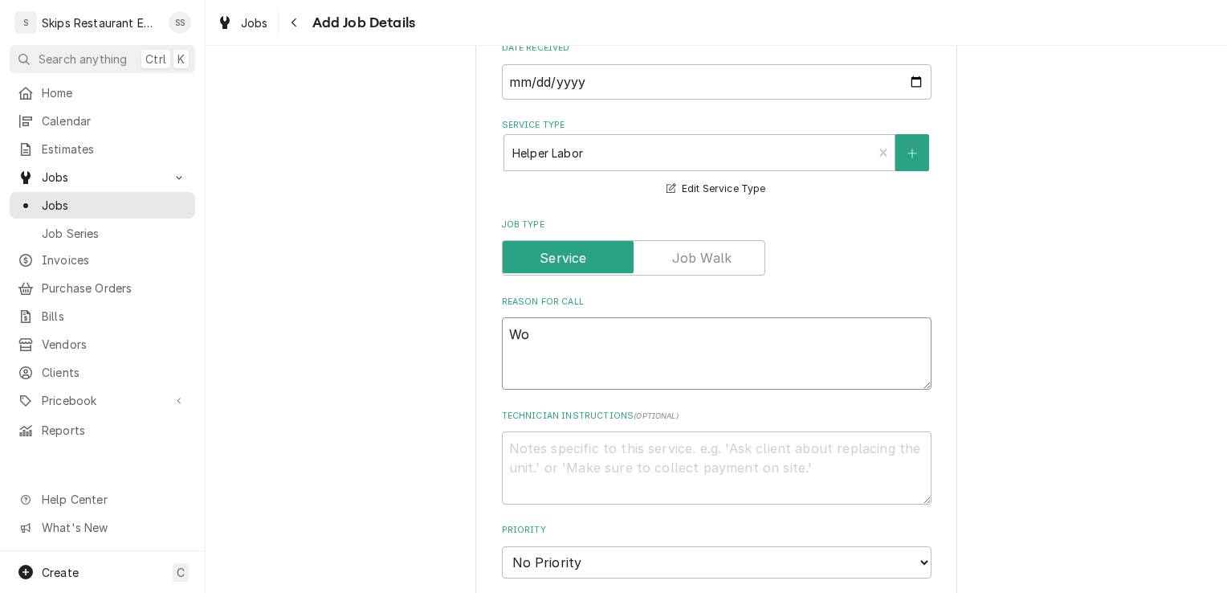
type textarea "x"
type textarea "Won"
type textarea "x"
type textarea "Won'"
type textarea "x"
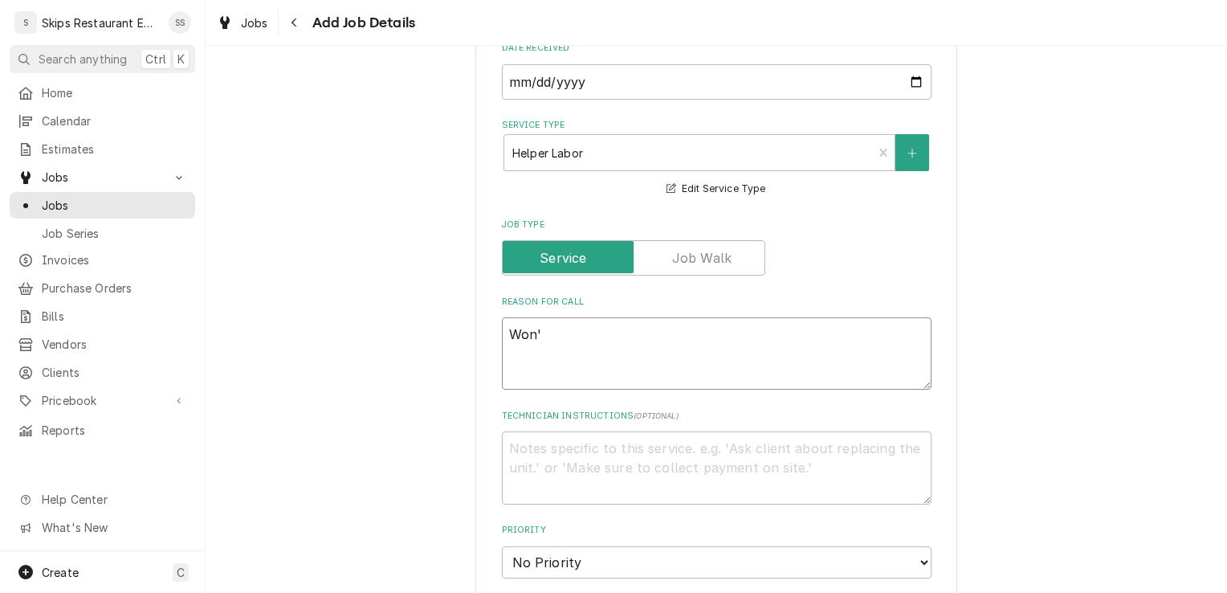
type textarea "Won't"
type textarea "x"
type textarea "Won't"
type textarea "x"
type textarea "Won't c"
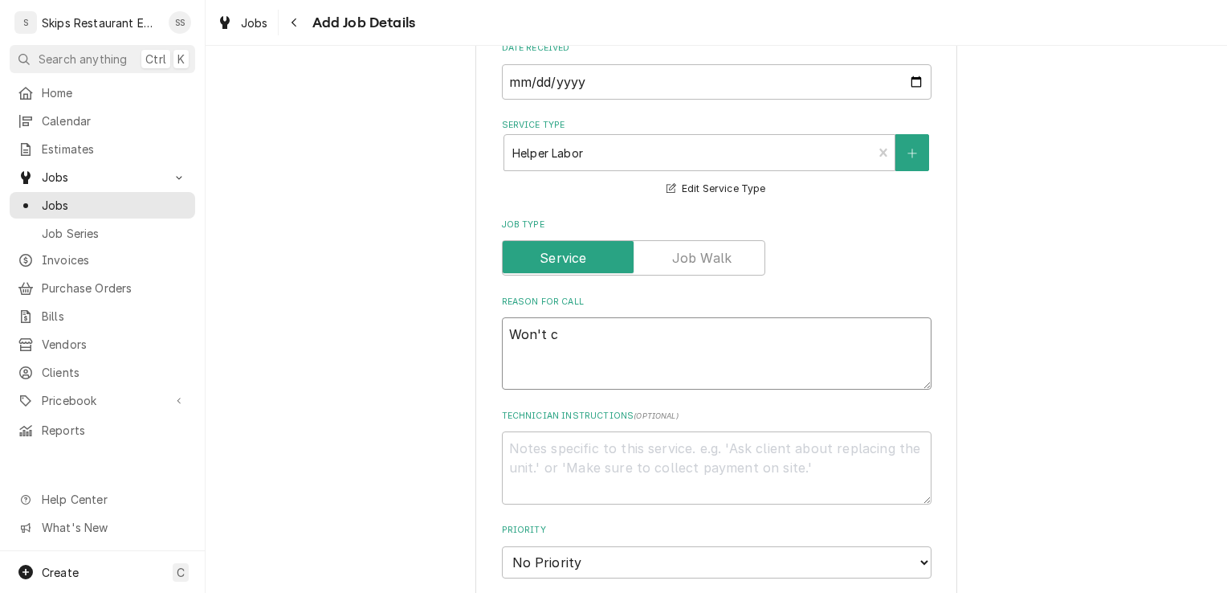
type textarea "x"
type textarea "Won't co"
click at [539, 444] on textarea "Technician Instructions ( optional )" at bounding box center [717, 467] width 430 height 72
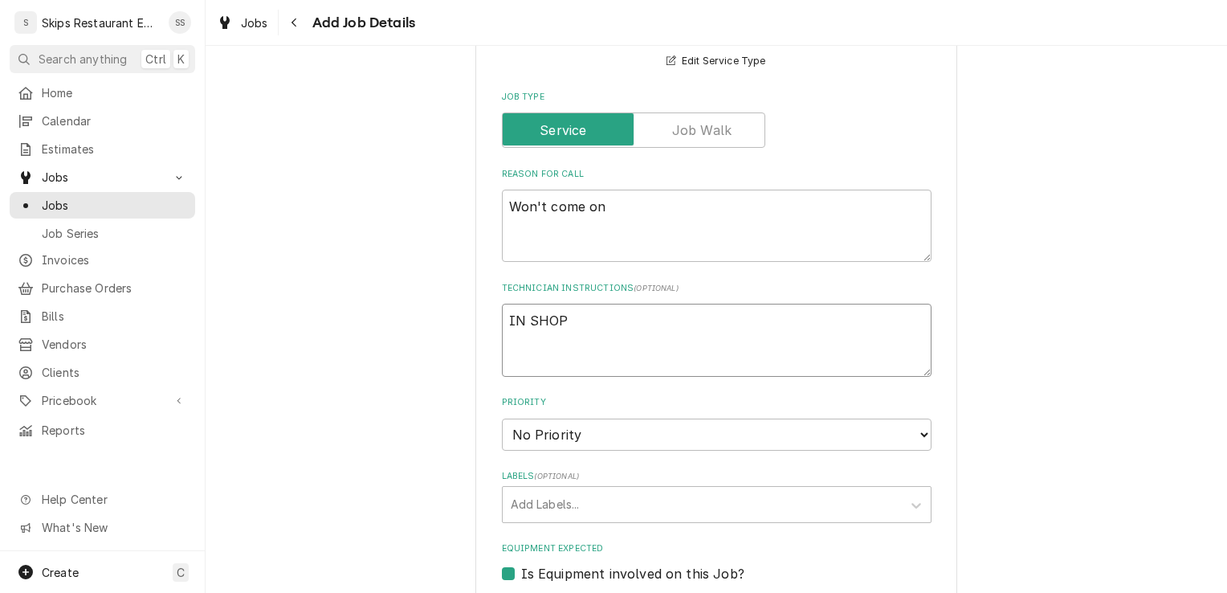
scroll to position [592, 0]
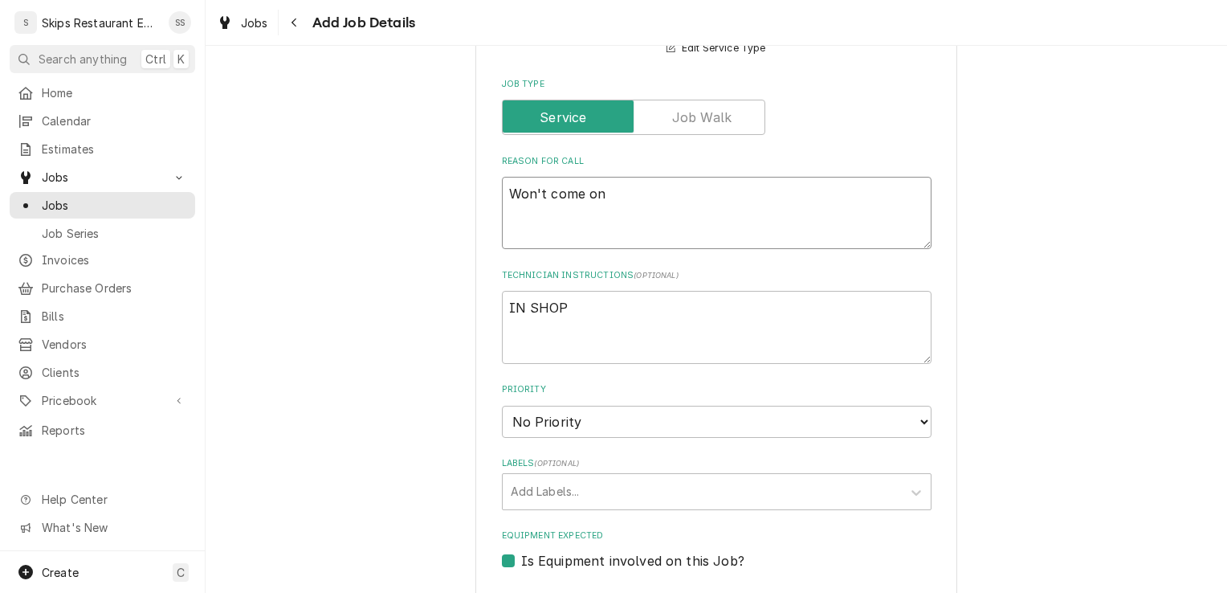
click at [623, 196] on textarea "Won't come on" at bounding box center [717, 213] width 430 height 72
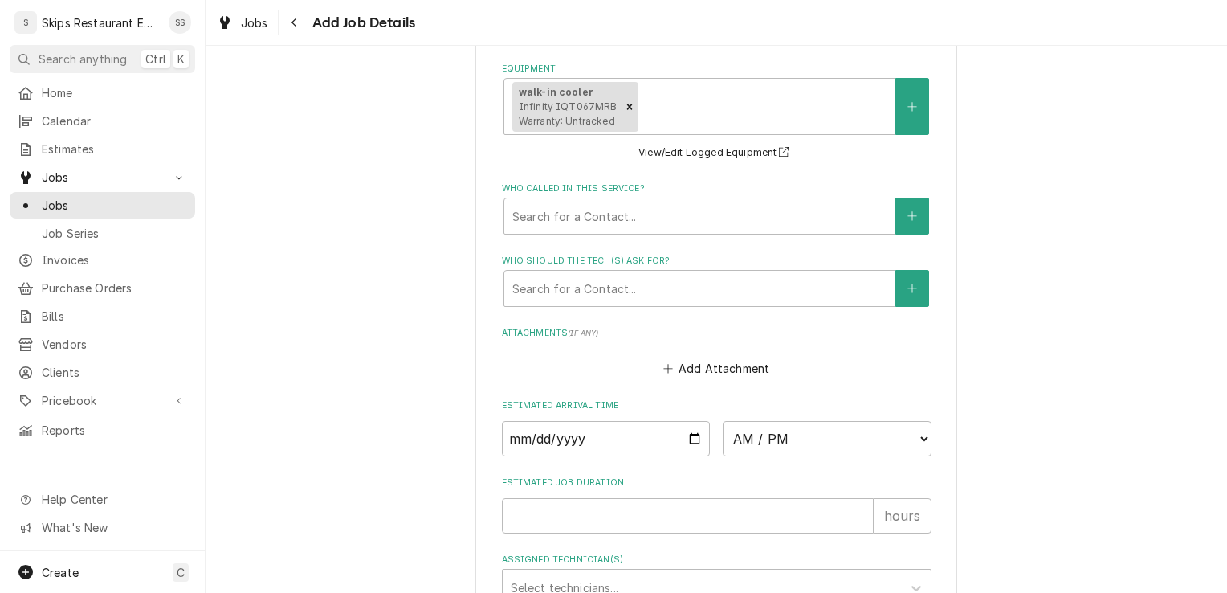
scroll to position [1139, 0]
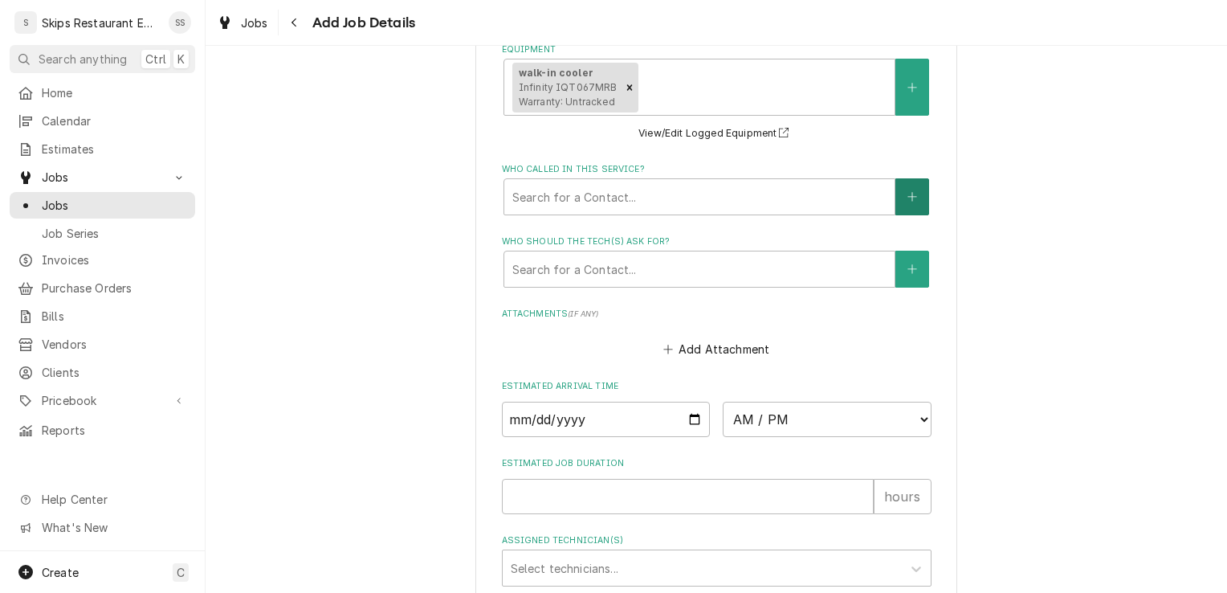
click at [908, 202] on icon "Create New Contact" at bounding box center [913, 196] width 10 height 11
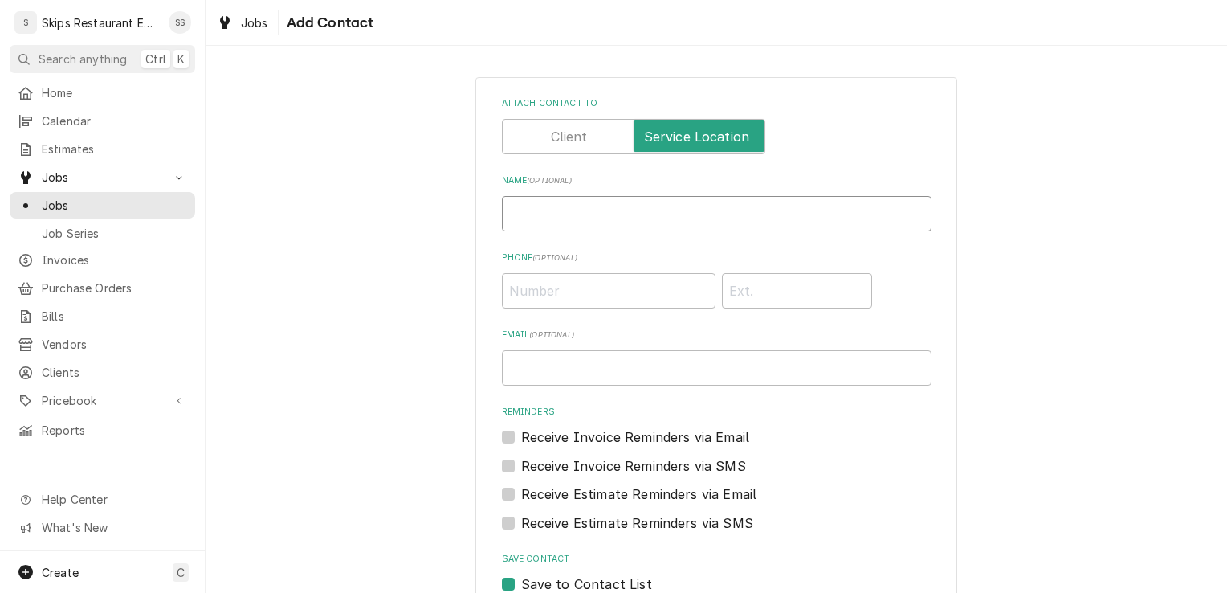
click at [517, 213] on input "Name ( optional )" at bounding box center [717, 213] width 430 height 35
click at [535, 299] on input "Phone ( optional )" at bounding box center [609, 290] width 214 height 35
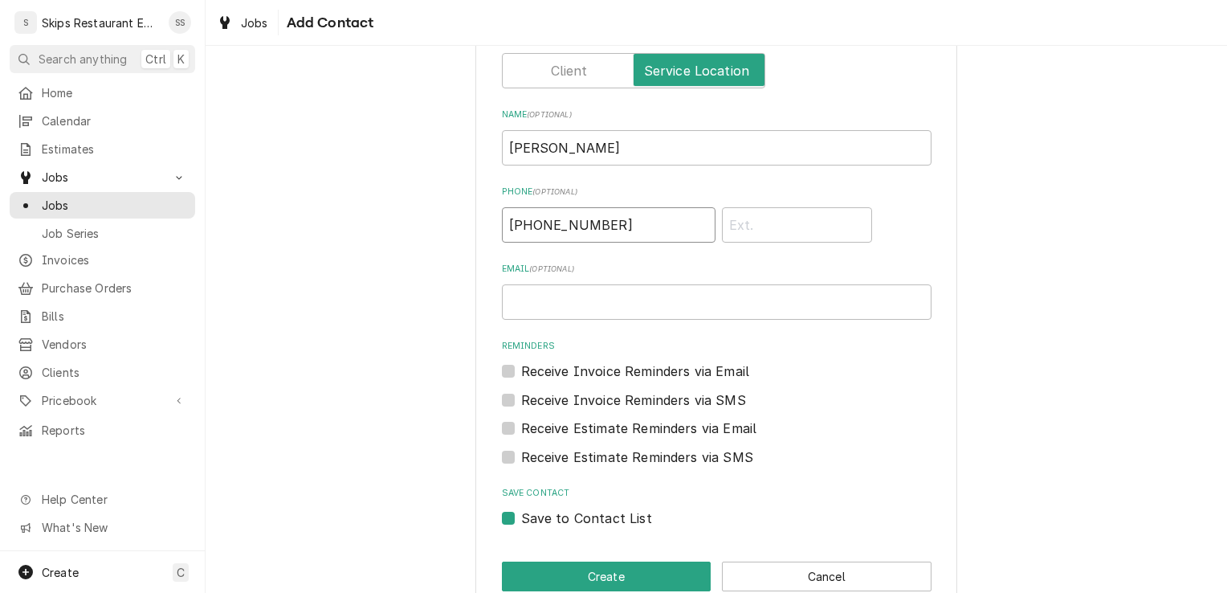
scroll to position [98, 0]
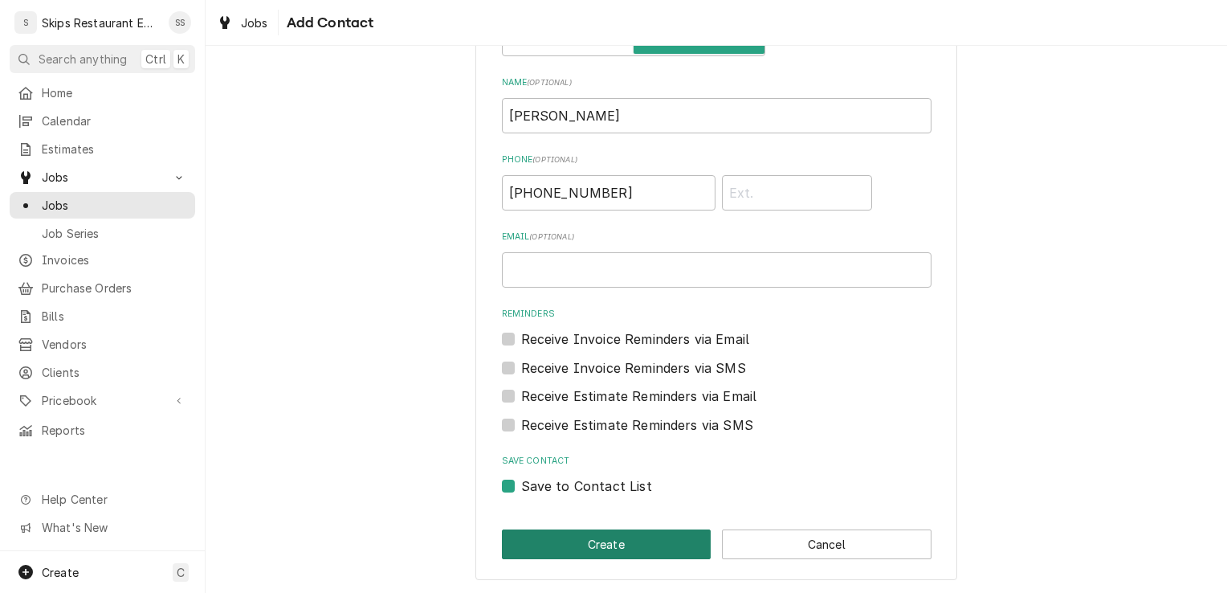
click at [604, 538] on button "Create" at bounding box center [607, 544] width 210 height 30
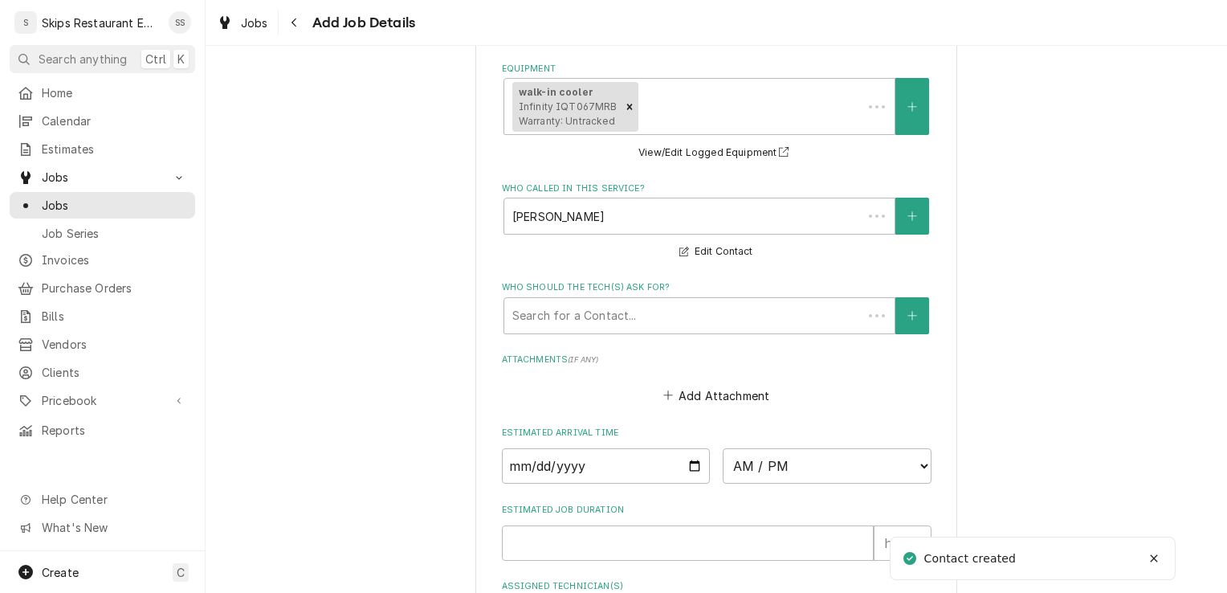
scroll to position [1121, 0]
click at [676, 310] on div "Who should the tech(s) ask for?" at bounding box center [699, 314] width 374 height 29
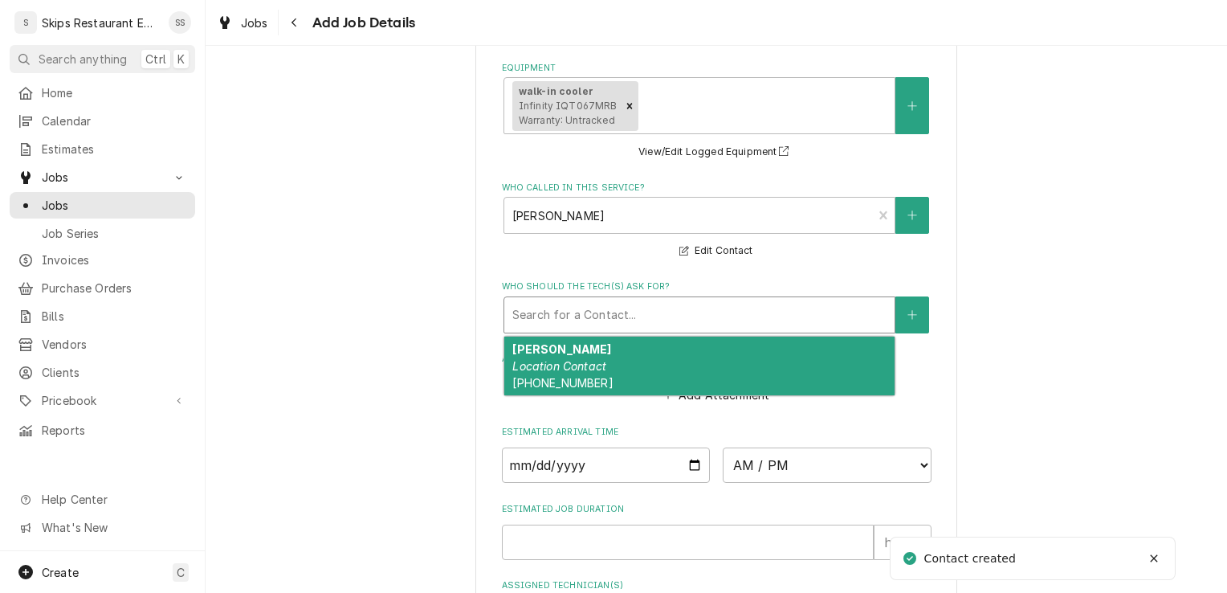
click at [566, 376] on div "Kaden Frauenberger Location Contact (281) 520-7748" at bounding box center [699, 366] width 390 height 59
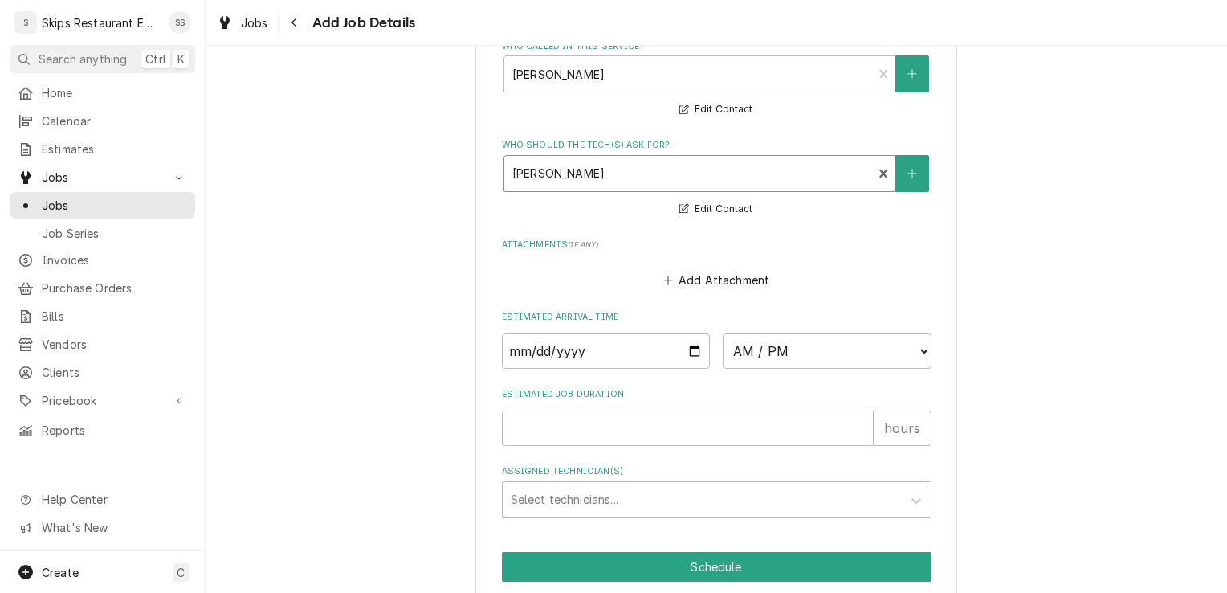
scroll to position [1328, 0]
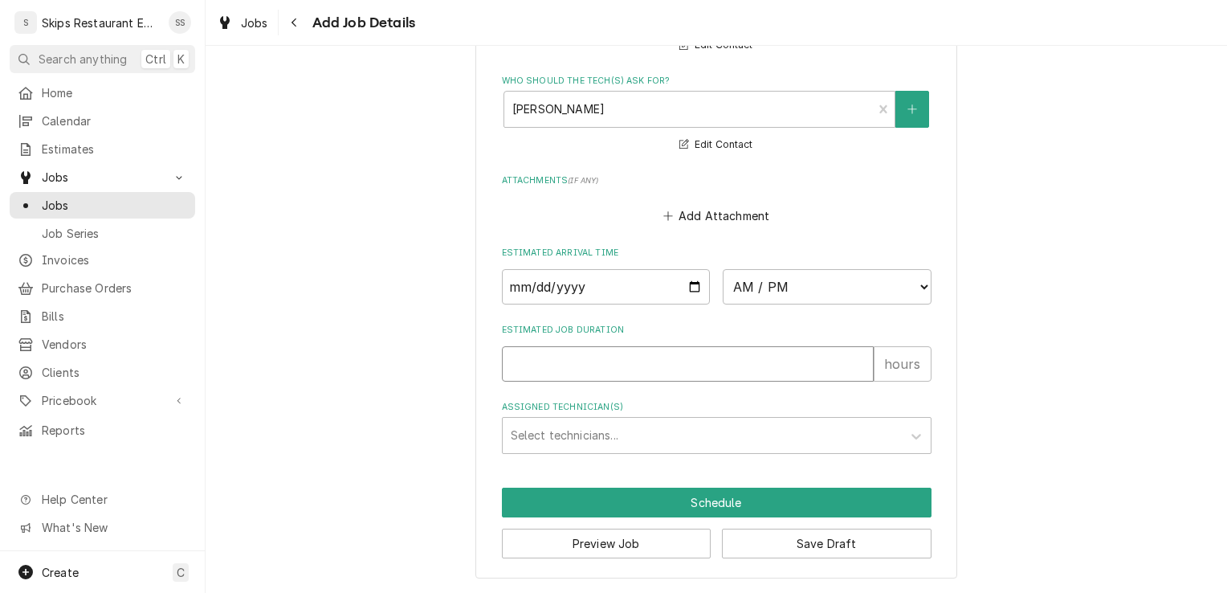
click at [594, 355] on input "Estimated Job Duration" at bounding box center [688, 363] width 372 height 35
click at [771, 540] on button "Save Draft" at bounding box center [827, 544] width 210 height 30
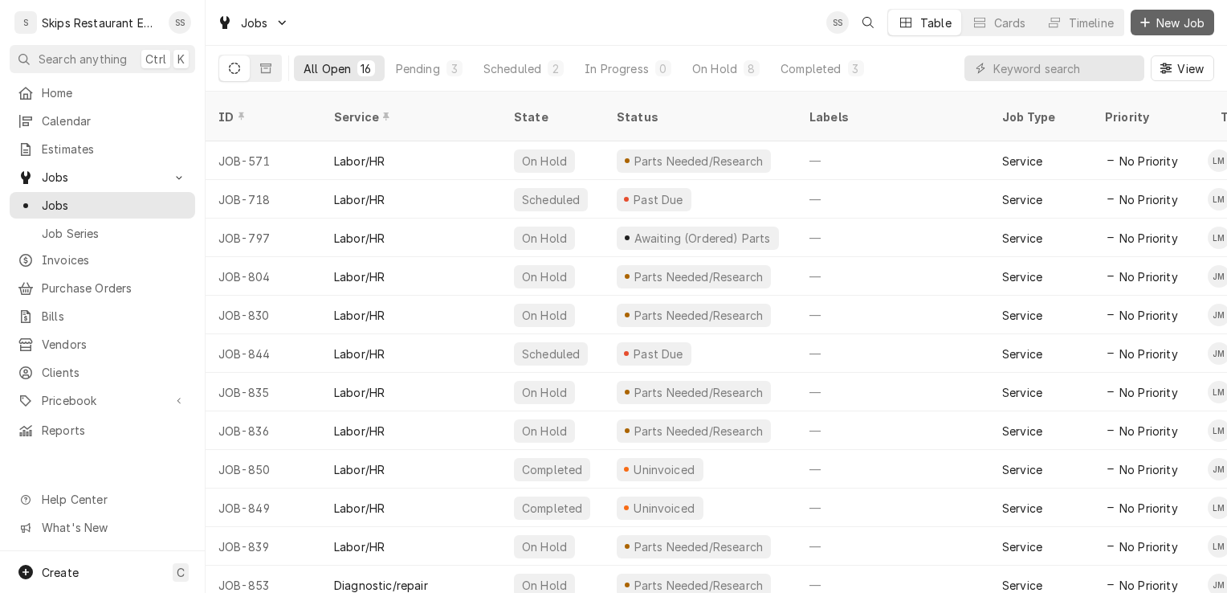
click at [1173, 23] on span "New Job" at bounding box center [1180, 22] width 55 height 17
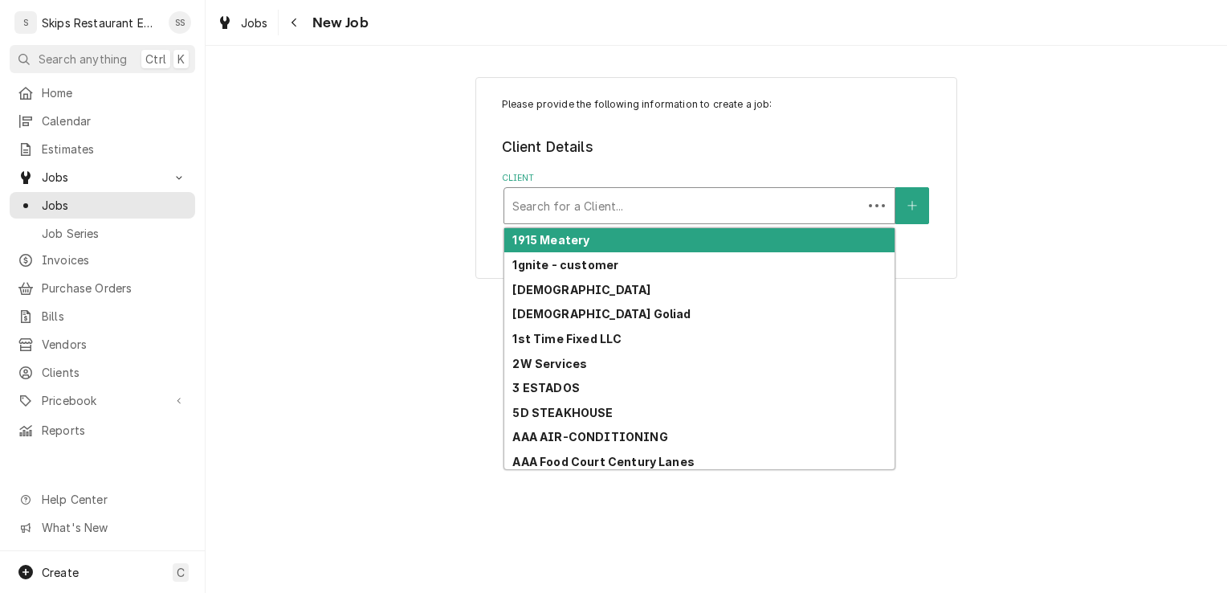
click at [549, 210] on div "Client" at bounding box center [683, 205] width 342 height 29
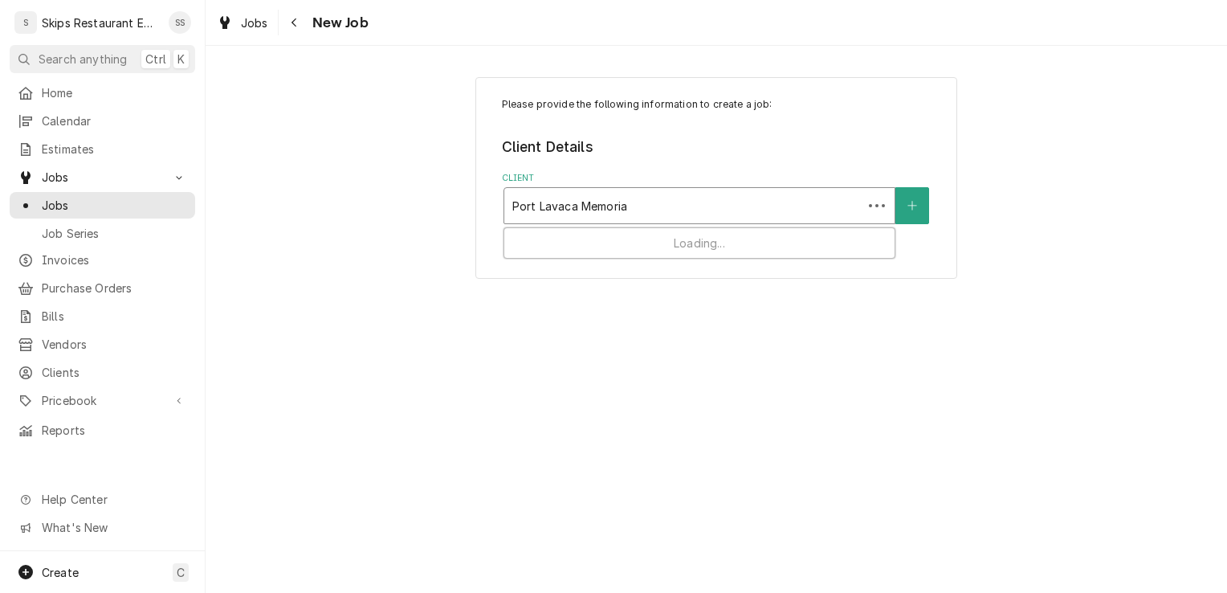
type input "[GEOGRAPHIC_DATA]"
click at [642, 200] on div "Client" at bounding box center [699, 205] width 374 height 29
type input "Medical"
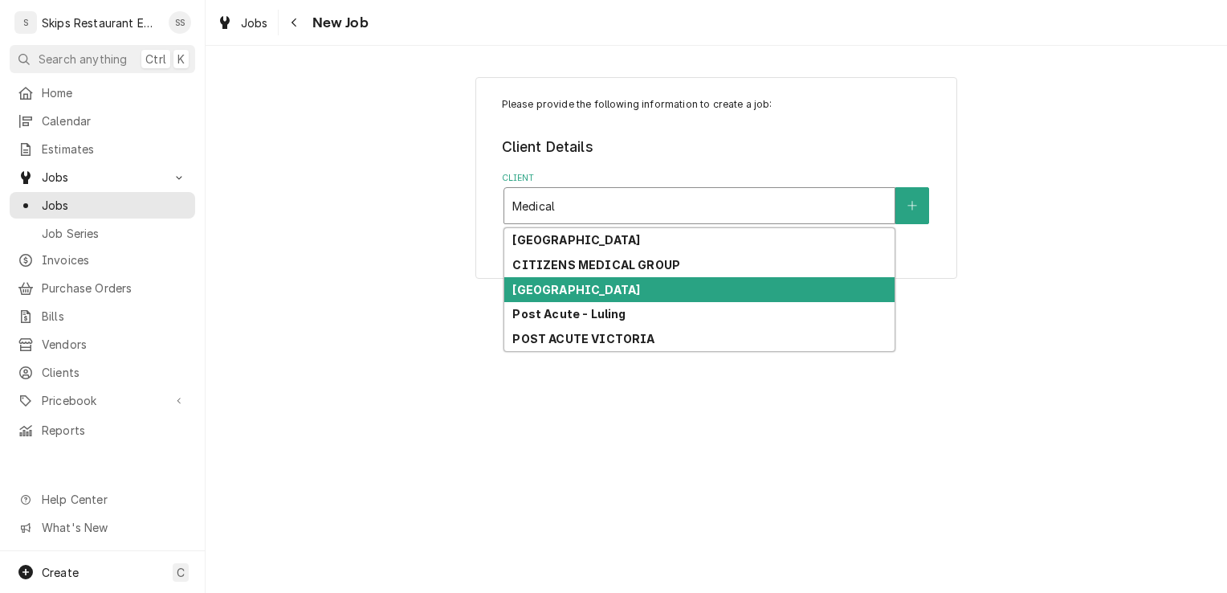
click at [590, 299] on div "[GEOGRAPHIC_DATA]" at bounding box center [699, 289] width 390 height 25
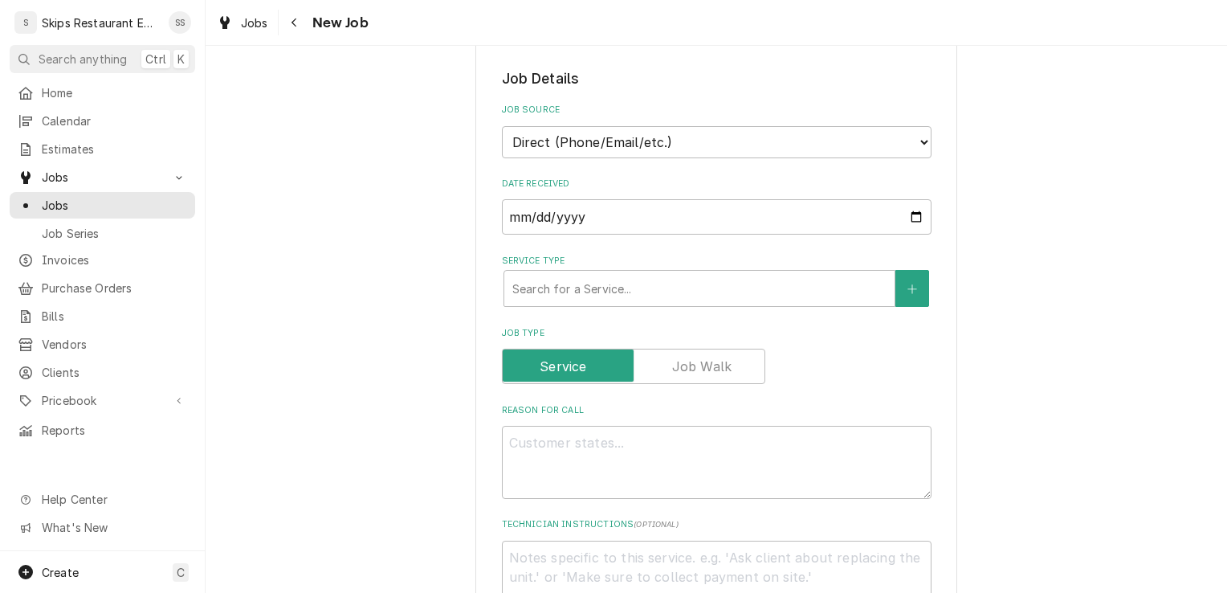
scroll to position [395, 0]
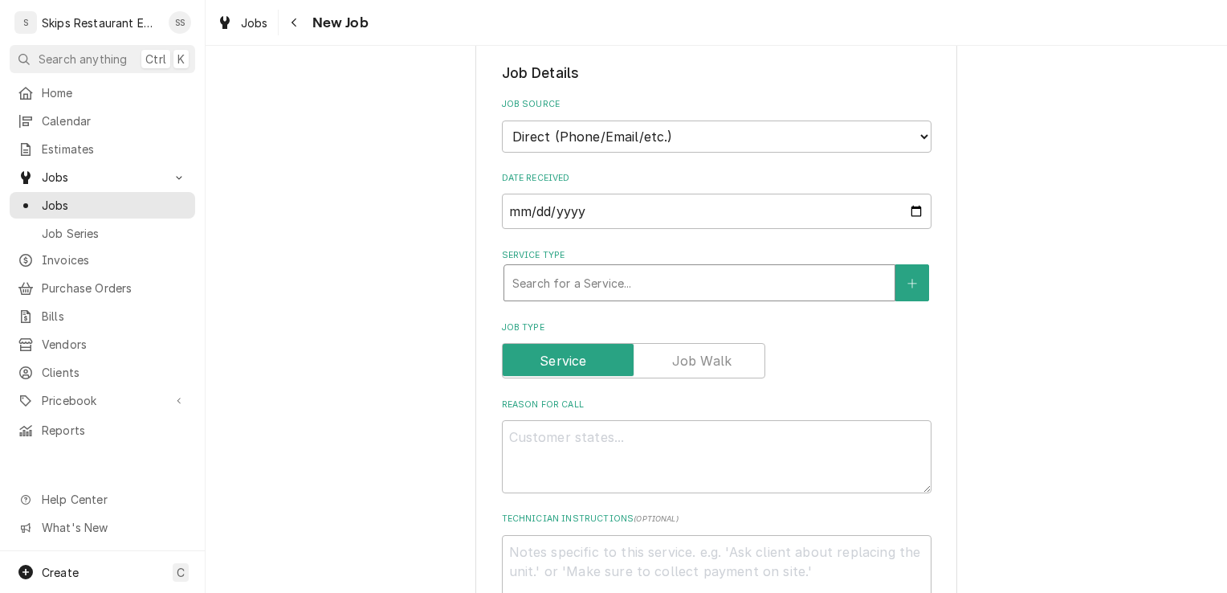
click at [512, 287] on input "Service Type" at bounding box center [513, 283] width 3 height 26
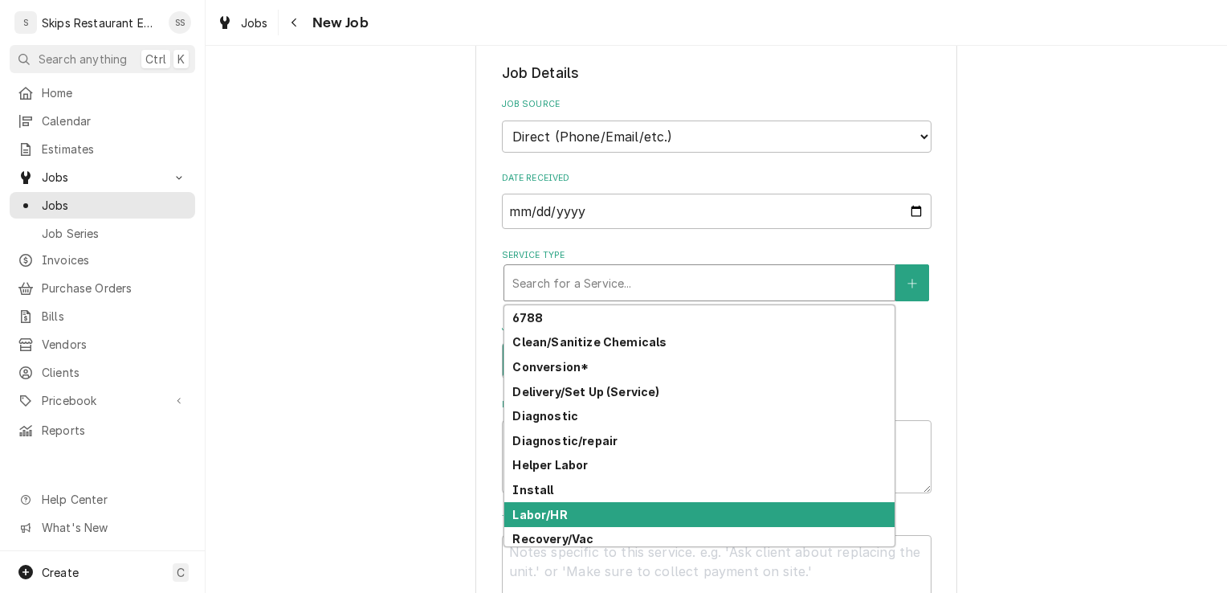
click at [549, 514] on strong "Labor/HR" at bounding box center [539, 515] width 55 height 14
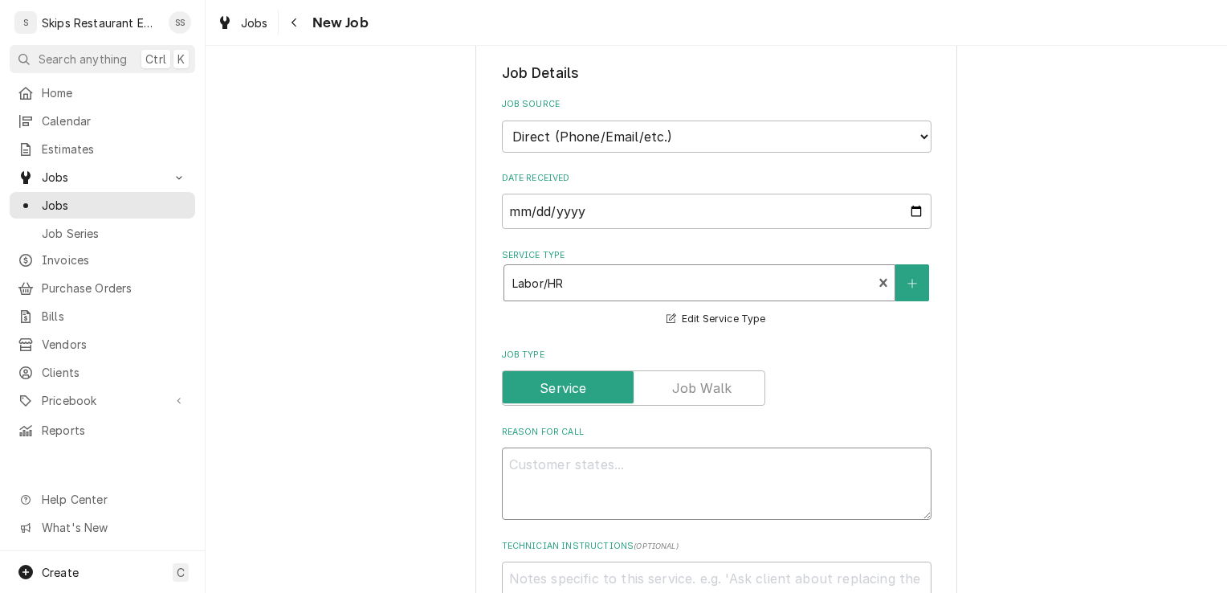
drag, startPoint x: 540, startPoint y: 463, endPoint x: 520, endPoint y: 457, distance: 20.9
click at [528, 459] on textarea "Reason For Call" at bounding box center [717, 483] width 430 height 72
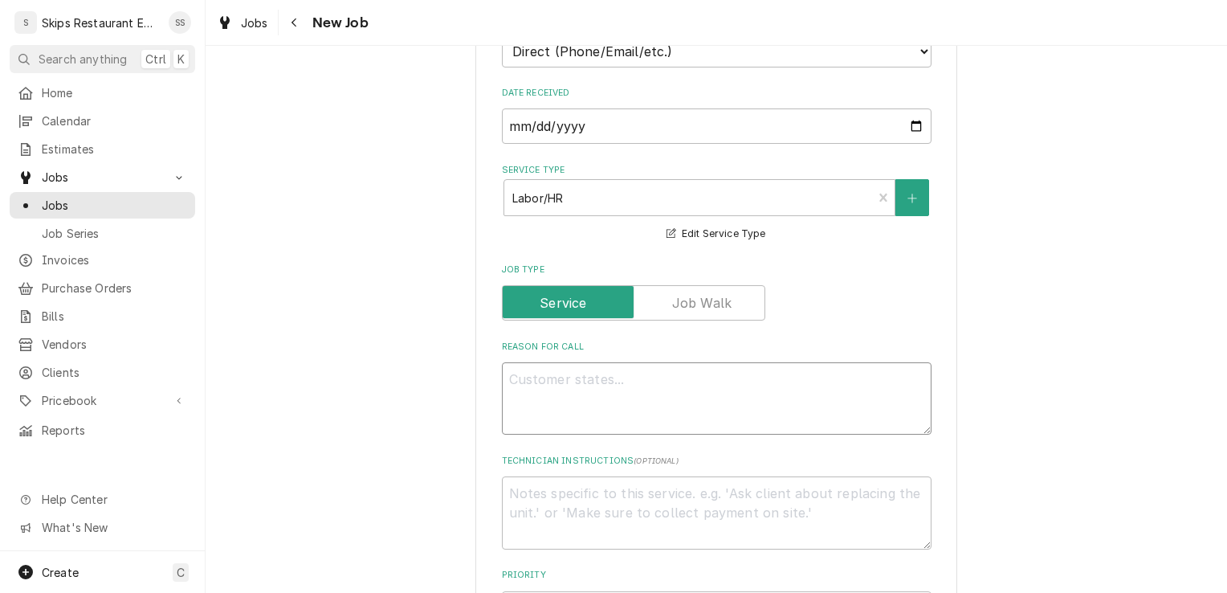
scroll to position [506, 0]
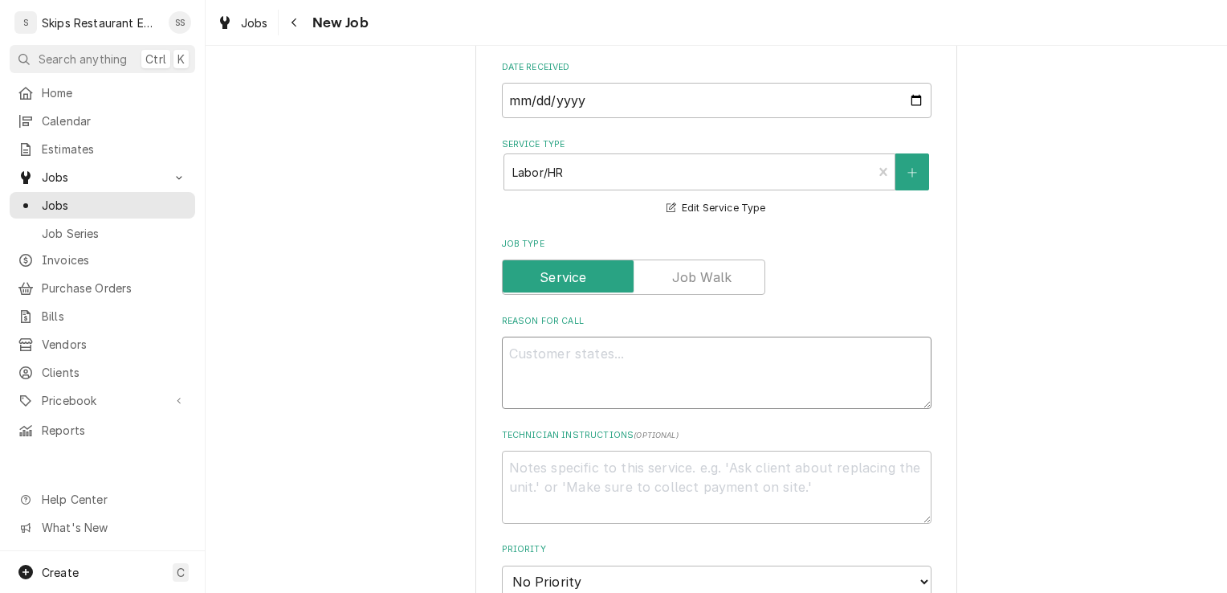
click at [582, 363] on textarea "Reason For Call" at bounding box center [717, 373] width 430 height 72
type textarea "x"
type textarea "P"
type textarea "x"
type textarea "Pi"
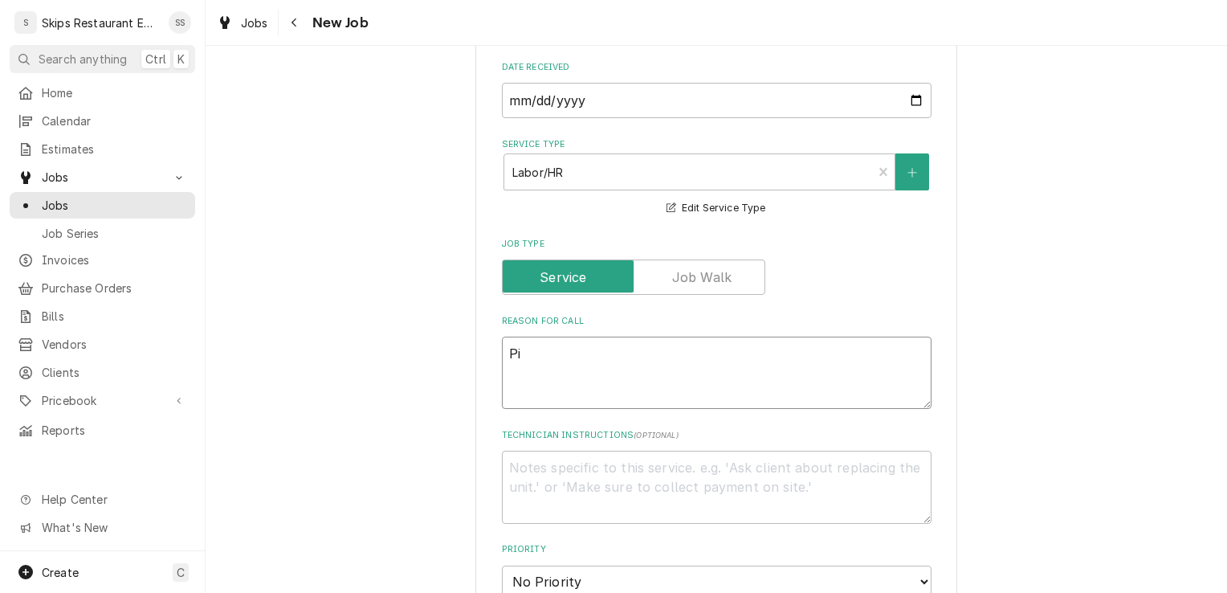
type textarea "x"
type textarea "Pil"
type textarea "x"
type textarea "Pilo"
type textarea "x"
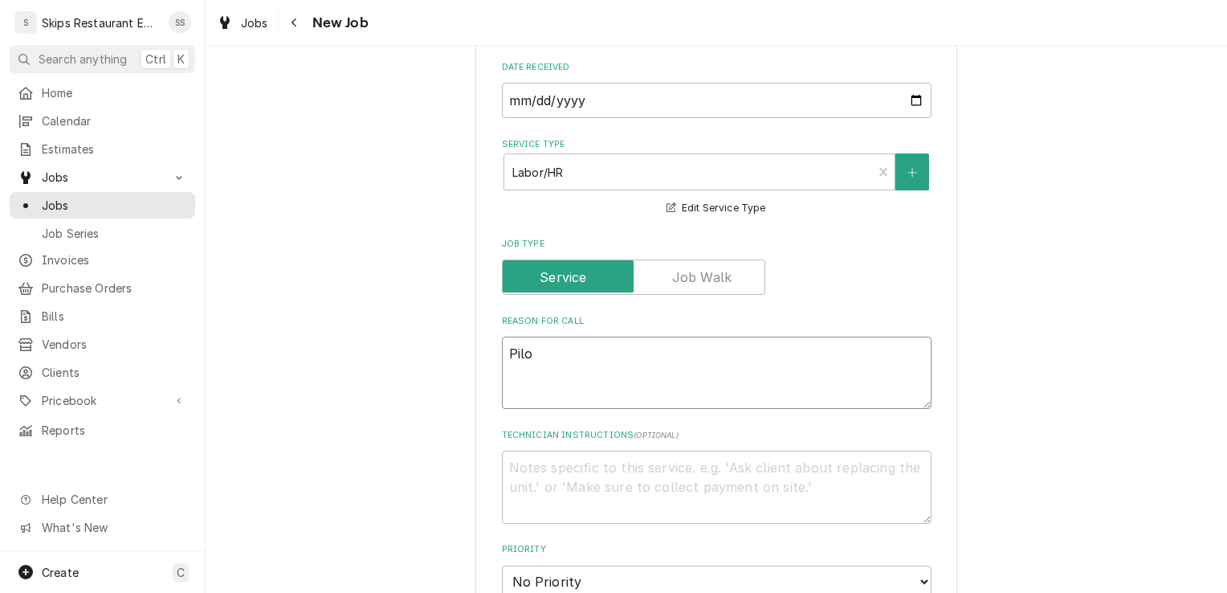
type textarea "Pilot"
type textarea "x"
type textarea "Pilot"
type textarea "x"
type textarea "Pilot l"
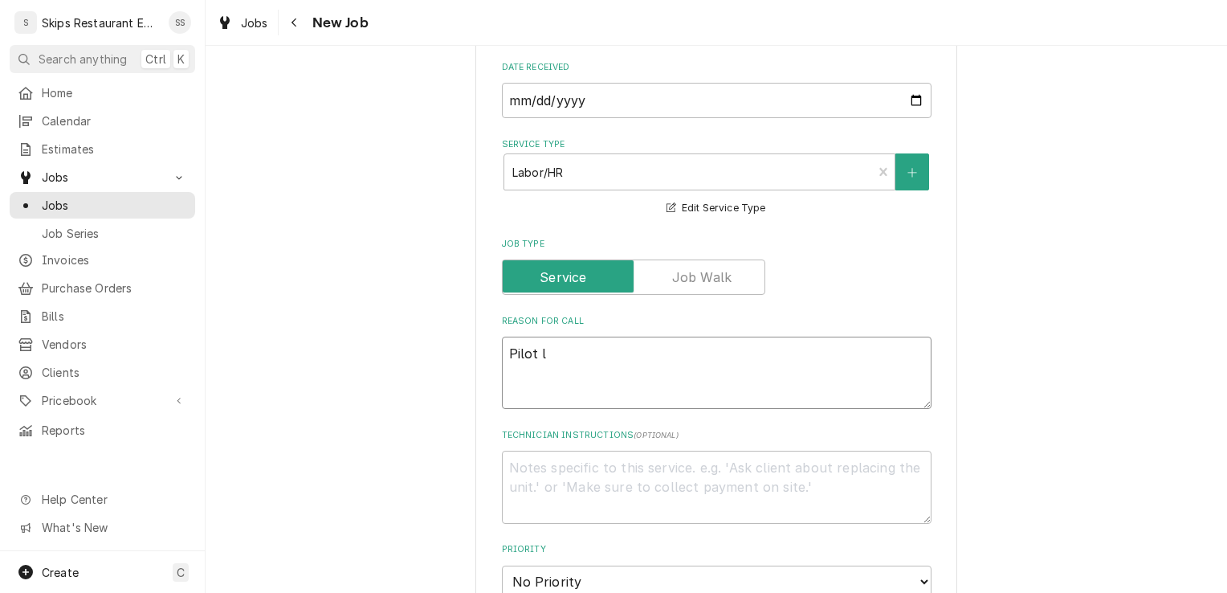
type textarea "x"
type textarea "Pilot li"
type textarea "x"
type textarea "Pilot lig"
type textarea "x"
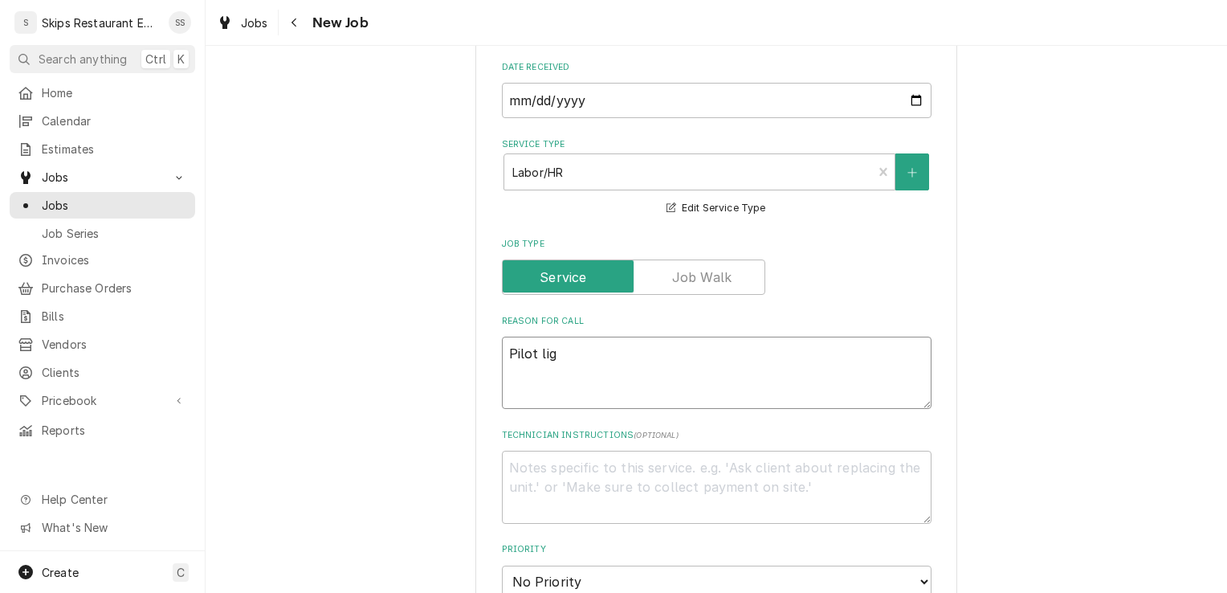
type textarea "Pilot ligh"
type textarea "x"
type textarea "Pilot light"
type textarea "x"
type textarea "Pilot light"
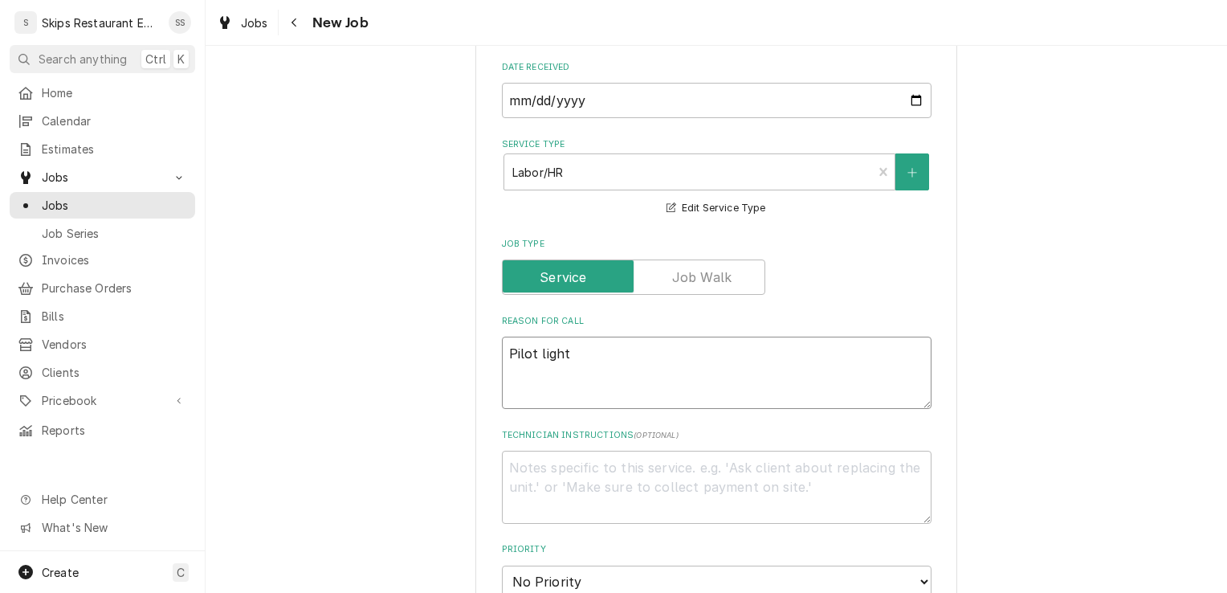
type textarea "x"
type textarea "Pilot light i"
type textarea "x"
type textarea "Pilot light in"
type textarea "x"
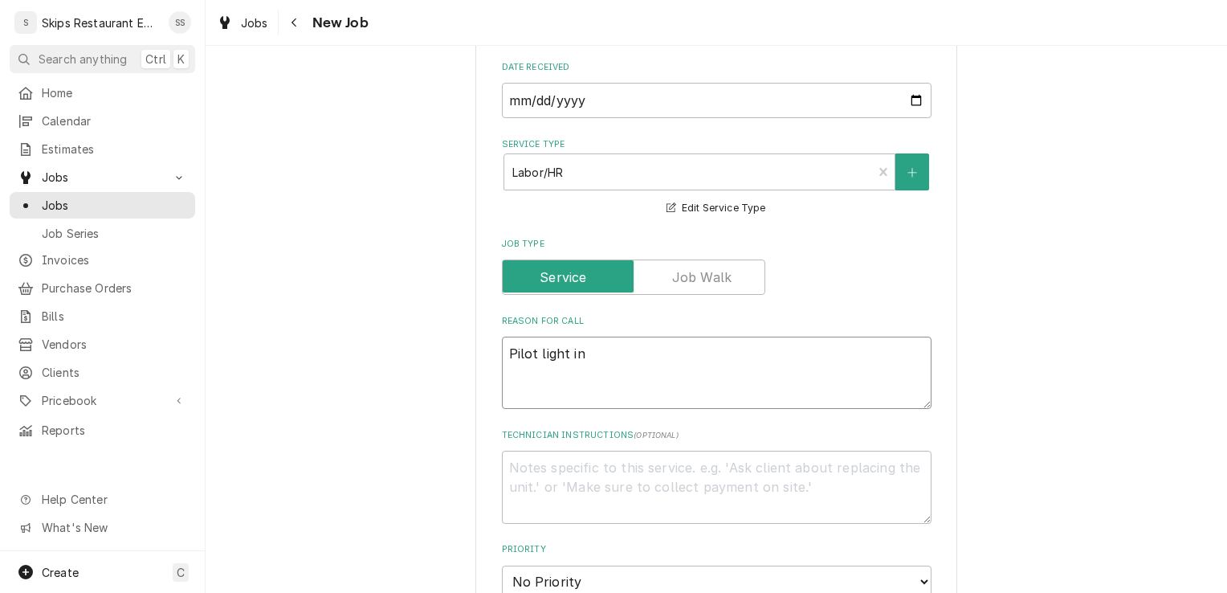
type textarea "Pilot light in"
type textarea "x"
type textarea "Pilot light in n"
type textarea "x"
type textarea "Pilot light in no"
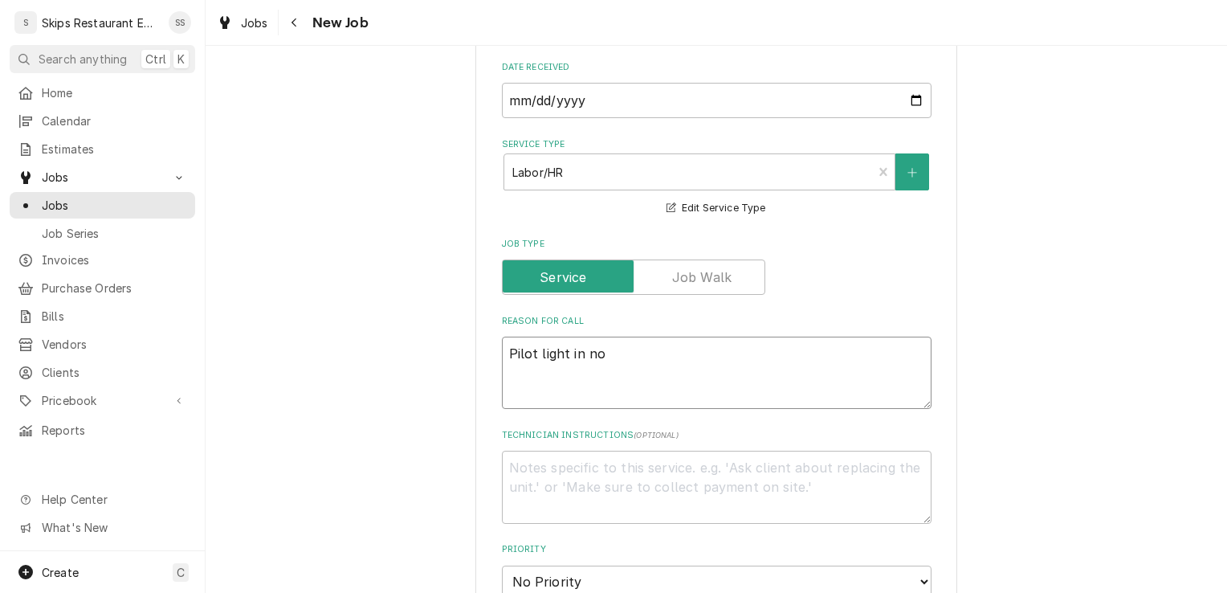
type textarea "x"
type textarea "Pilot light in not"
type textarea "x"
type textarea "Pilot light in not"
type textarea "x"
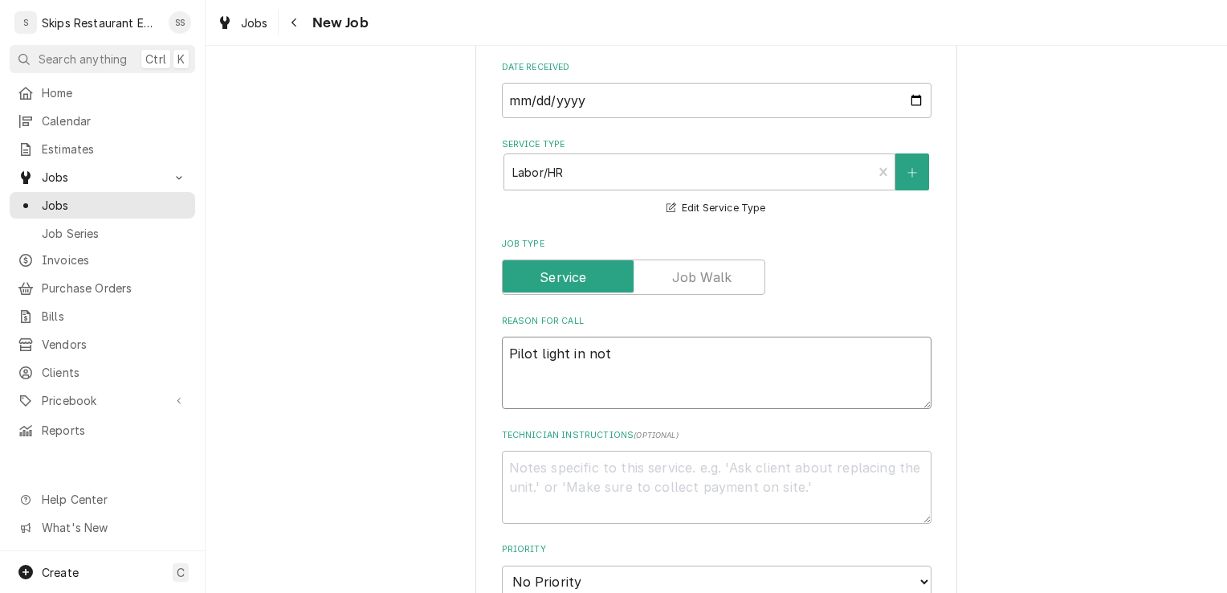
type textarea "Pilot light in not k"
type textarea "x"
type textarea "Pilot light in not ki"
type textarea "x"
type textarea "Pilot light in not kic"
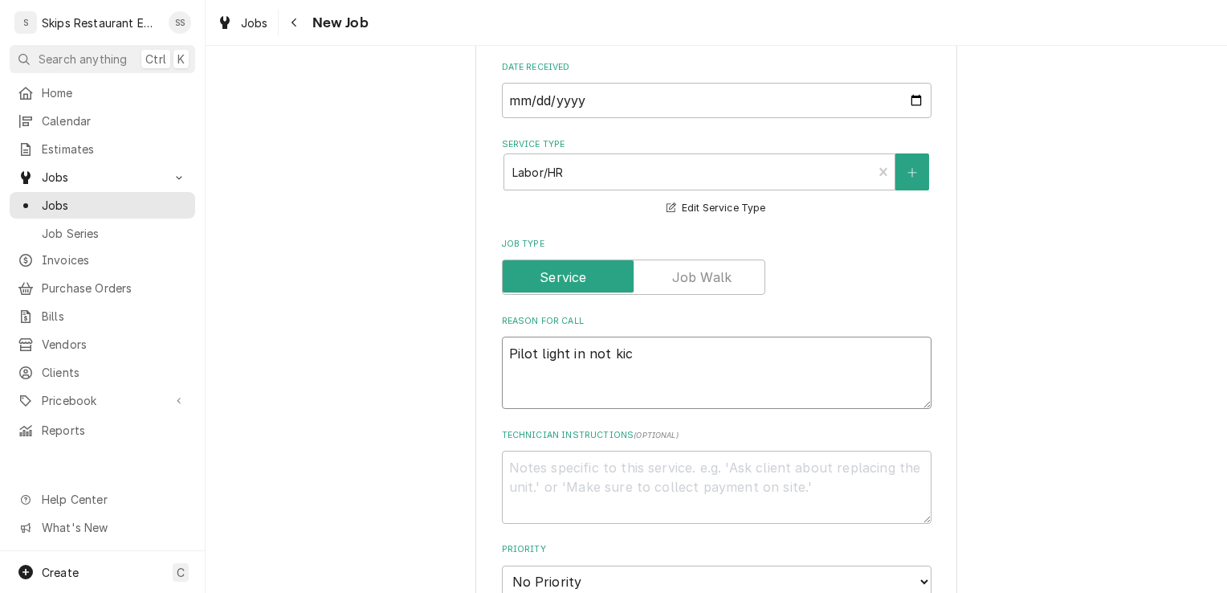
type textarea "x"
type textarea "Pilot light in not kick"
type textarea "x"
type textarea "Pilot light in not kicki"
type textarea "x"
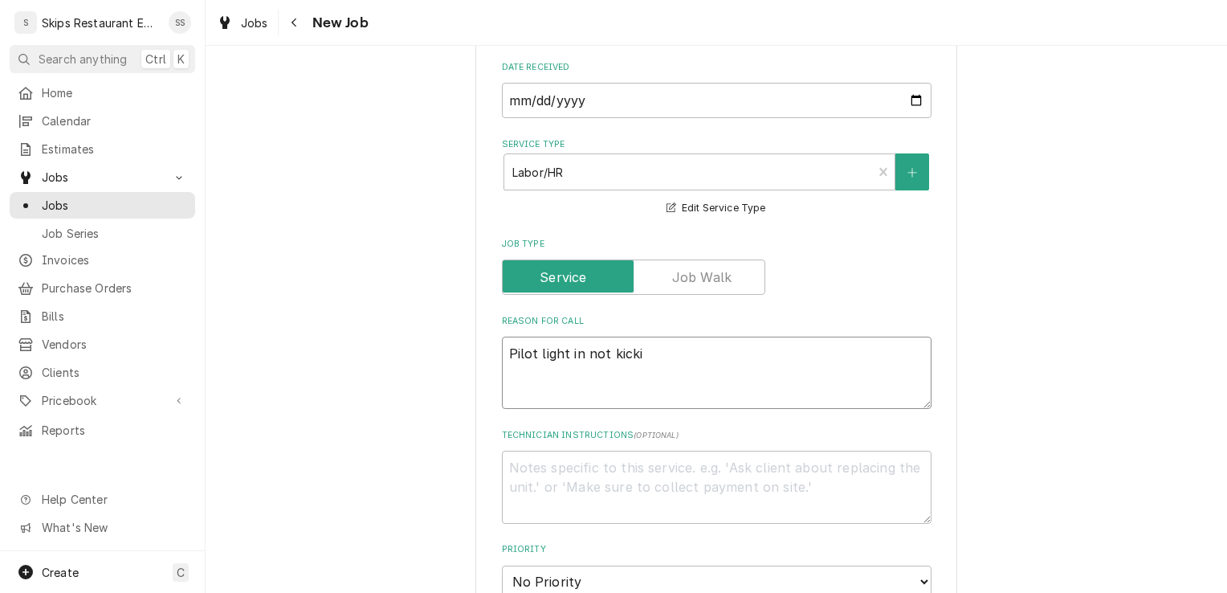
type textarea "Pilot light in not kickin"
type textarea "x"
type textarea "Pilot light in not kicking"
type textarea "x"
type textarea "Pilot light in not kicking"
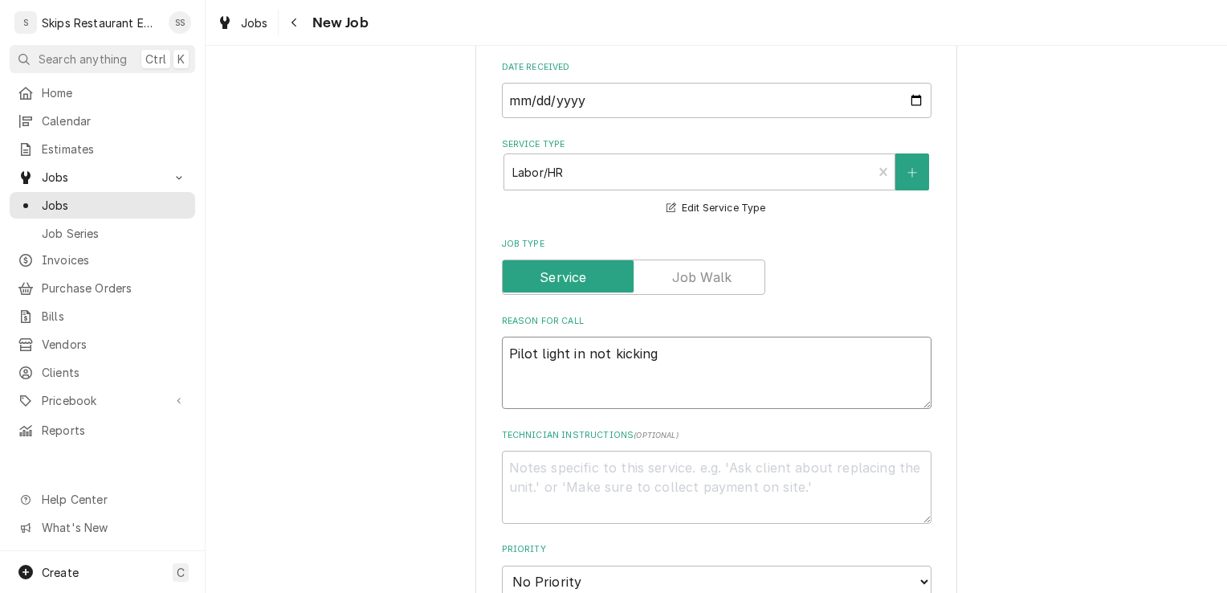
type textarea "x"
type textarea "Pilot light in not kicking i"
type textarea "x"
type textarea "Pilot light in not kicking in"
type textarea "x"
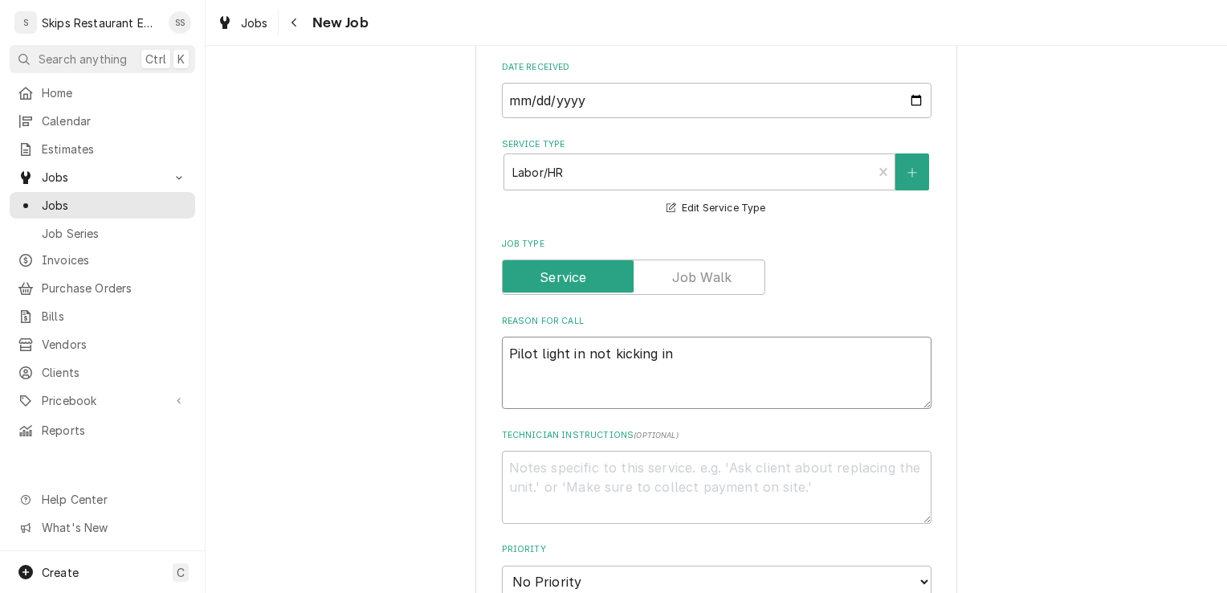
type textarea "Pilot light in not kicking in."
type textarea "x"
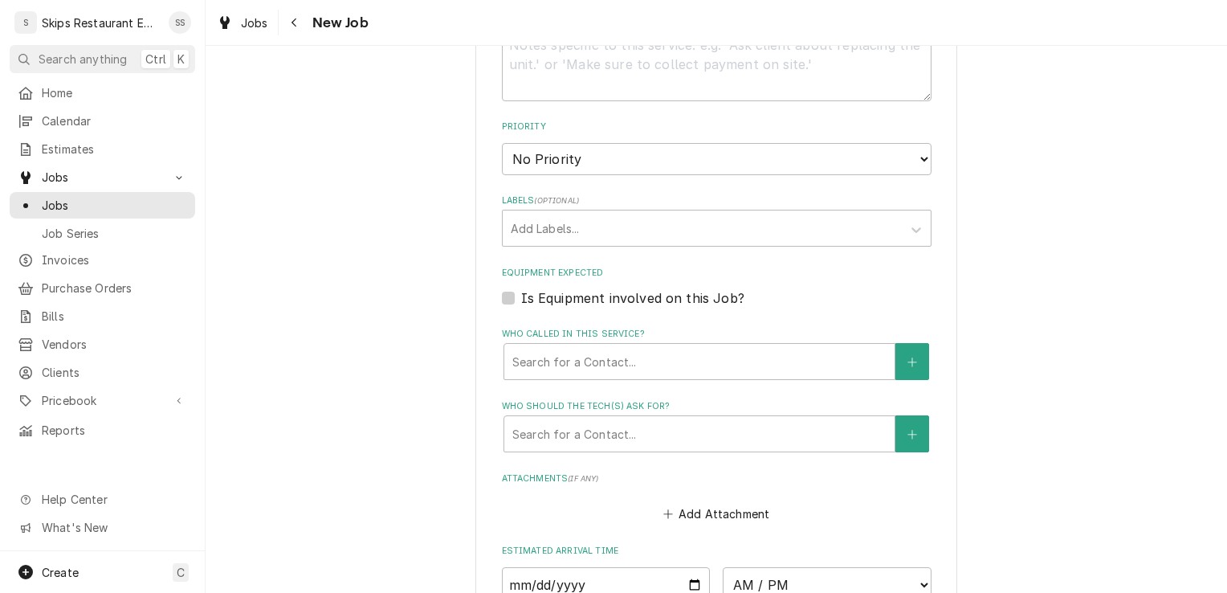
scroll to position [928, 0]
type textarea "Pilot light in not kicking in."
click at [521, 300] on label "Is Equipment involved on this Job?" at bounding box center [632, 298] width 223 height 19
click at [521, 300] on input "Equipment Expected" at bounding box center [736, 306] width 430 height 35
checkbox input "true"
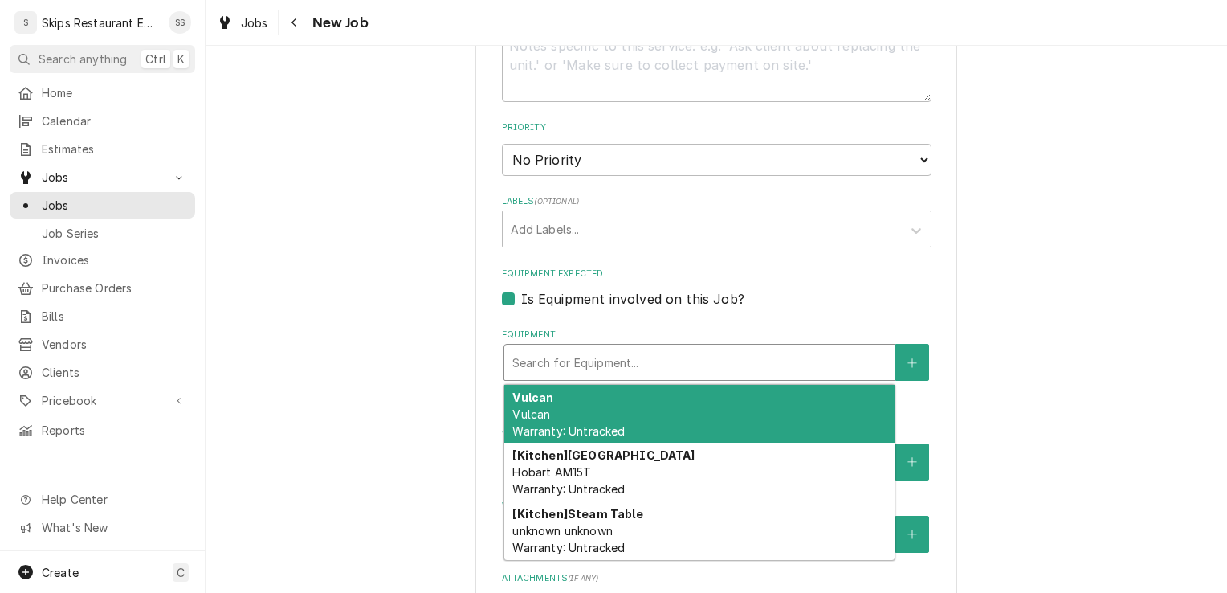
click at [536, 357] on div "Equipment" at bounding box center [699, 362] width 374 height 29
click at [544, 414] on div "Vulcan Vulcan Warranty: Untracked" at bounding box center [699, 414] width 390 height 59
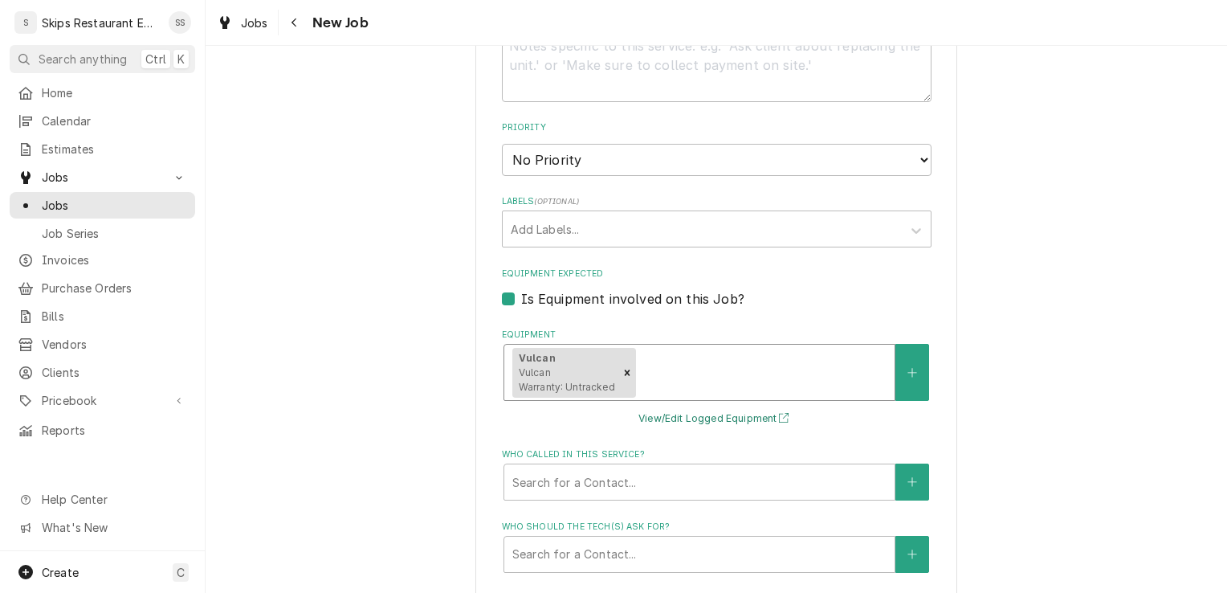
click at [643, 419] on button "View/Edit Logged Equipment" at bounding box center [716, 419] width 161 height 20
click at [622, 376] on icon "Remove [object Object]" at bounding box center [627, 372] width 11 height 11
type textarea "x"
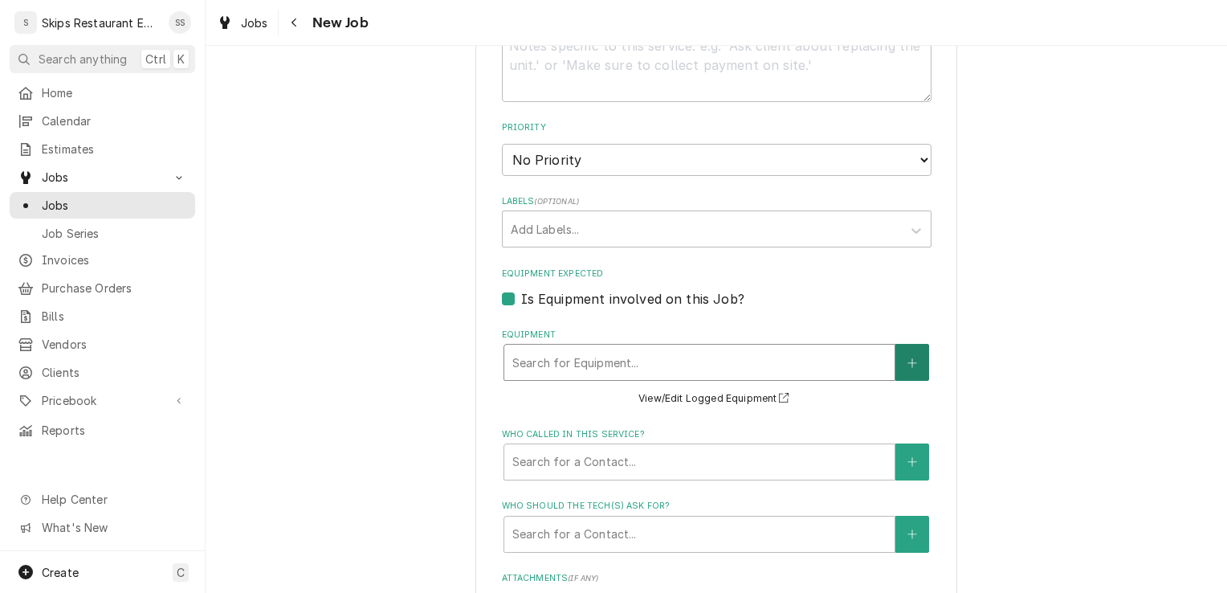
click at [908, 370] on button "Equipment" at bounding box center [913, 362] width 34 height 37
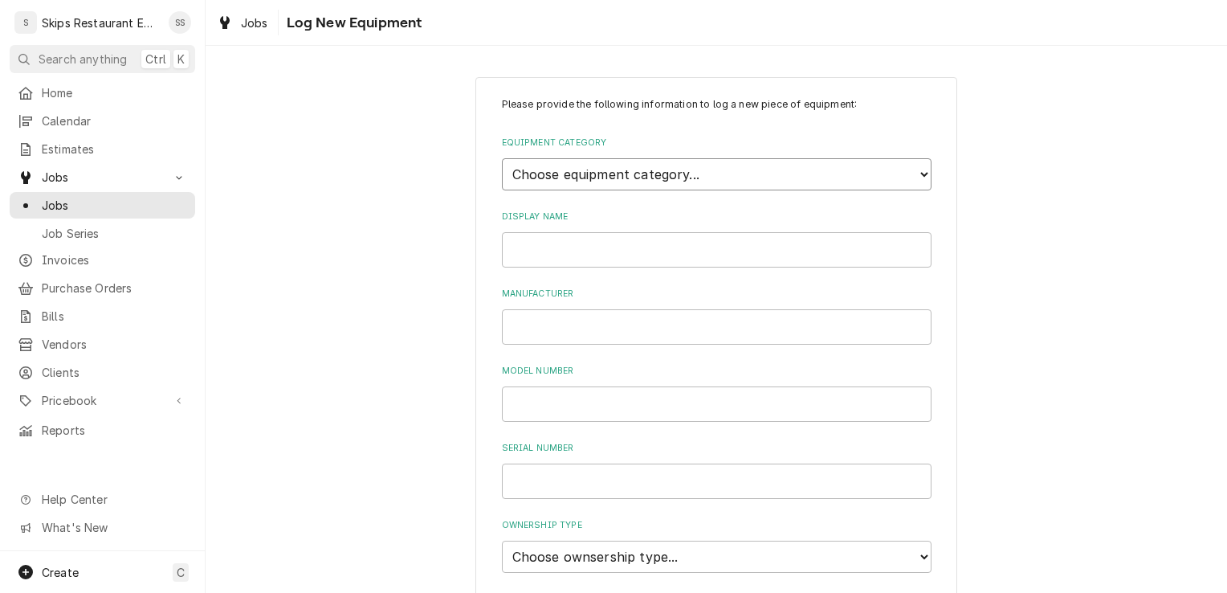
click at [590, 170] on select "Choose equipment category... Cooking Equipment Fryers Ice Machines Ovens and Ra…" at bounding box center [717, 174] width 430 height 32
select select "2"
click at [502, 158] on select "Choose equipment category... Cooking Equipment Fryers Ice Machines Ovens and Ra…" at bounding box center [717, 174] width 430 height 32
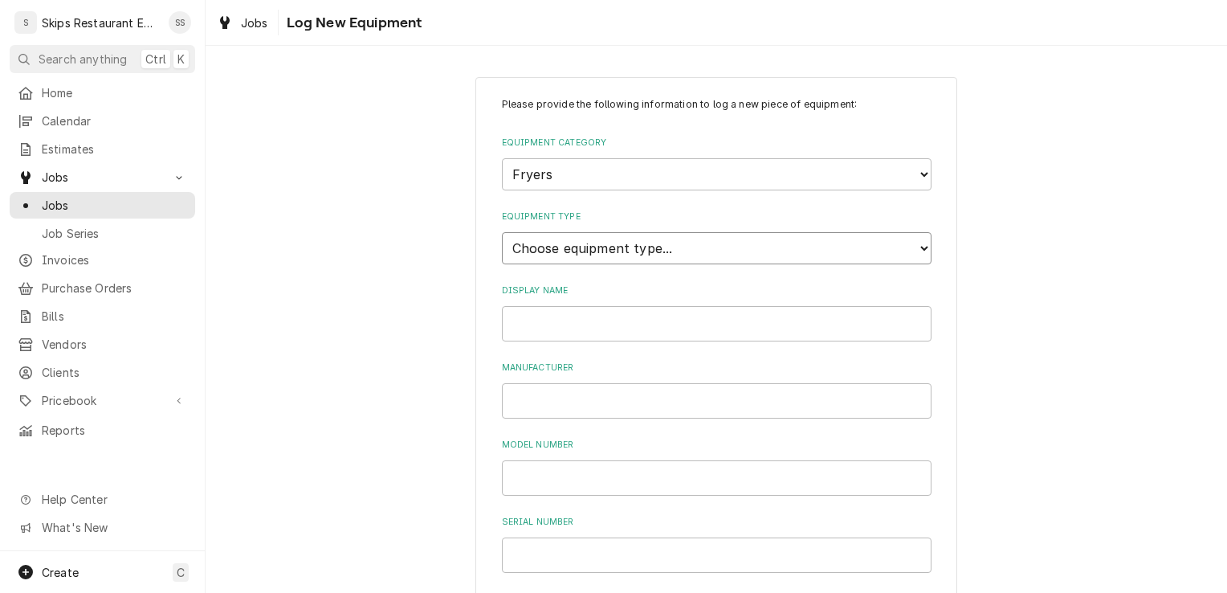
click at [547, 243] on select "Choose equipment type... Electric Fryer Fryer Filtration Equipment Gas Fryer" at bounding box center [717, 248] width 430 height 32
select select "15"
click at [502, 232] on select "Choose equipment type... Electric Fryer Fryer Filtration Equipment Gas Fryer" at bounding box center [717, 248] width 430 height 32
click at [529, 405] on input "Manufacturer" at bounding box center [717, 400] width 430 height 35
type input "Vulcan"
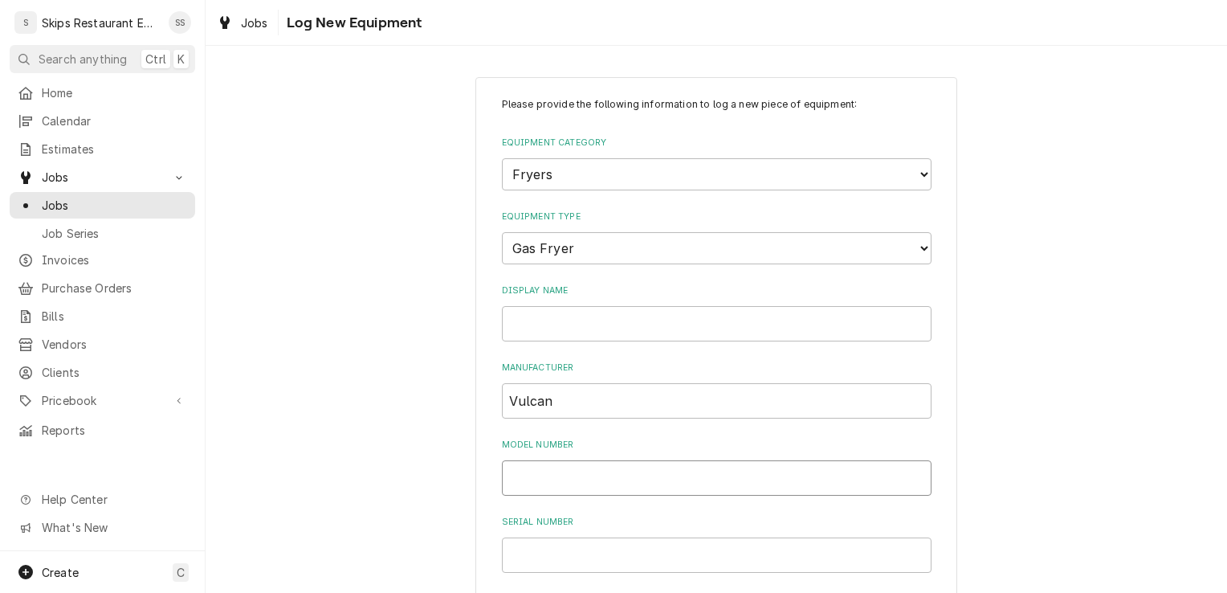
click at [533, 484] on input "Model Number" at bounding box center [717, 477] width 430 height 35
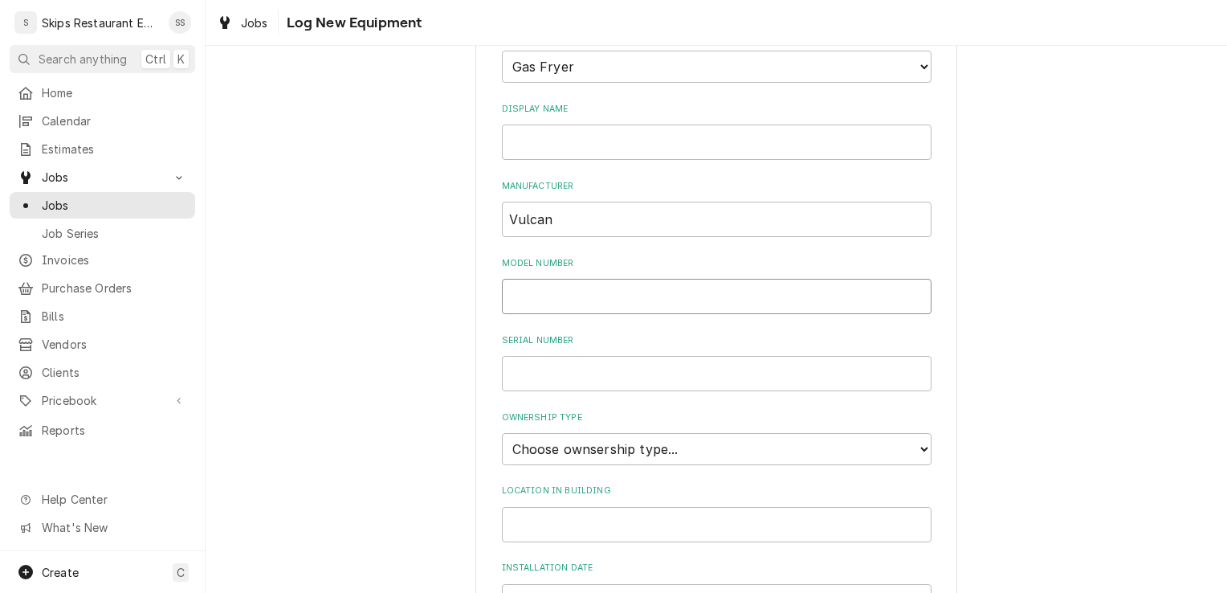
scroll to position [184, 0]
type input "VGR45A-1"
click at [530, 373] on input "Serial Number" at bounding box center [717, 370] width 430 height 35
type input "650167117"
click at [918, 442] on select "Choose ownsership type... Unknown Owned Leased Rented" at bounding box center [717, 447] width 430 height 32
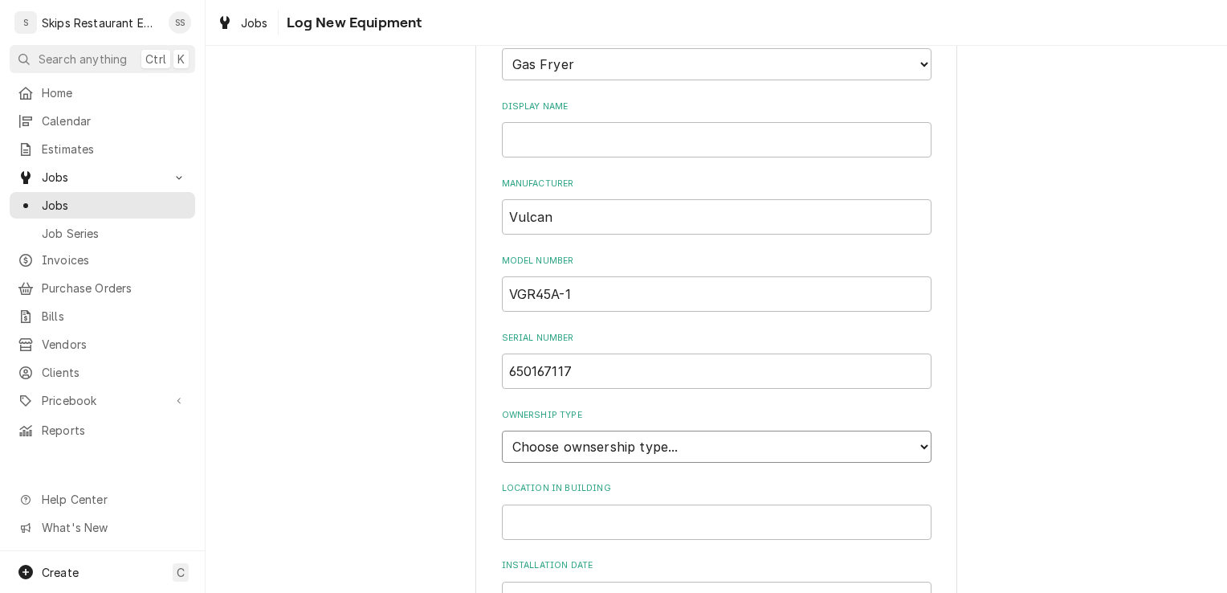
select select "1"
click at [502, 431] on select "Choose ownsership type... Unknown Owned Leased Rented" at bounding box center [717, 447] width 430 height 32
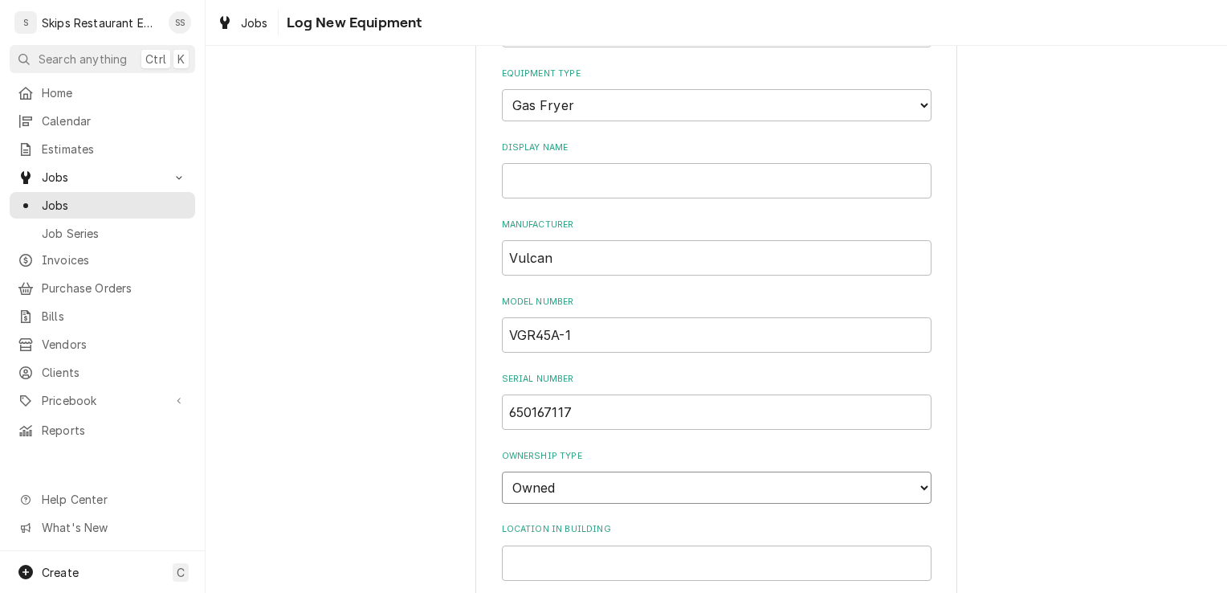
scroll to position [141, 0]
click at [511, 336] on input "VGR45A-1" at bounding box center [717, 336] width 430 height 35
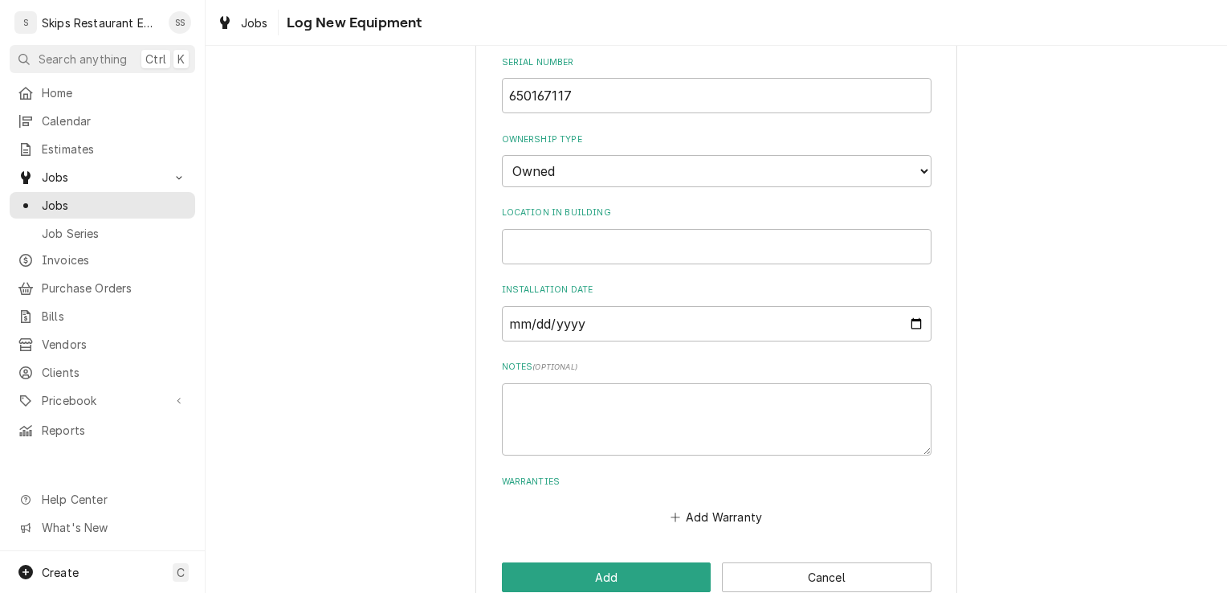
scroll to position [492, 0]
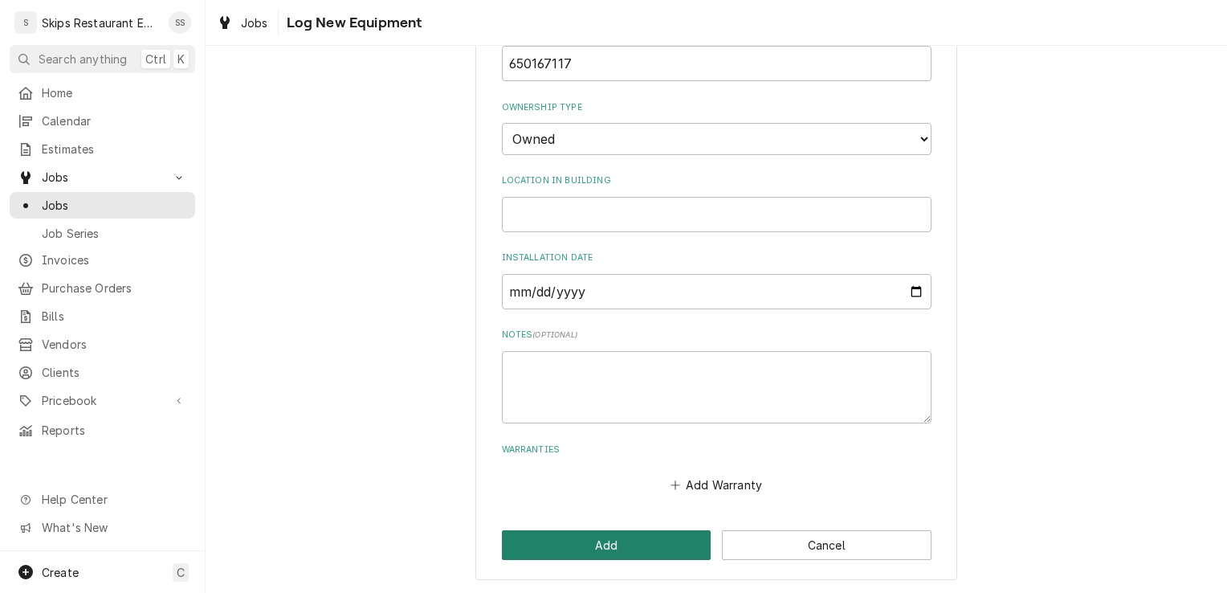
type input "1GR45A-1"
click at [549, 548] on button "Add" at bounding box center [607, 545] width 210 height 30
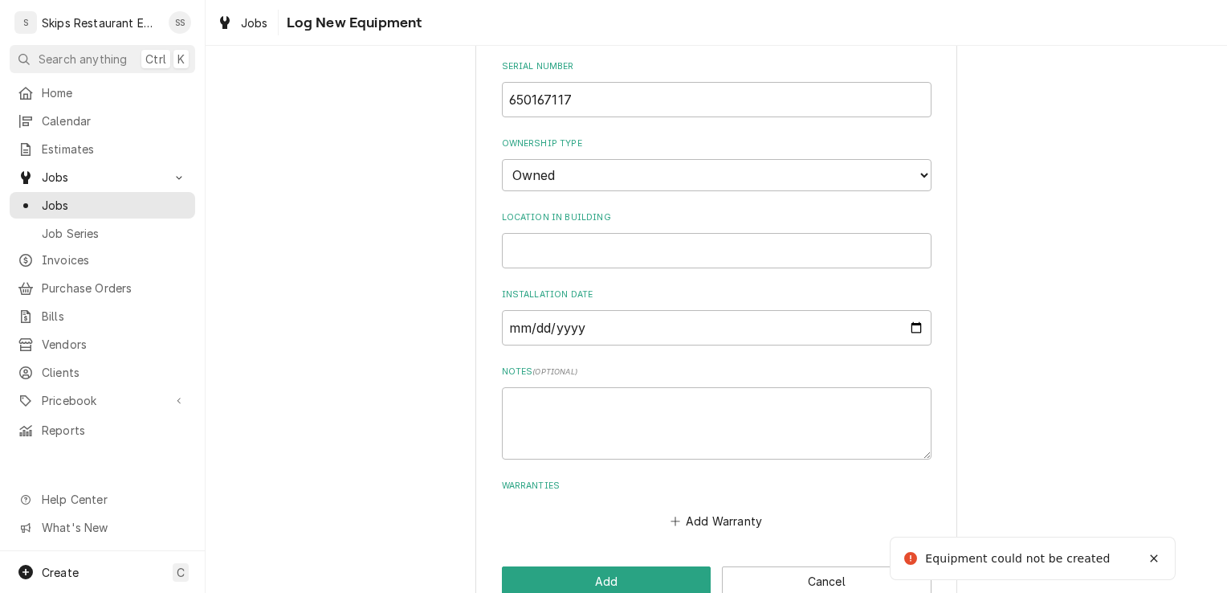
scroll to position [238, 0]
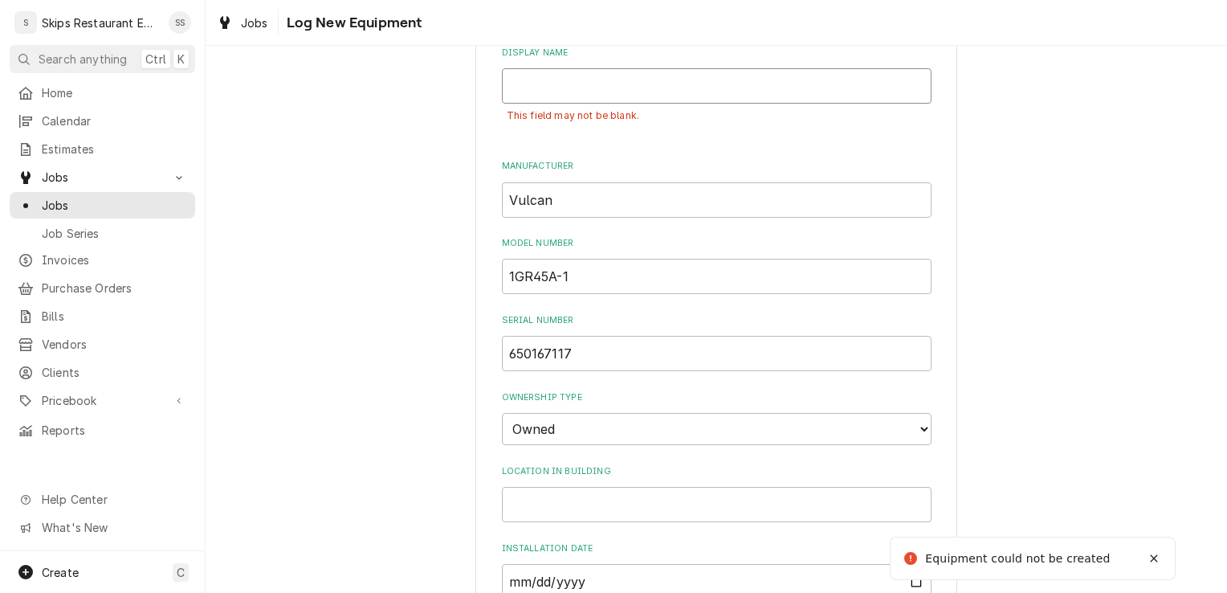
click at [525, 90] on input "Display Name" at bounding box center [717, 85] width 430 height 35
click at [542, 85] on input "Display Name" at bounding box center [717, 85] width 430 height 35
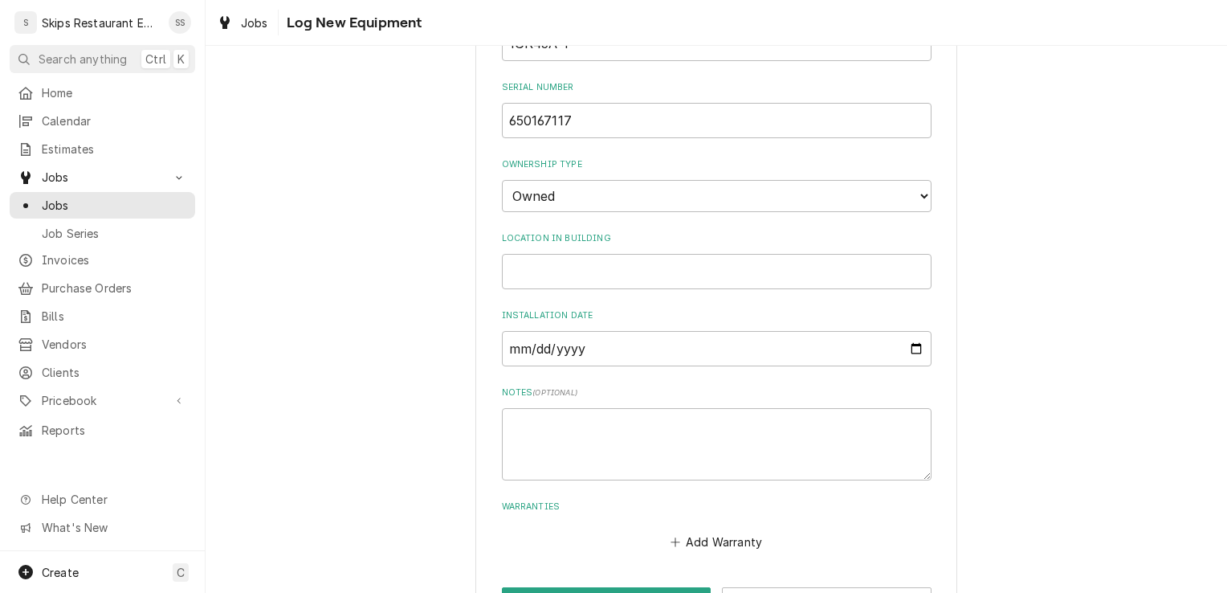
scroll to position [528, 0]
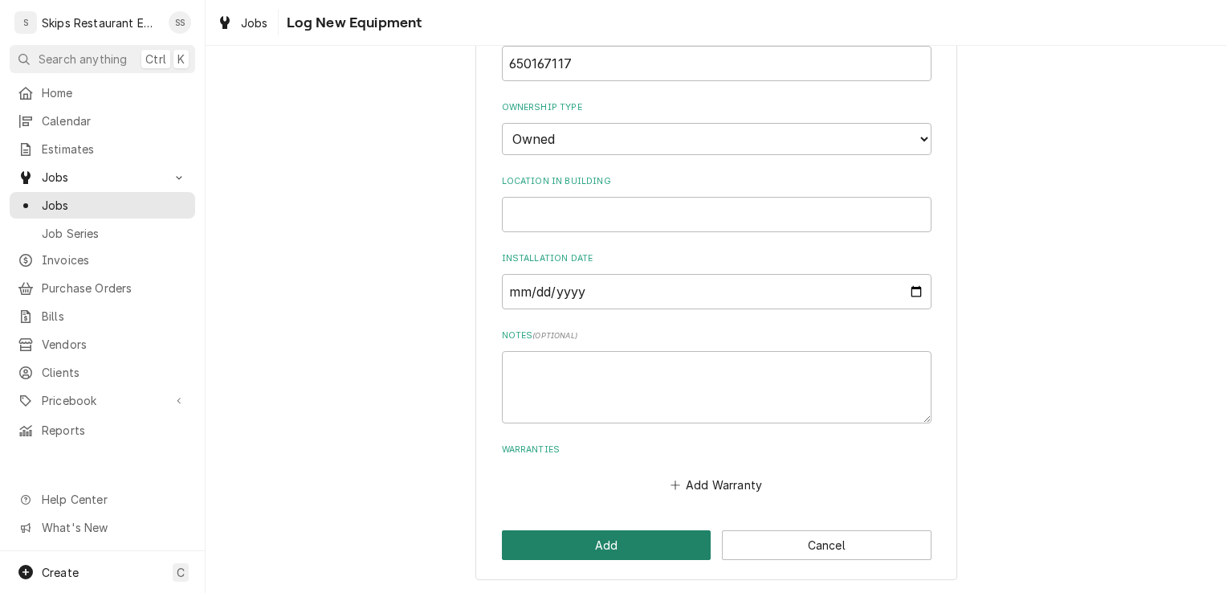
type input "Deep Fryer"
click at [647, 541] on button "Add" at bounding box center [607, 545] width 210 height 30
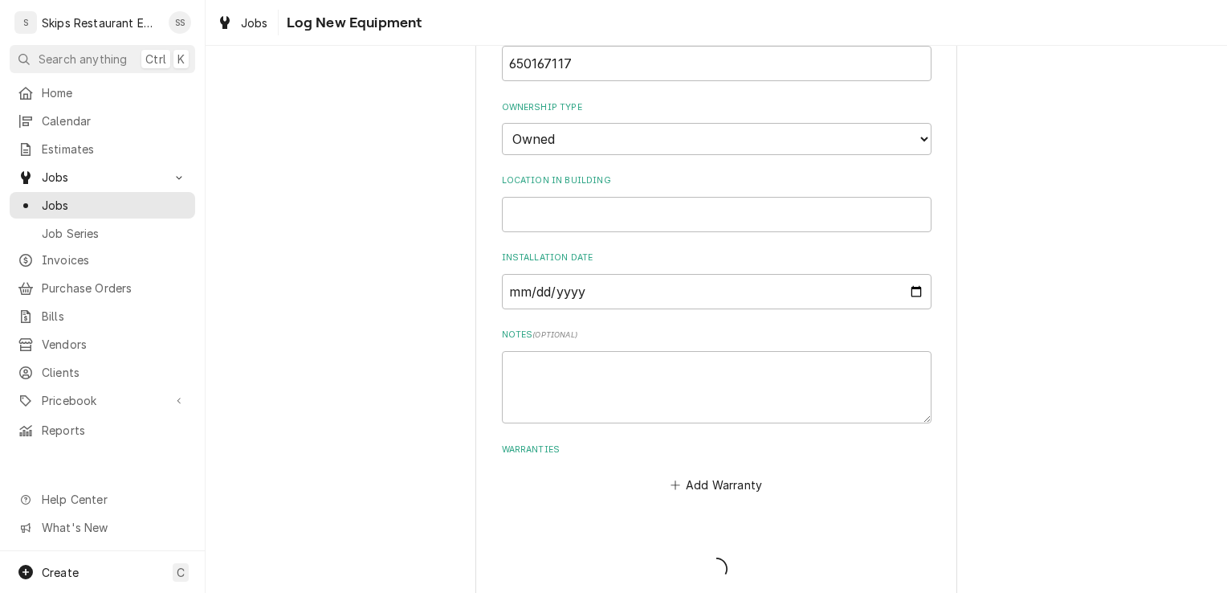
scroll to position [928, 0]
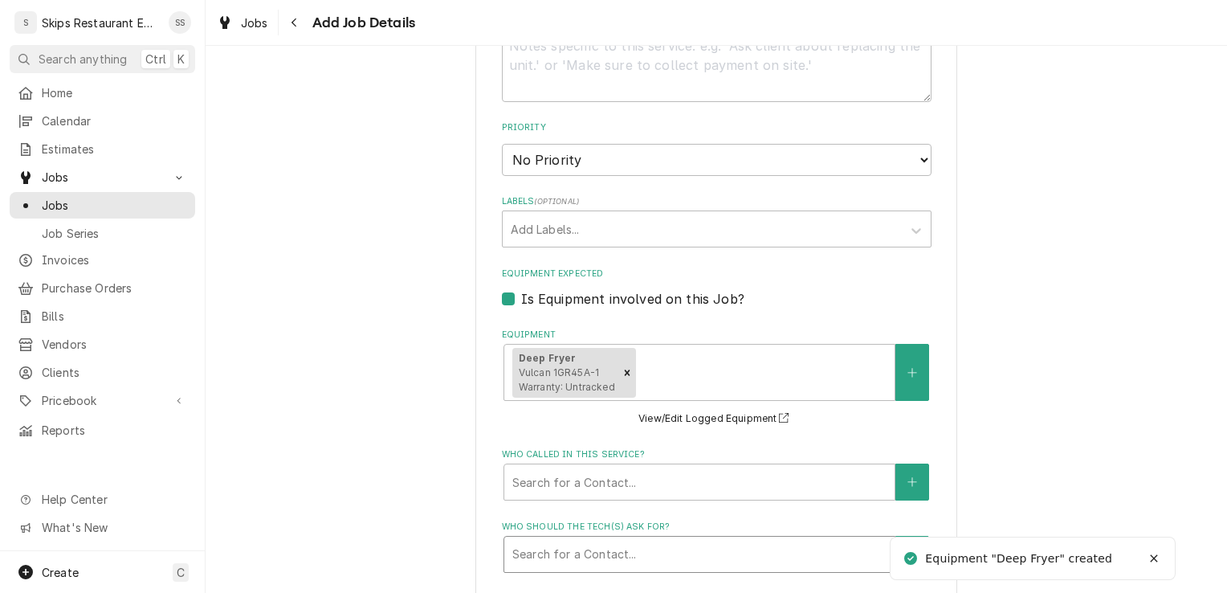
type textarea "x"
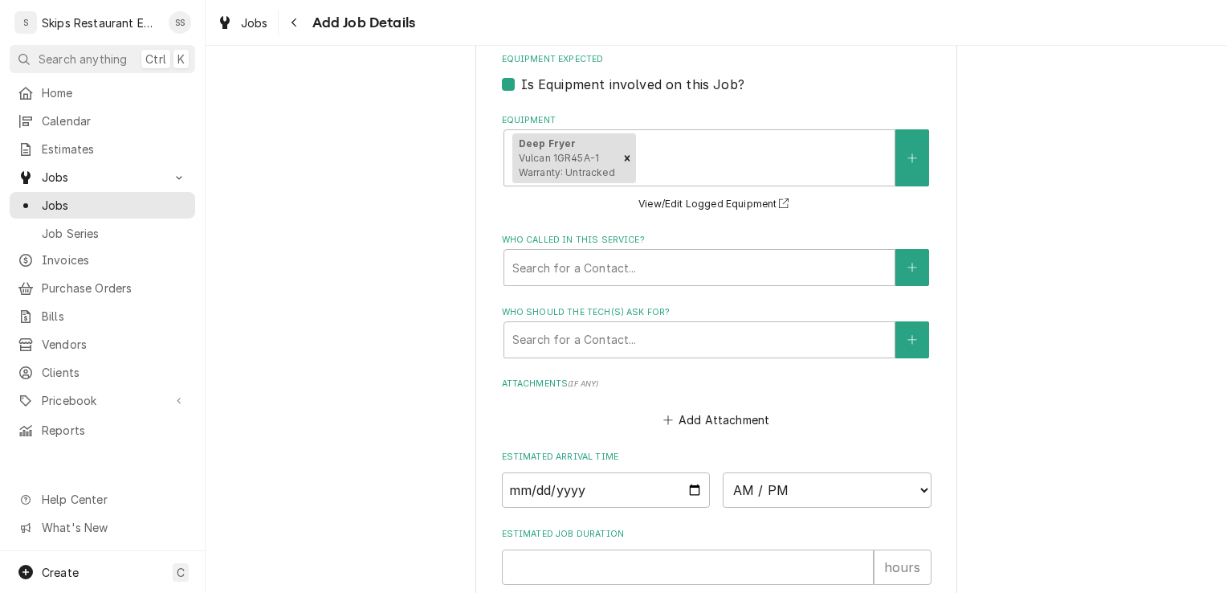
scroll to position [1235, 0]
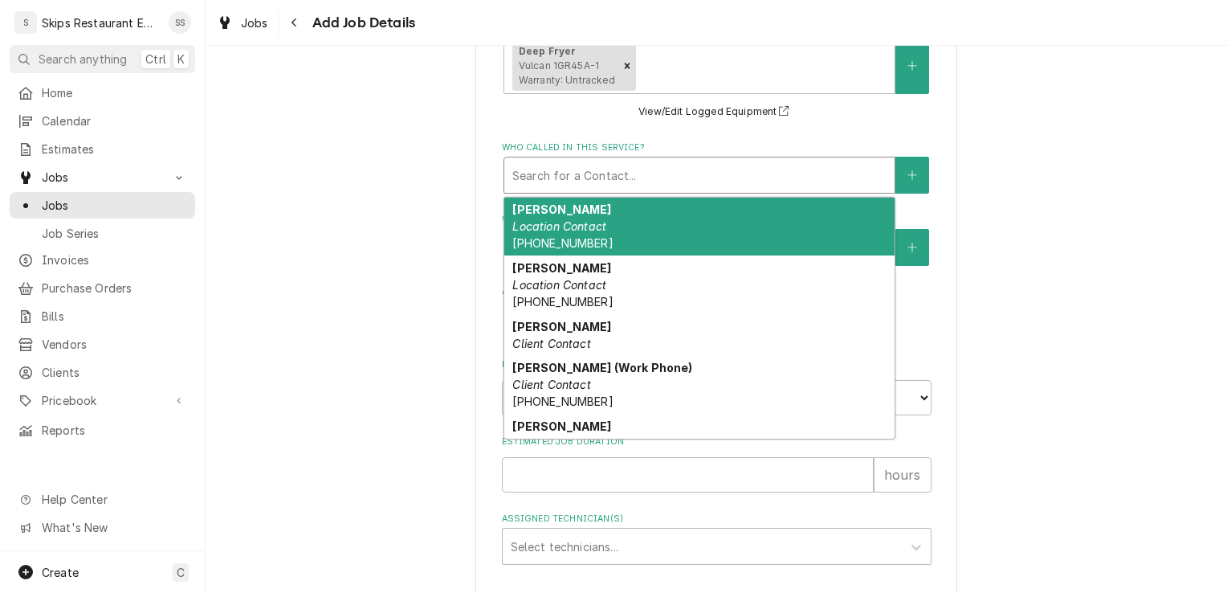
click at [647, 164] on div "Who called in this service?" at bounding box center [699, 175] width 374 height 29
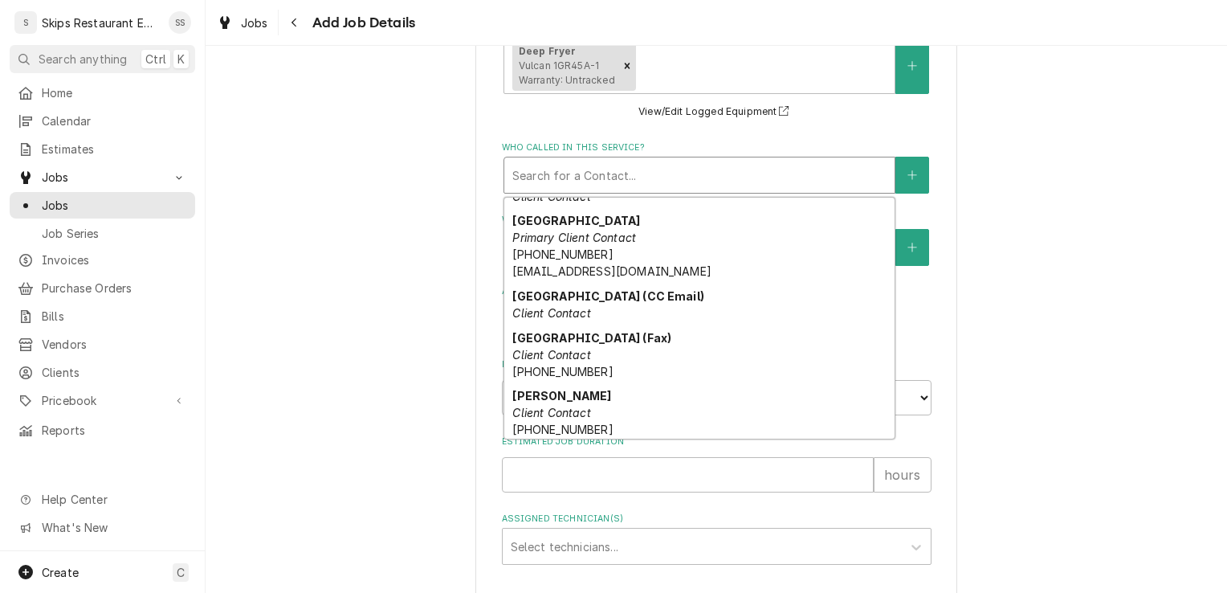
scroll to position [250, 0]
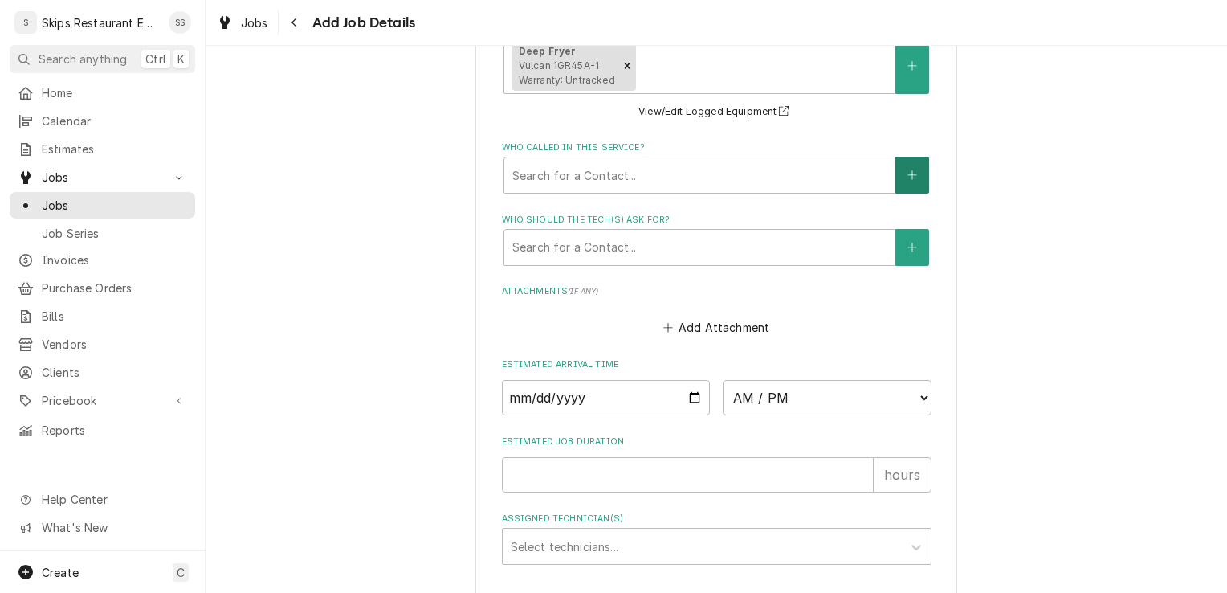
drag, startPoint x: 908, startPoint y: 167, endPoint x: 897, endPoint y: 172, distance: 11.5
click at [897, 172] on button "Who called in this service?" at bounding box center [913, 175] width 34 height 37
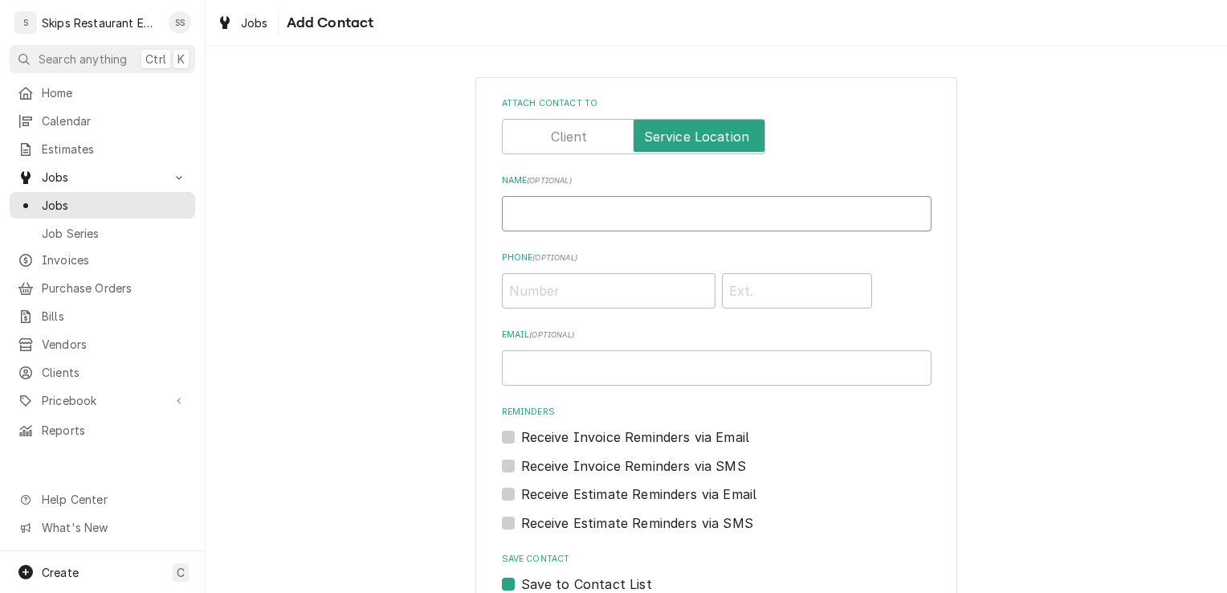
click at [535, 215] on input "Name ( optional )" at bounding box center [717, 213] width 430 height 35
type input "Lee"
click at [507, 292] on input "Phone ( optional )" at bounding box center [609, 290] width 214 height 35
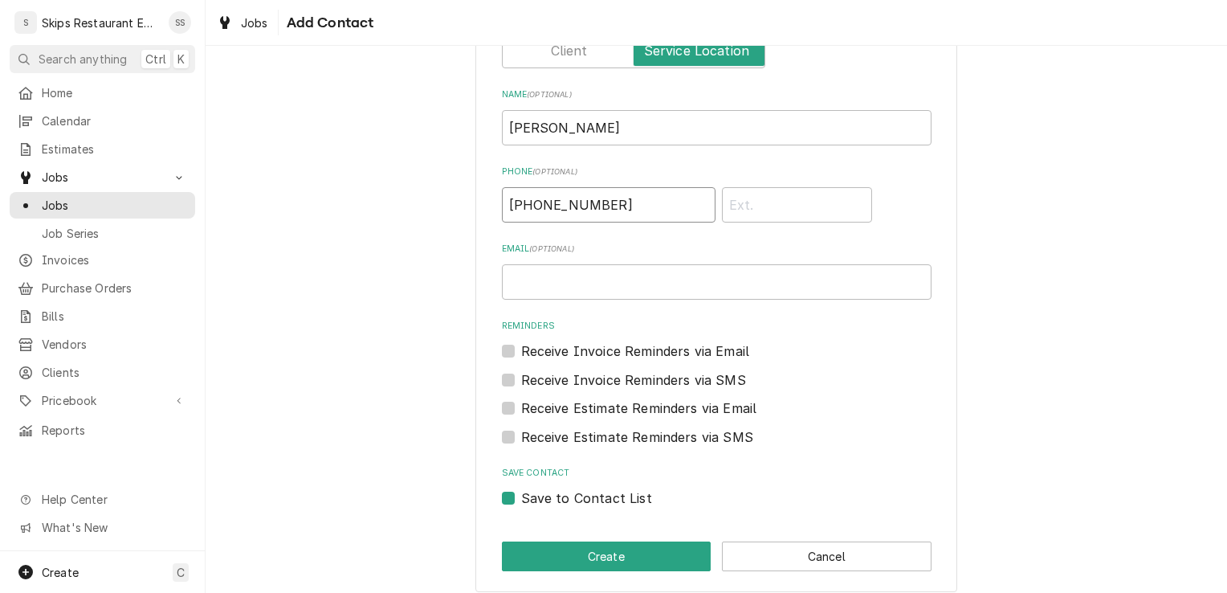
scroll to position [98, 0]
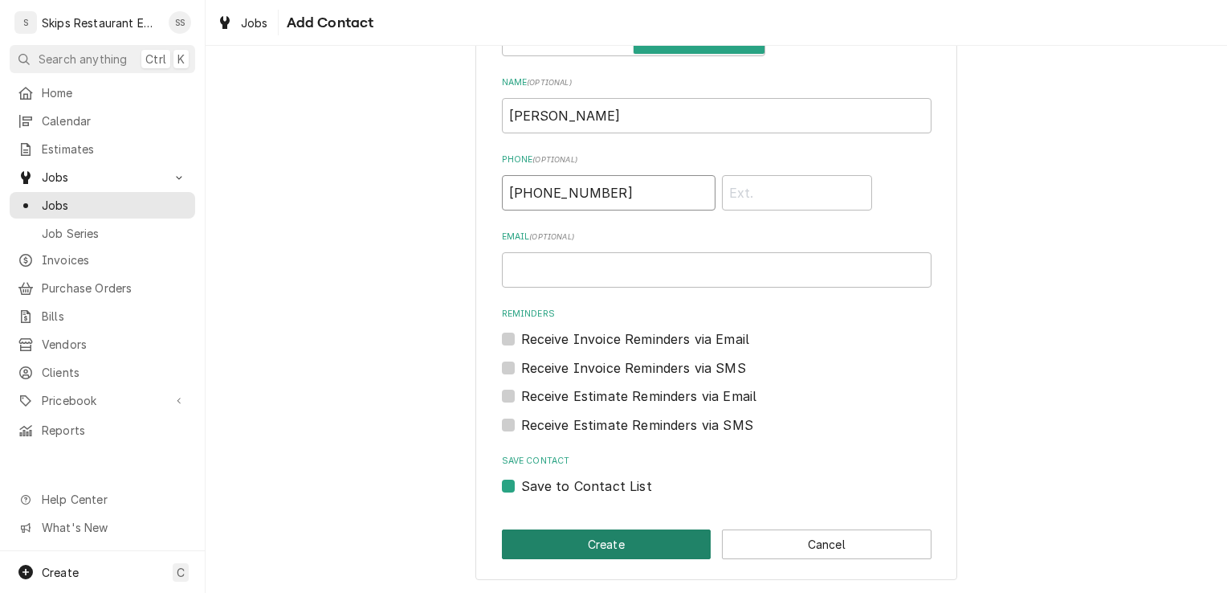
type input "(361) 484-0276"
click at [591, 545] on button "Create" at bounding box center [607, 544] width 210 height 30
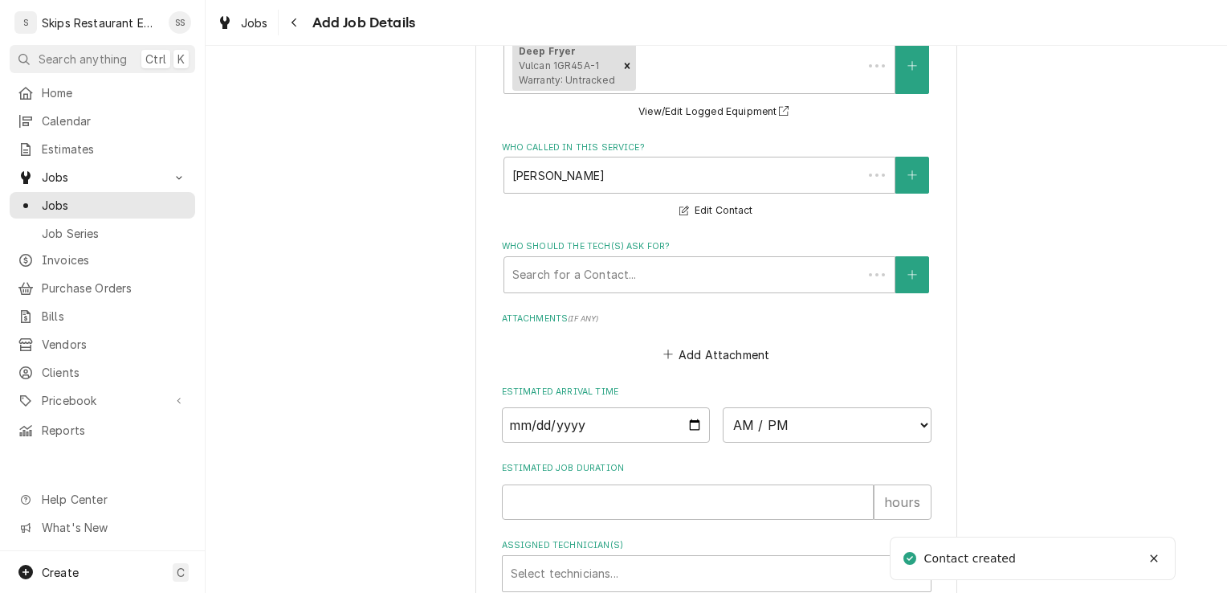
scroll to position [1215, 0]
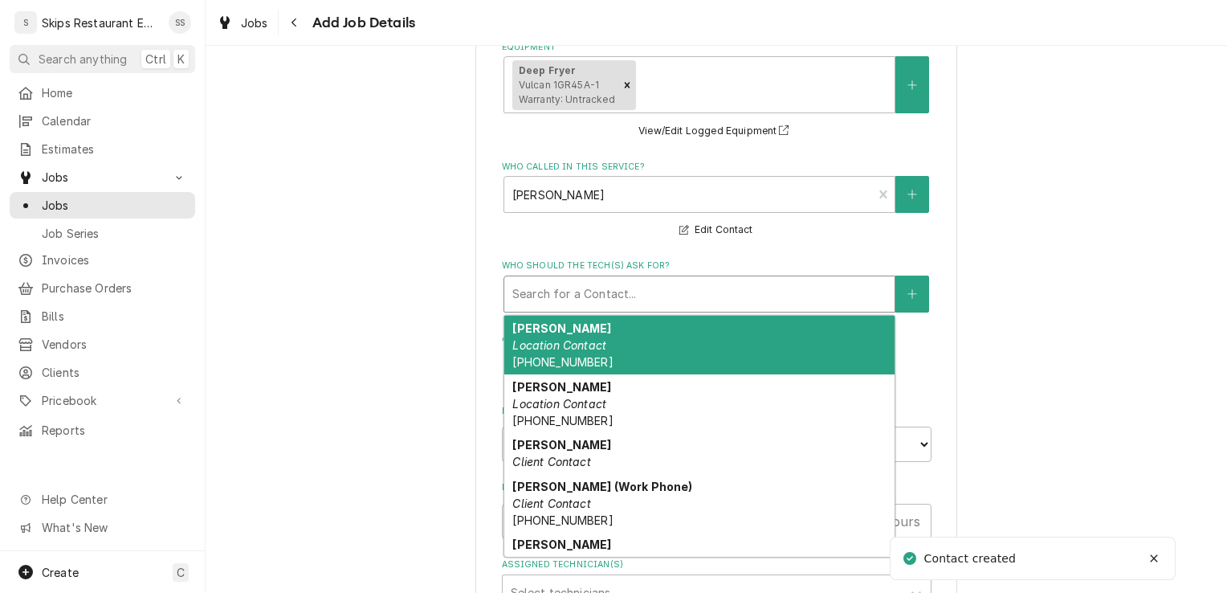
click at [570, 292] on div "Who should the tech(s) ask for?" at bounding box center [699, 294] width 374 height 29
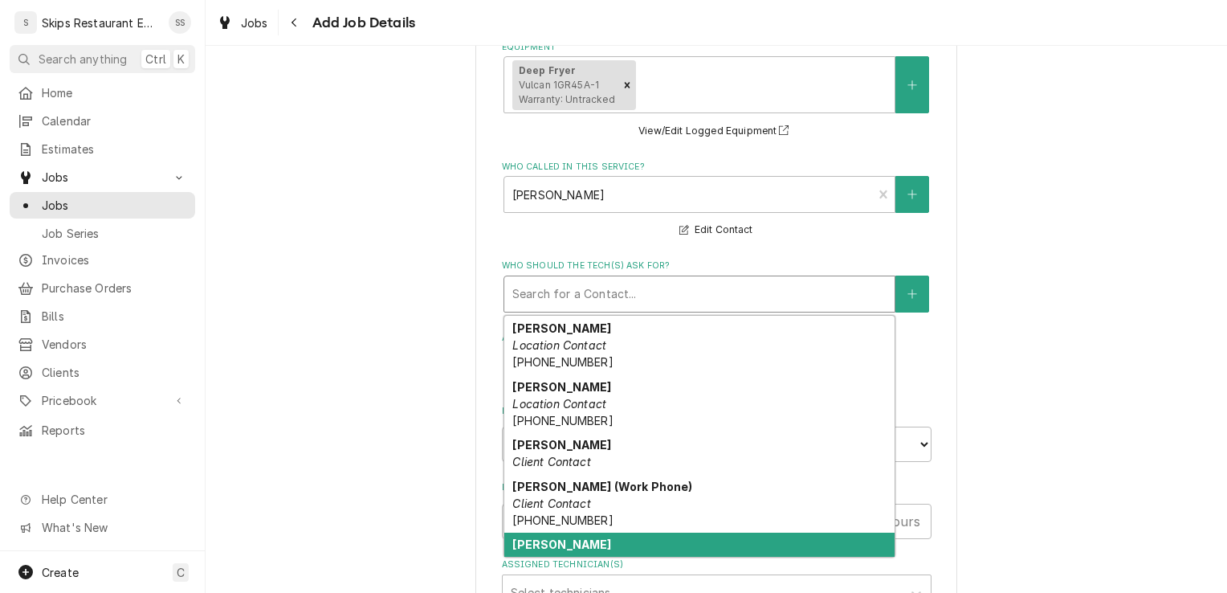
click at [539, 545] on div "Lee Location Contact (361) 484-0276" at bounding box center [699, 562] width 390 height 59
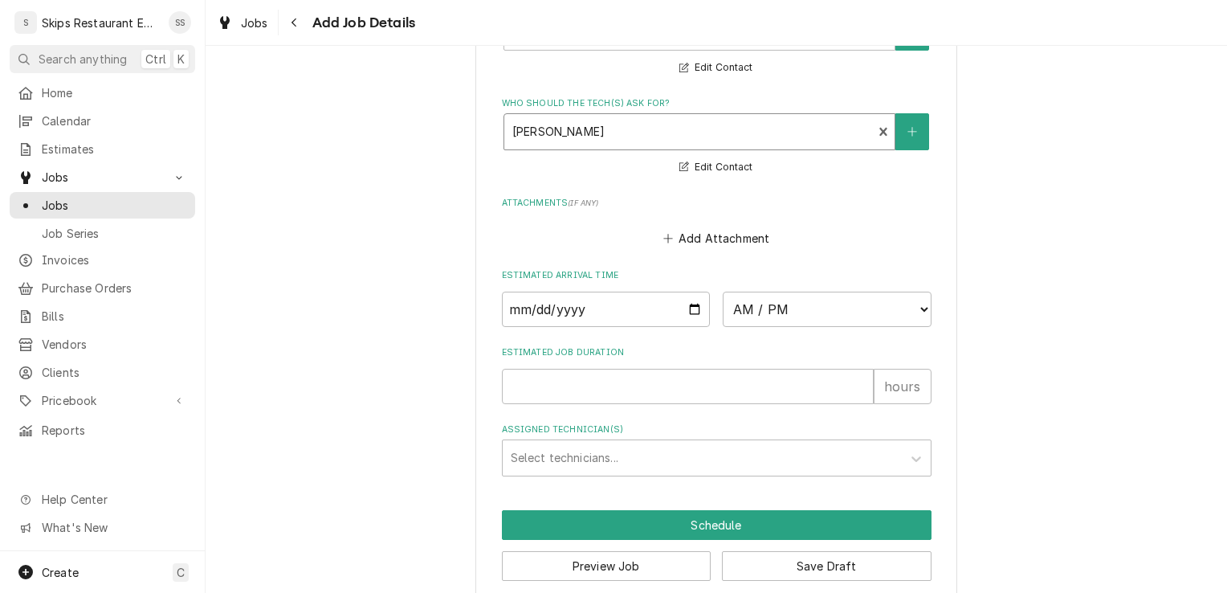
scroll to position [1402, 0]
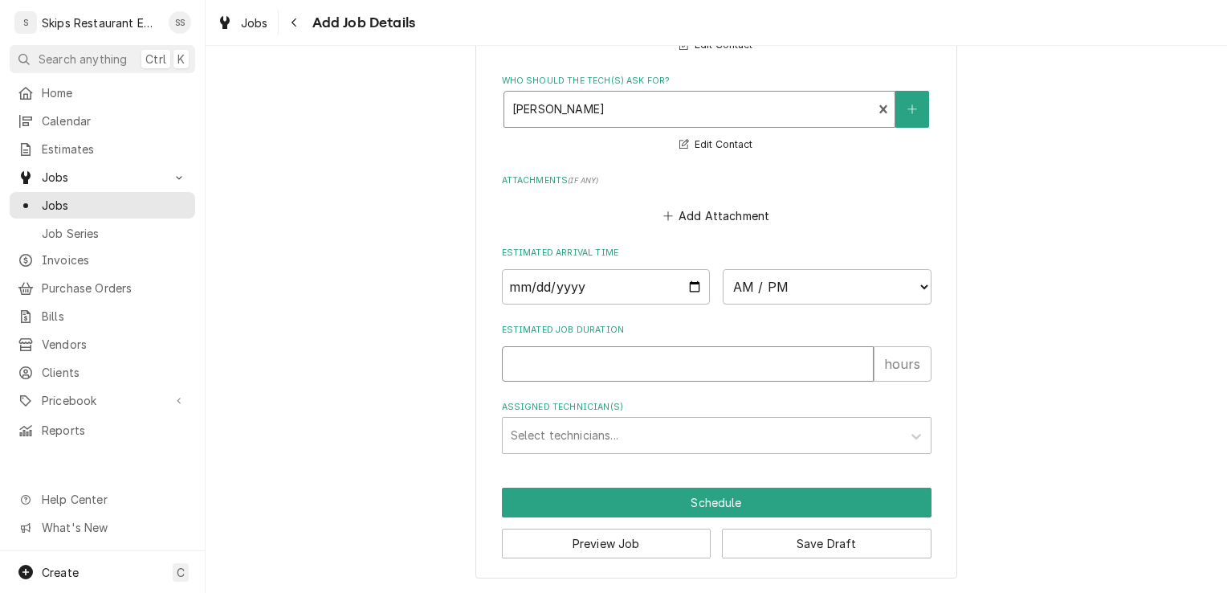
click at [568, 363] on input "Estimated Job Duration" at bounding box center [688, 363] width 372 height 35
type textarea "x"
type input "1"
type textarea "x"
type input "1"
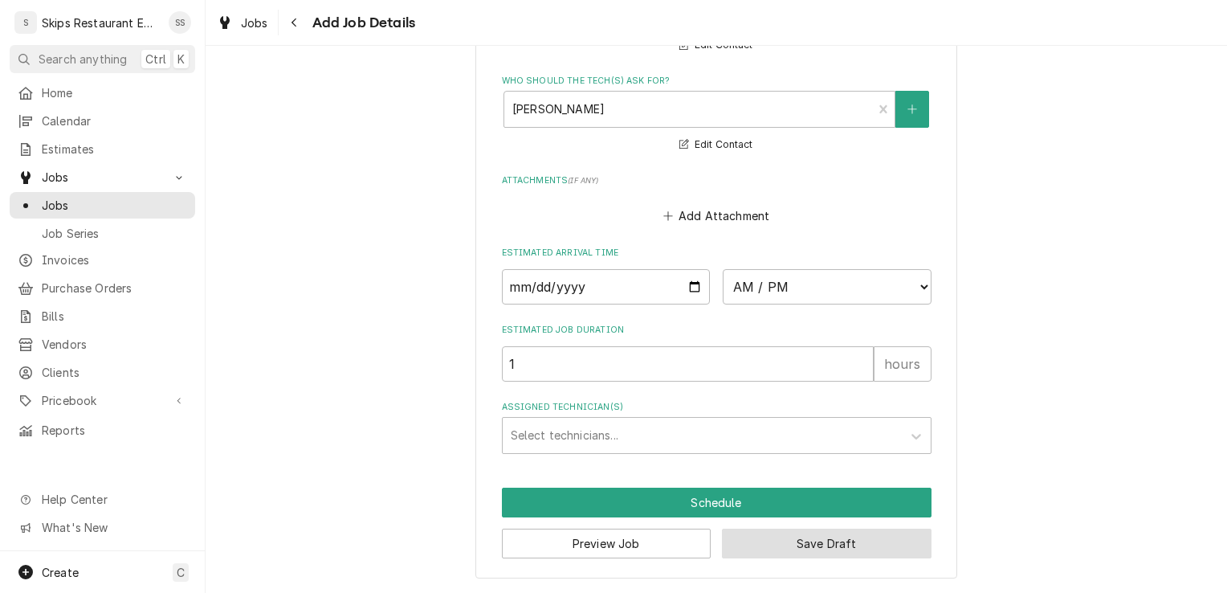
click at [779, 541] on button "Save Draft" at bounding box center [827, 544] width 210 height 30
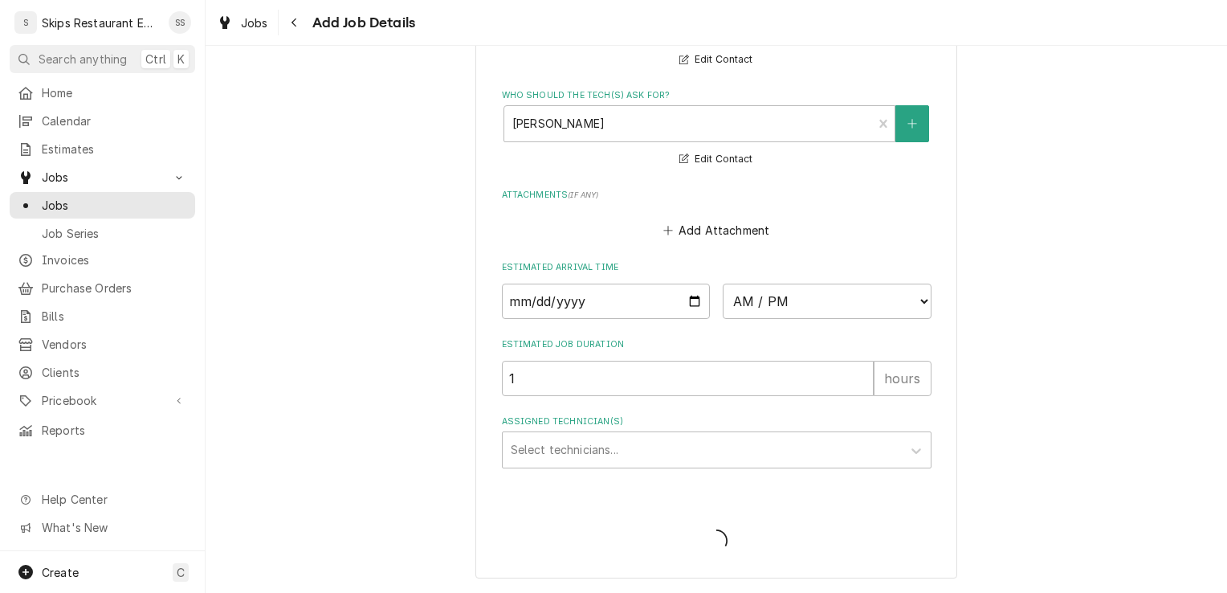
type textarea "x"
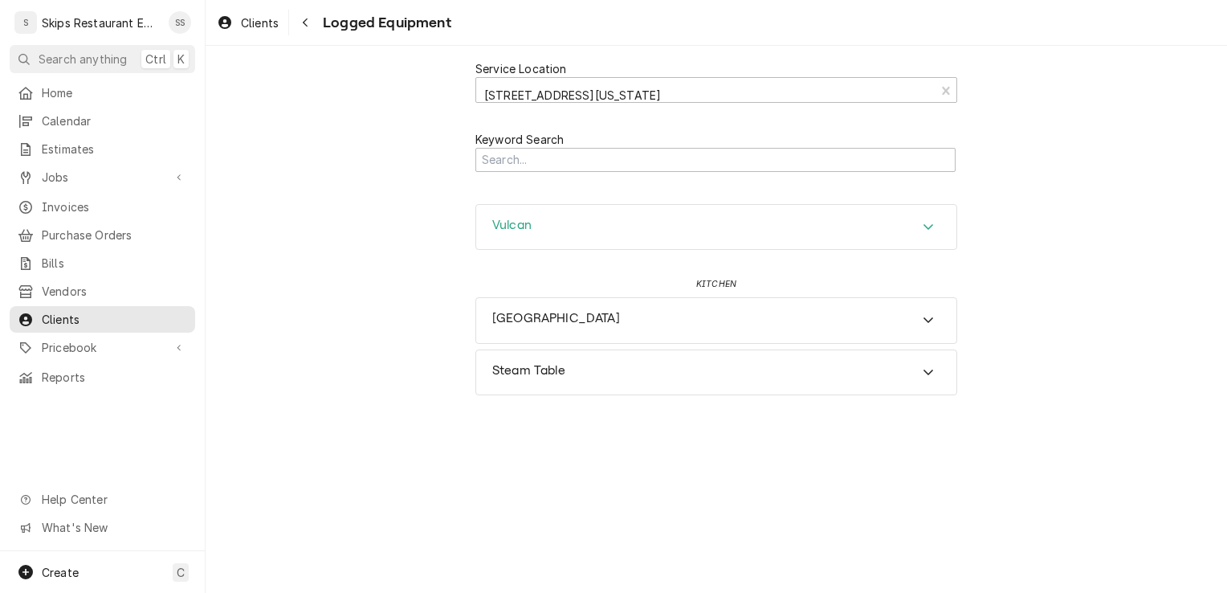
click at [605, 239] on div "Vulcan" at bounding box center [716, 227] width 480 height 45
